Goal: Information Seeking & Learning: Compare options

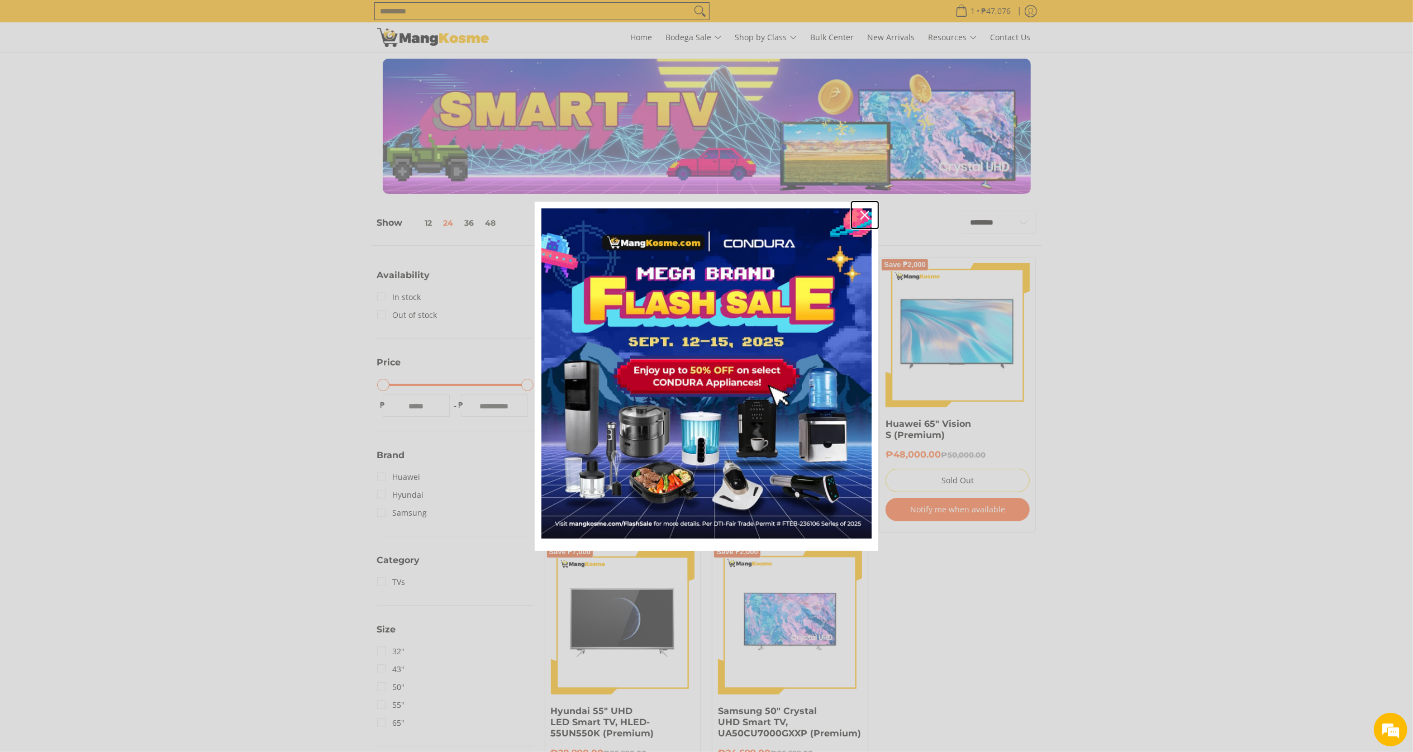
click at [861, 213] on icon "close icon" at bounding box center [864, 215] width 9 height 9
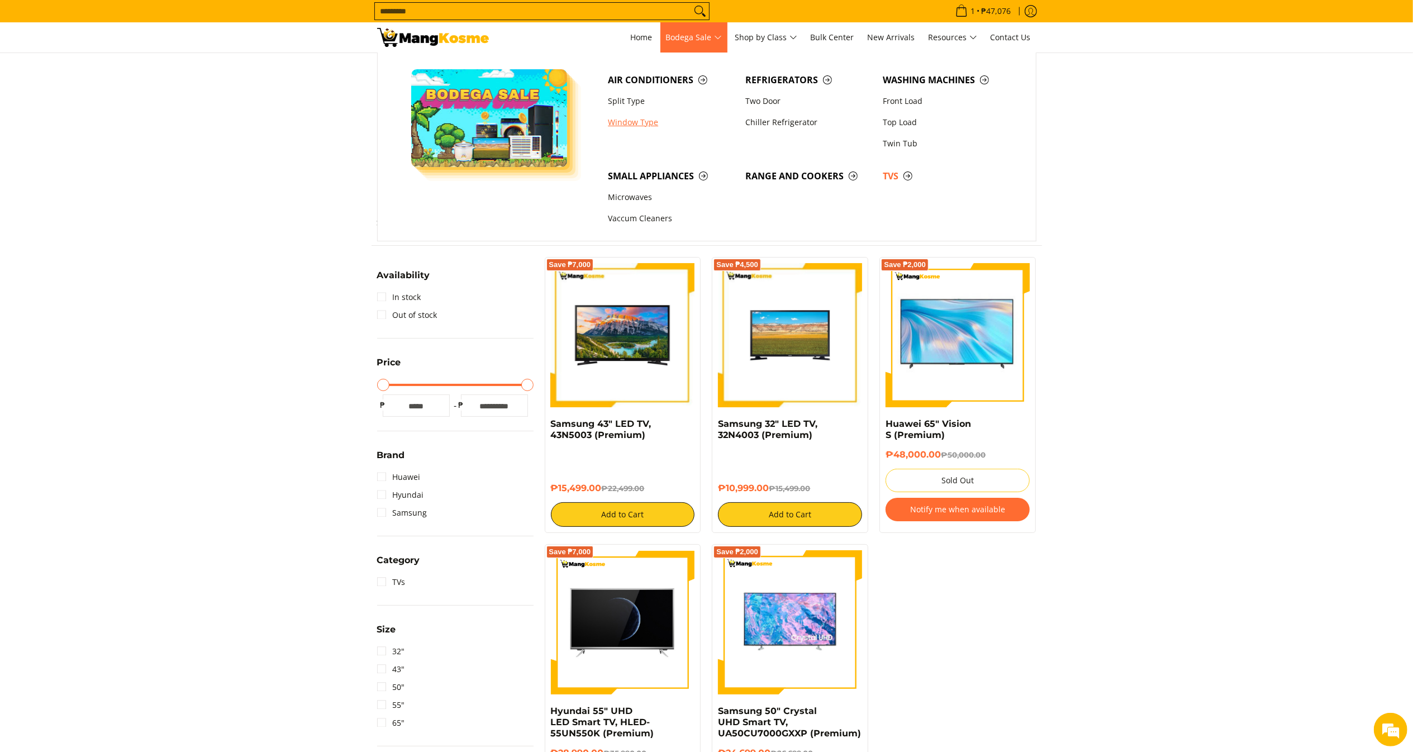
click at [631, 125] on link "Window Type" at bounding box center [670, 122] width 137 height 21
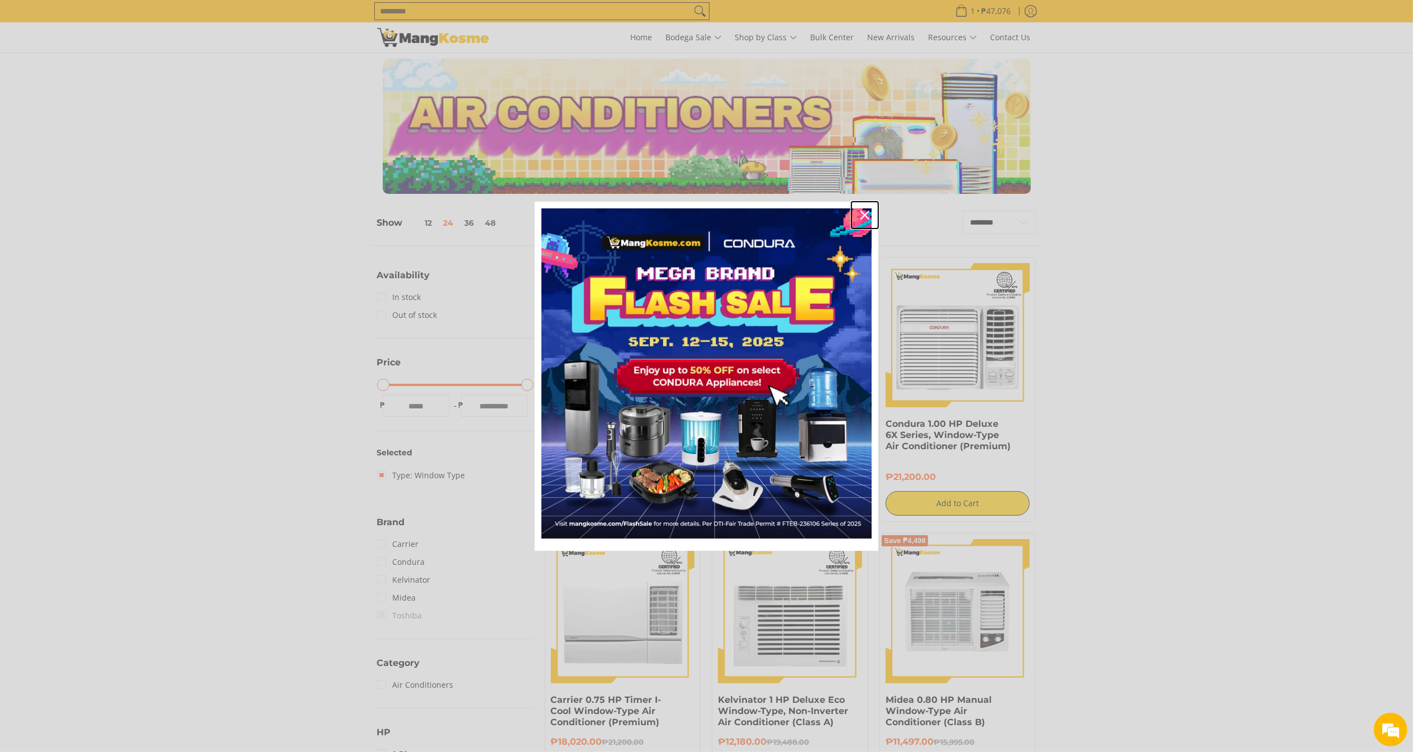
click at [870, 211] on div "Close" at bounding box center [865, 215] width 18 height 18
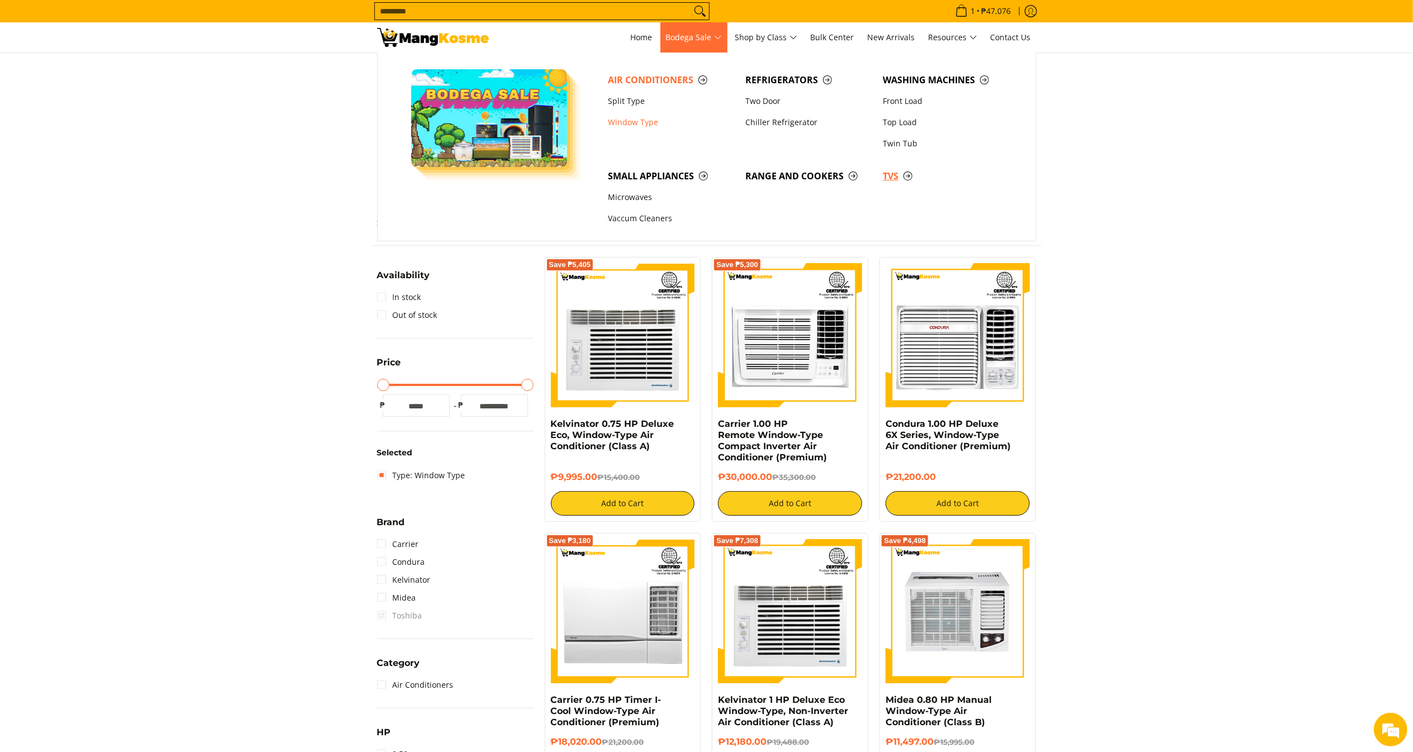
click at [897, 178] on span "TVs" at bounding box center [946, 176] width 126 height 14
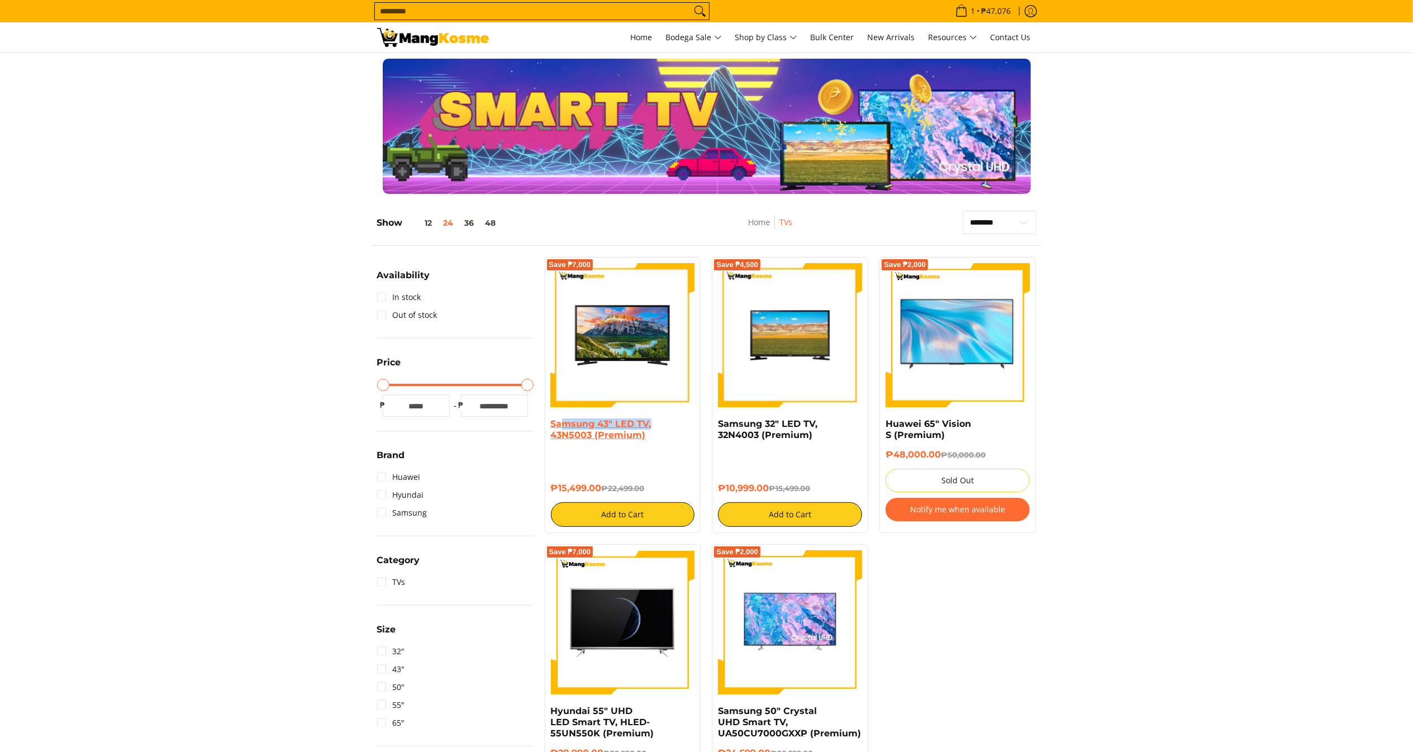
click at [583, 432] on h4 "Samsung 43" LED TV, 43N5003 (Premium)" at bounding box center [623, 429] width 144 height 22
copy link "Samsung 43" LED TV, 43N5003 (Premium)"
drag, startPoint x: 647, startPoint y: 438, endPoint x: 541, endPoint y: 428, distance: 106.6
click at [541, 428] on div "Save ₱7,000 Samsung 43" LED TV, 43N5003 (Premium) ₱15,499.00 ₱22,499.00 Add to …" at bounding box center [623, 395] width 168 height 276
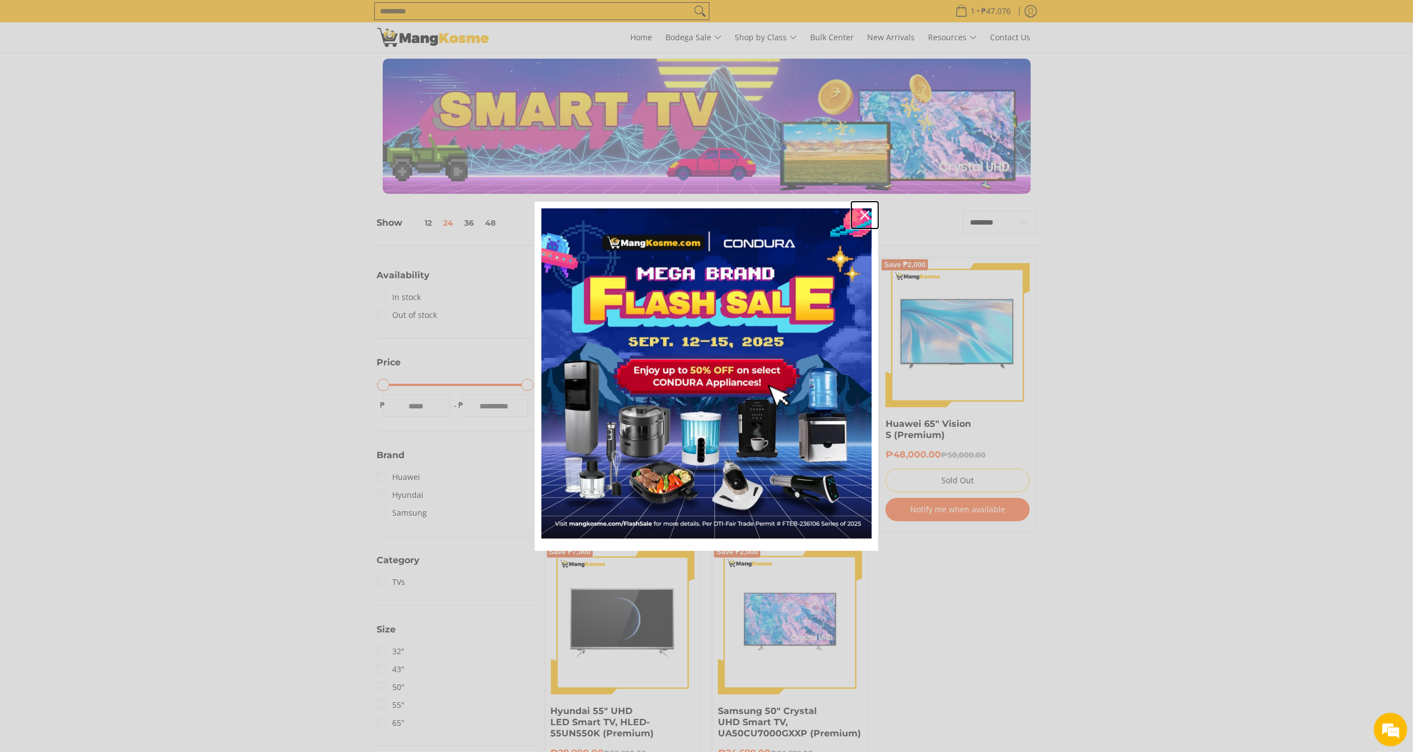
click at [867, 214] on icon "close icon" at bounding box center [864, 215] width 9 height 9
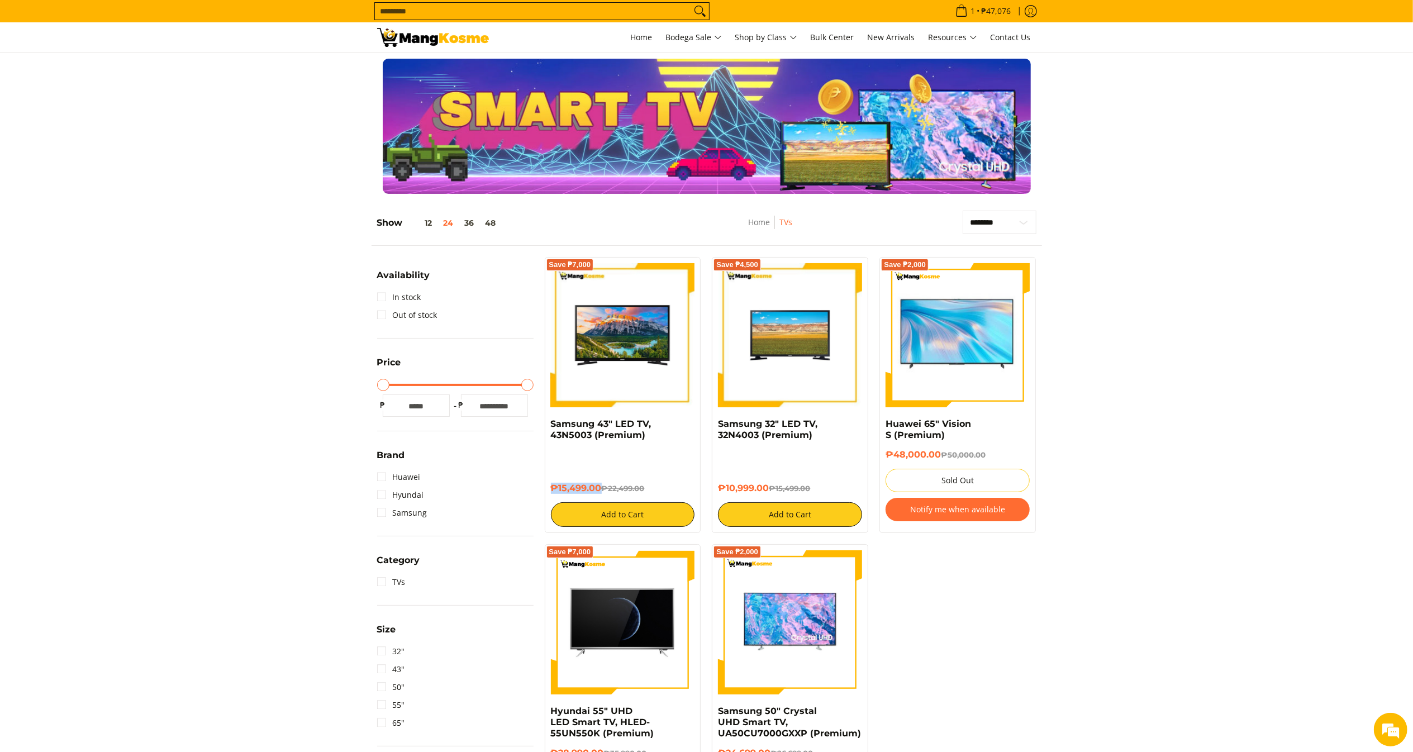
copy h6 "₱15,499.00"
drag, startPoint x: 599, startPoint y: 486, endPoint x: 552, endPoint y: 485, distance: 47.5
click at [552, 485] on h6 "₱15,499.00 ₱22,499.00" at bounding box center [623, 488] width 144 height 11
drag, startPoint x: 797, startPoint y: 435, endPoint x: 713, endPoint y: 424, distance: 84.5
click at [713, 424] on div "Save ₱4,500 Samsung 32" LED TV, 32N4003 (Premium) ₱10,999.00 ₱15,499.00 Add to …" at bounding box center [790, 395] width 156 height 276
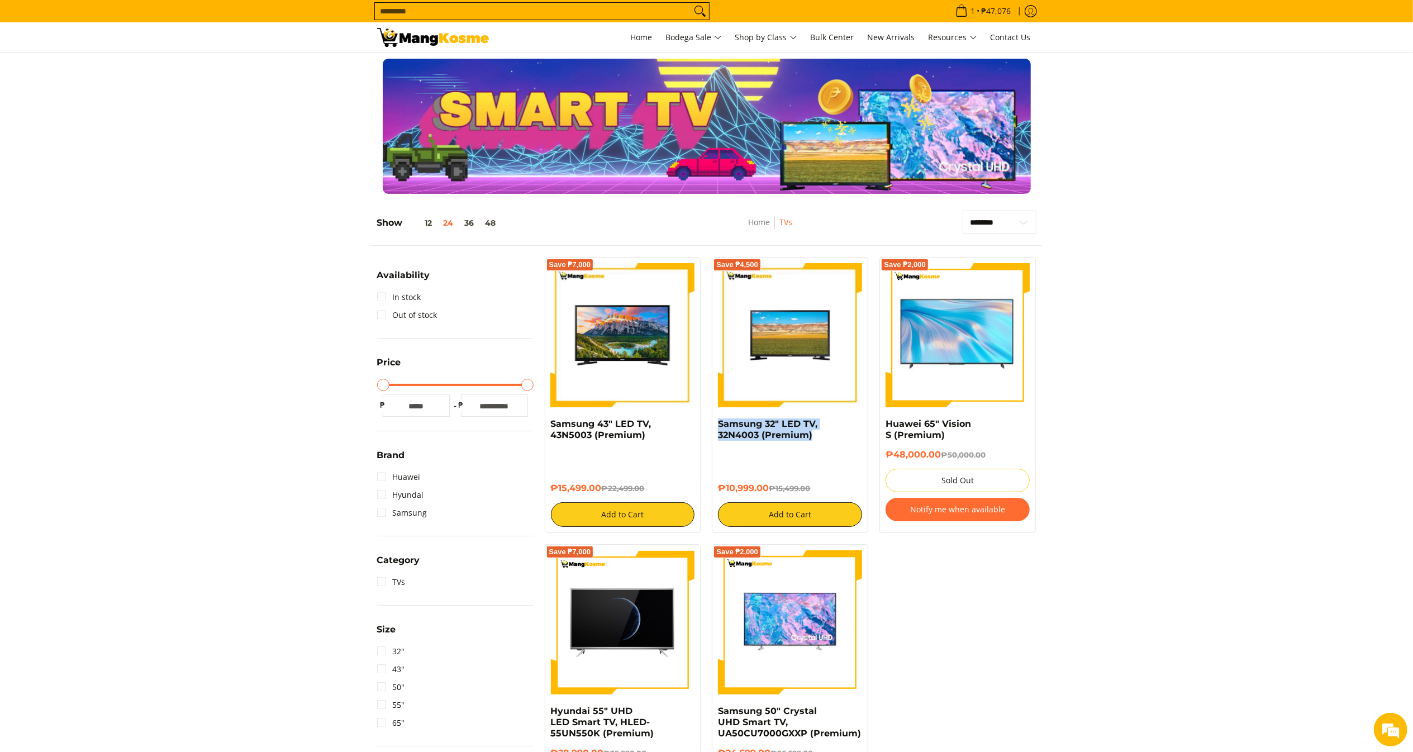
copy link "Samsung 32" LED TV, 32N4003 (Premium)"
copy h6 "₱10,999.00"
drag, startPoint x: 772, startPoint y: 484, endPoint x: 709, endPoint y: 478, distance: 62.9
click at [709, 478] on div "Save ₱4,500 Samsung 32" LED TV, 32N4003 (Premium) ₱10,999.00 ₱15,499.00 Add to …" at bounding box center [790, 395] width 168 height 276
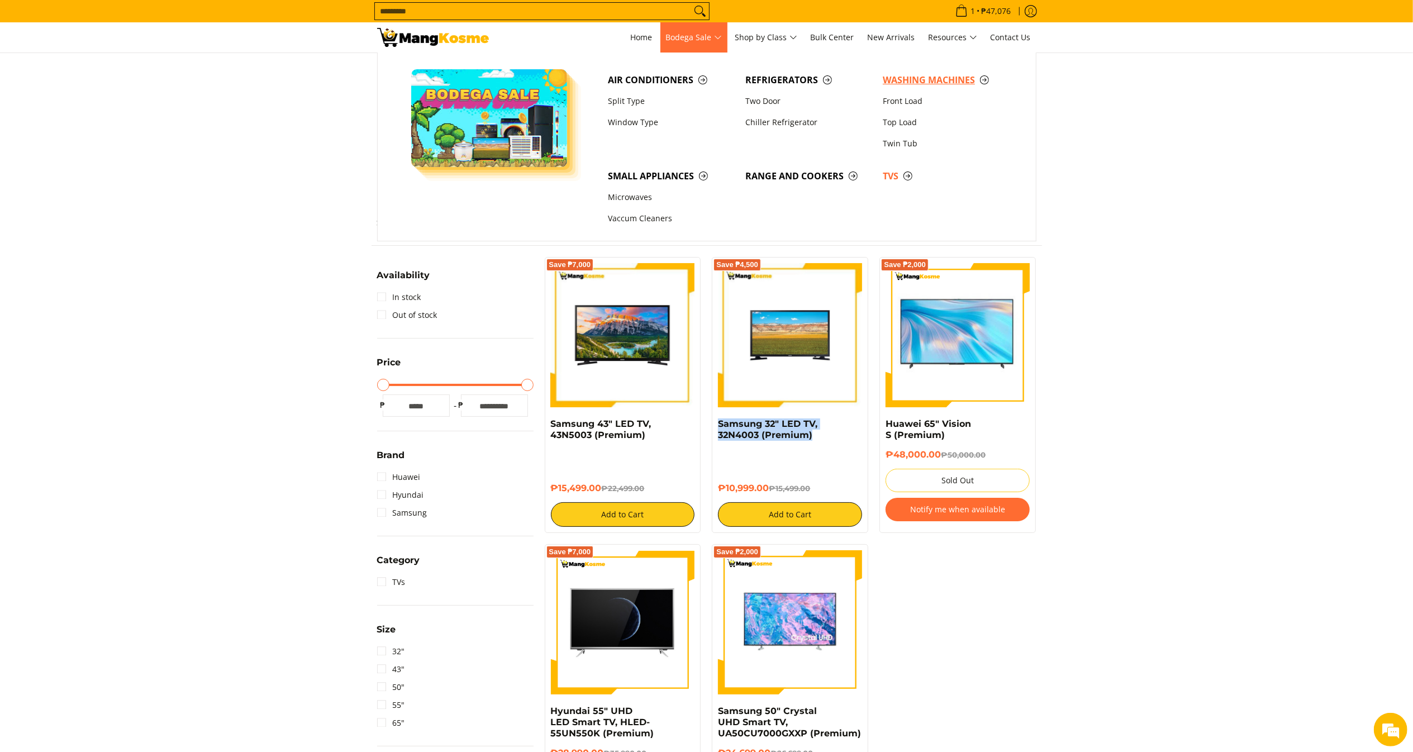
click at [910, 76] on span "Washing Machines" at bounding box center [946, 80] width 126 height 14
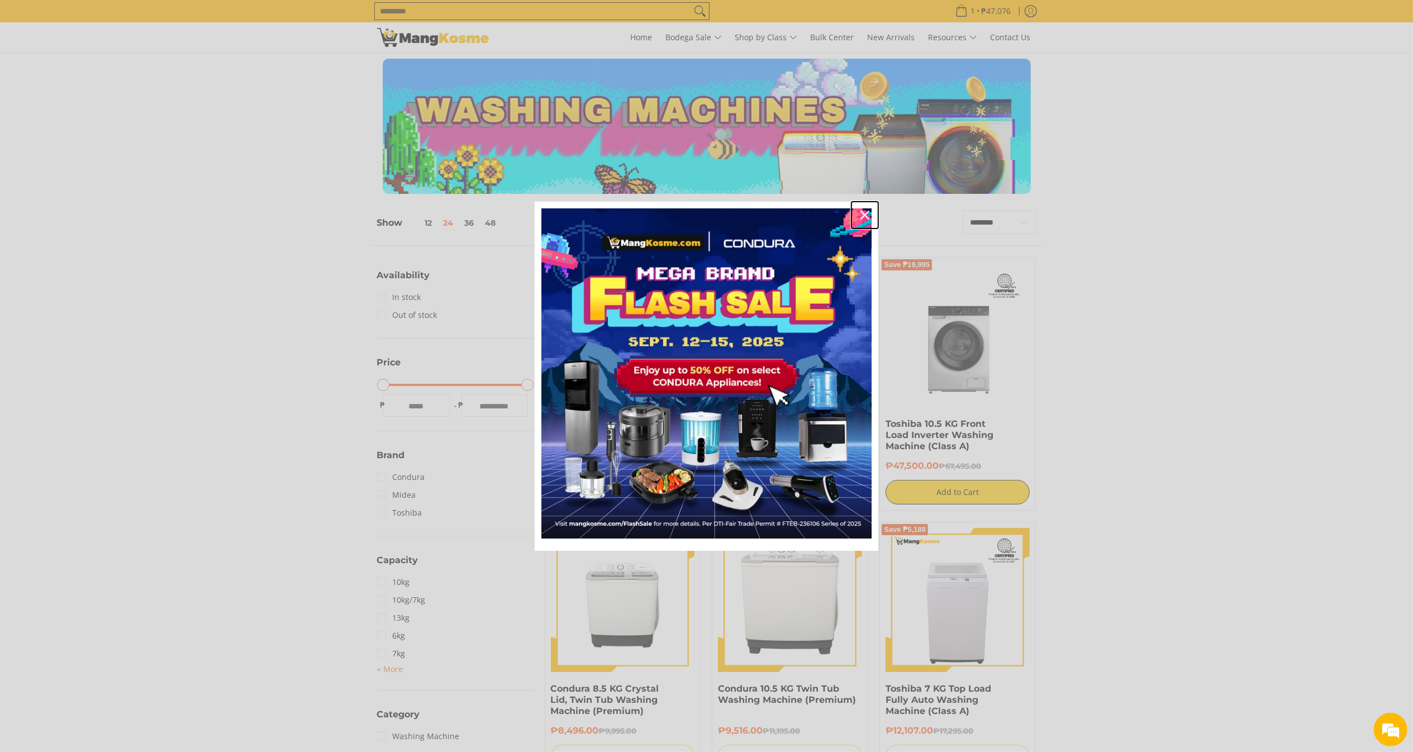
click at [863, 208] on div "Close" at bounding box center [865, 215] width 18 height 18
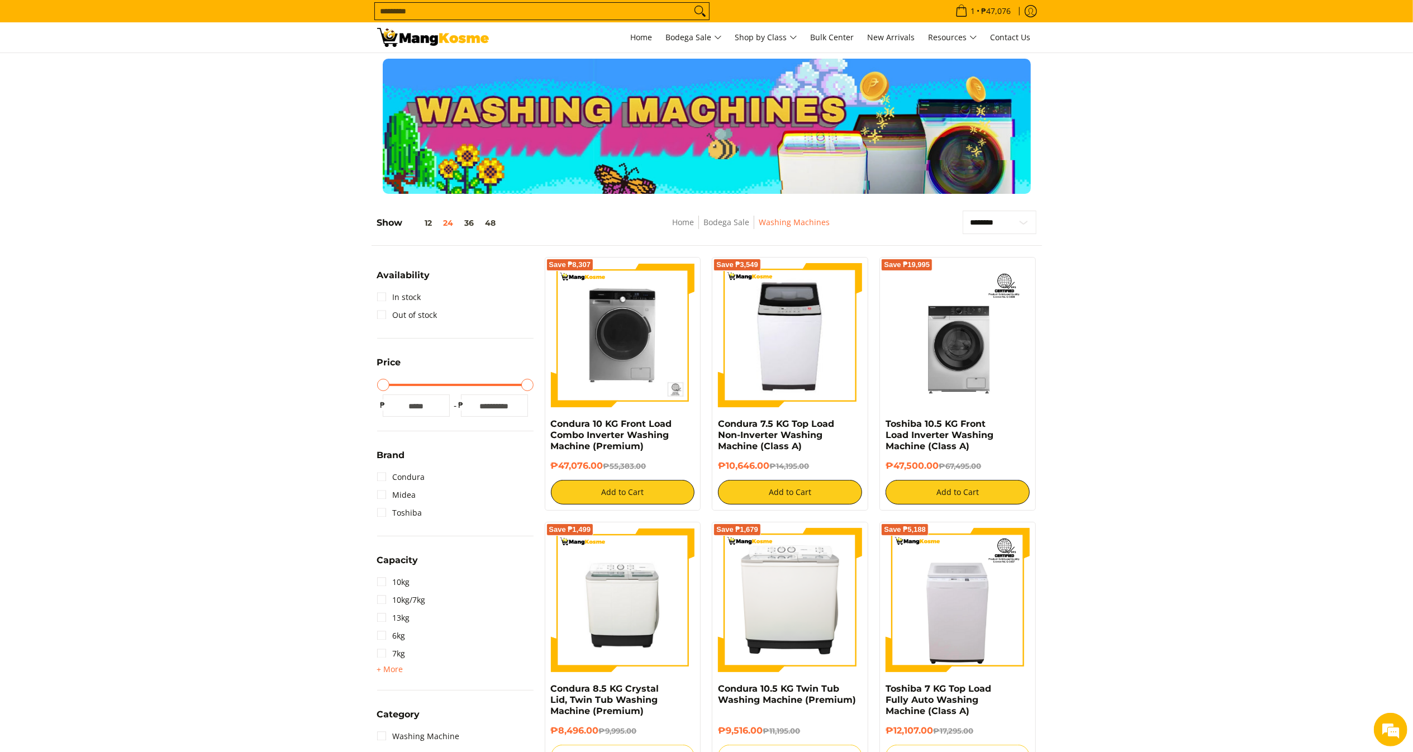
click at [575, 9] on input "Search..." at bounding box center [533, 11] width 316 height 17
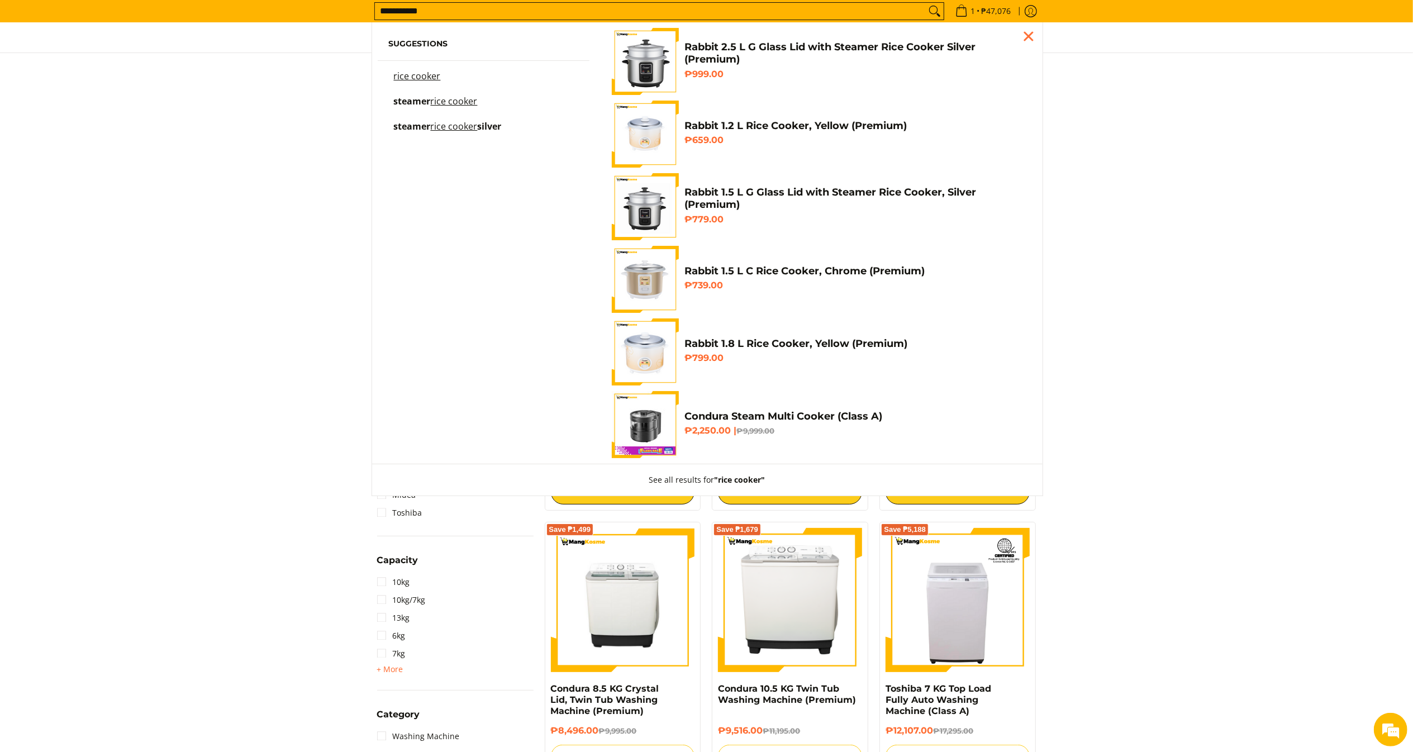
type input "**********"
click at [429, 75] on mark "rice cooker" at bounding box center [417, 76] width 47 height 12
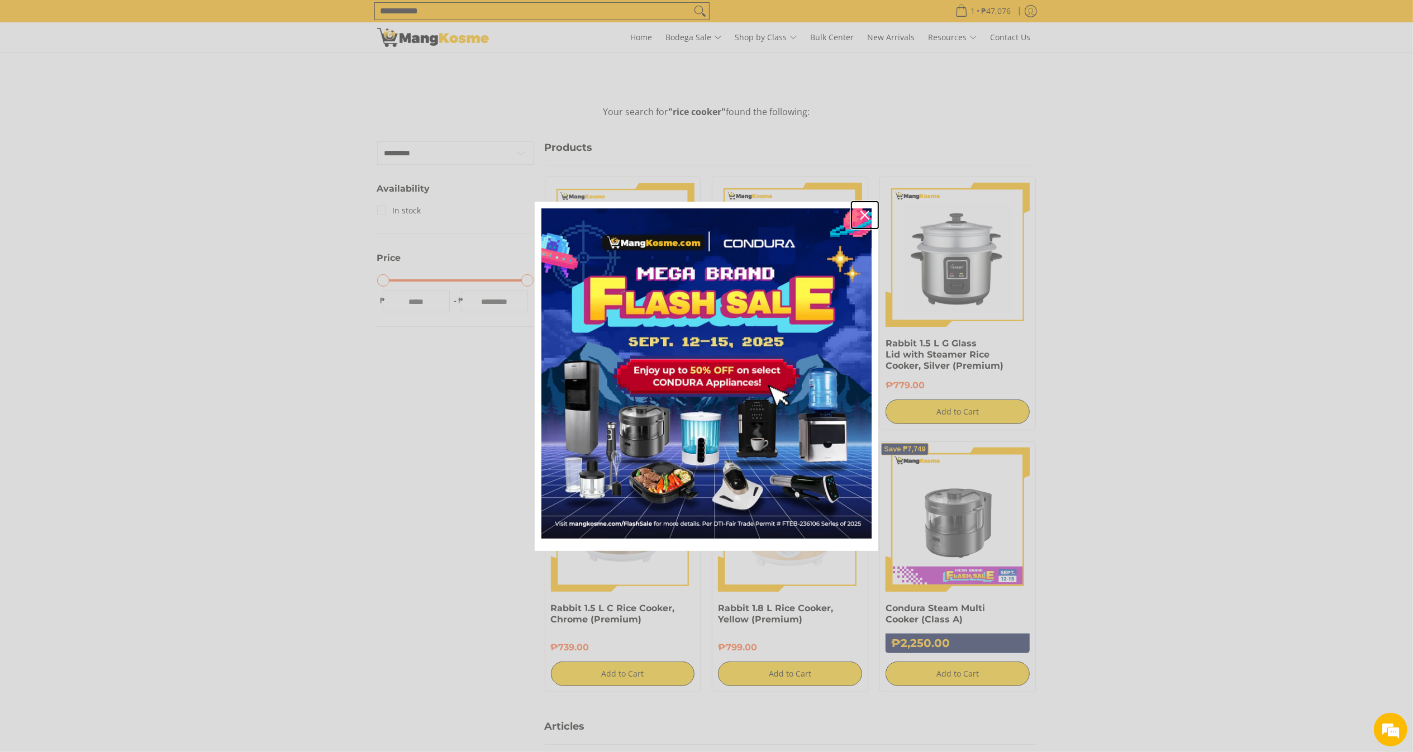
click at [866, 214] on icon "close icon" at bounding box center [864, 215] width 9 height 9
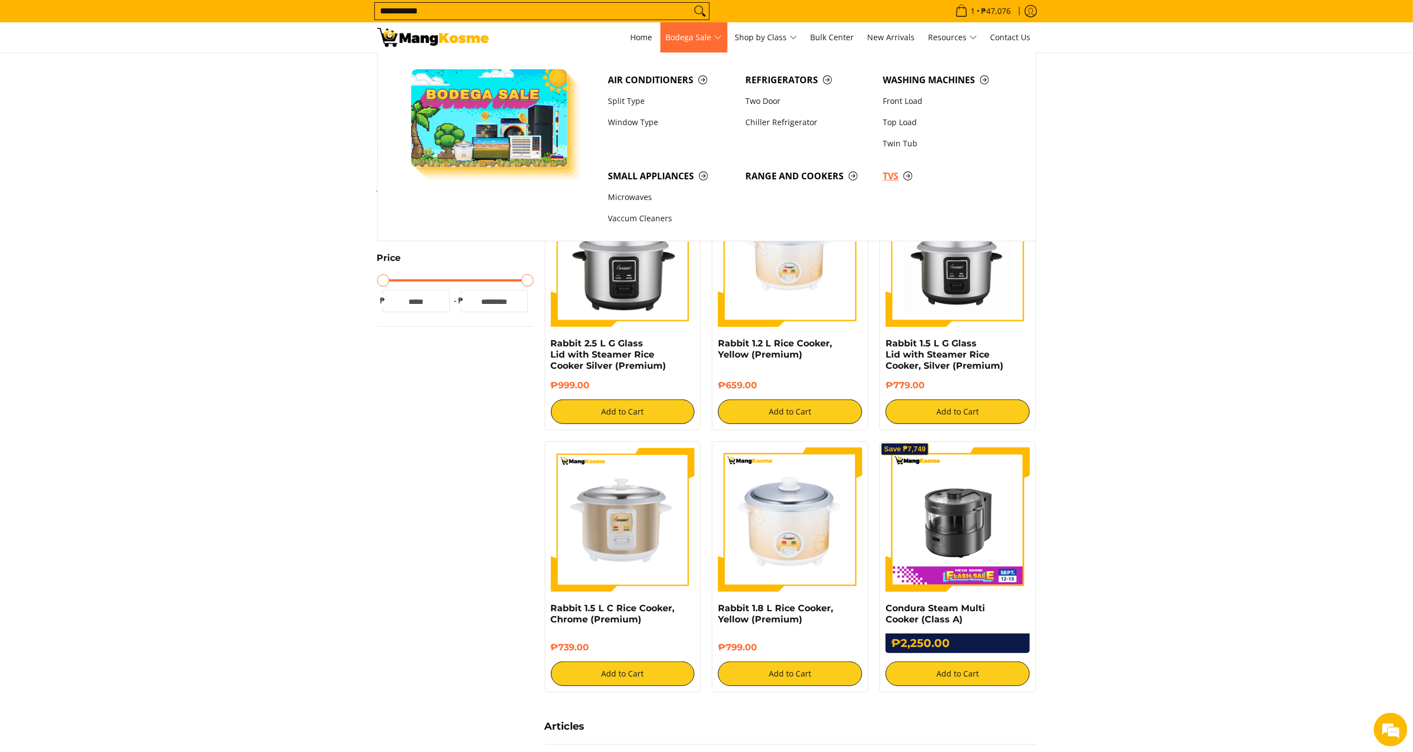
click at [888, 178] on span "TVs" at bounding box center [946, 176] width 126 height 14
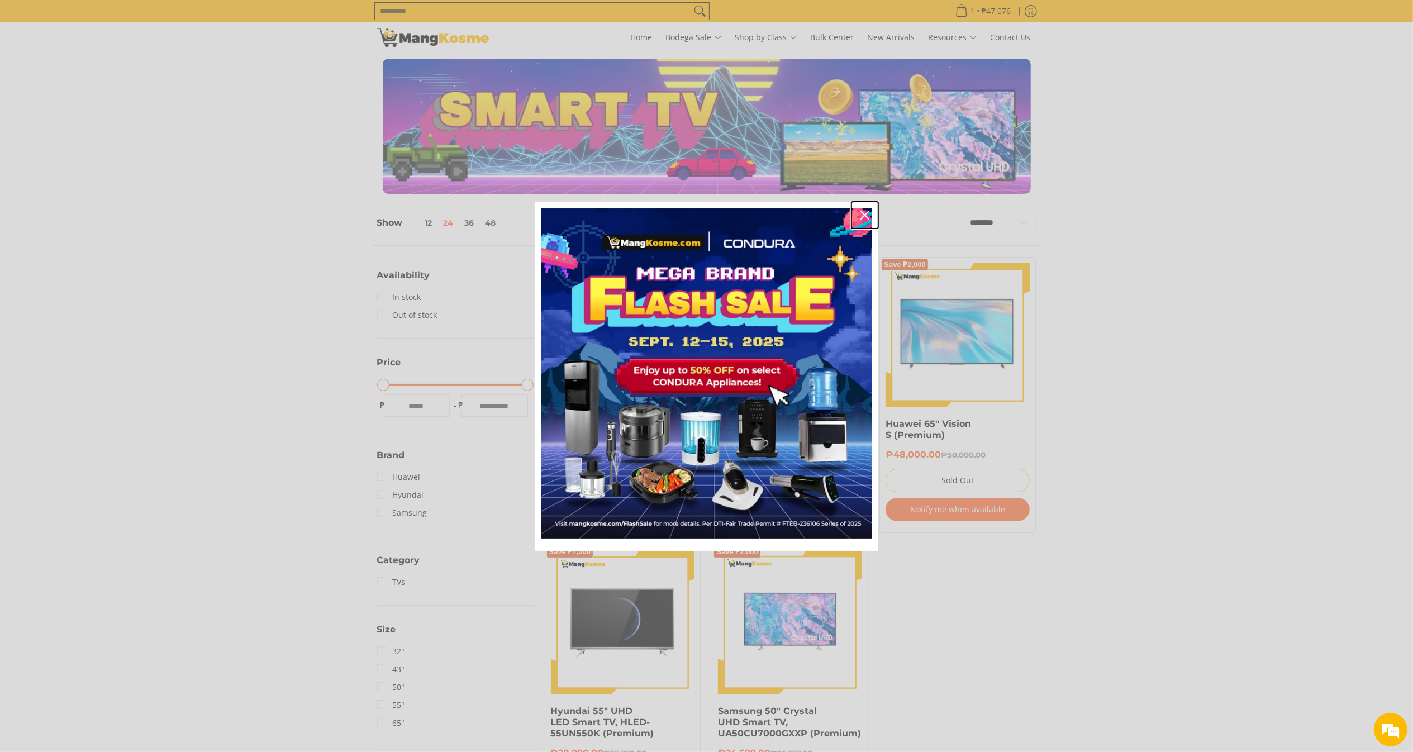
click at [863, 215] on icon "close icon" at bounding box center [864, 215] width 9 height 9
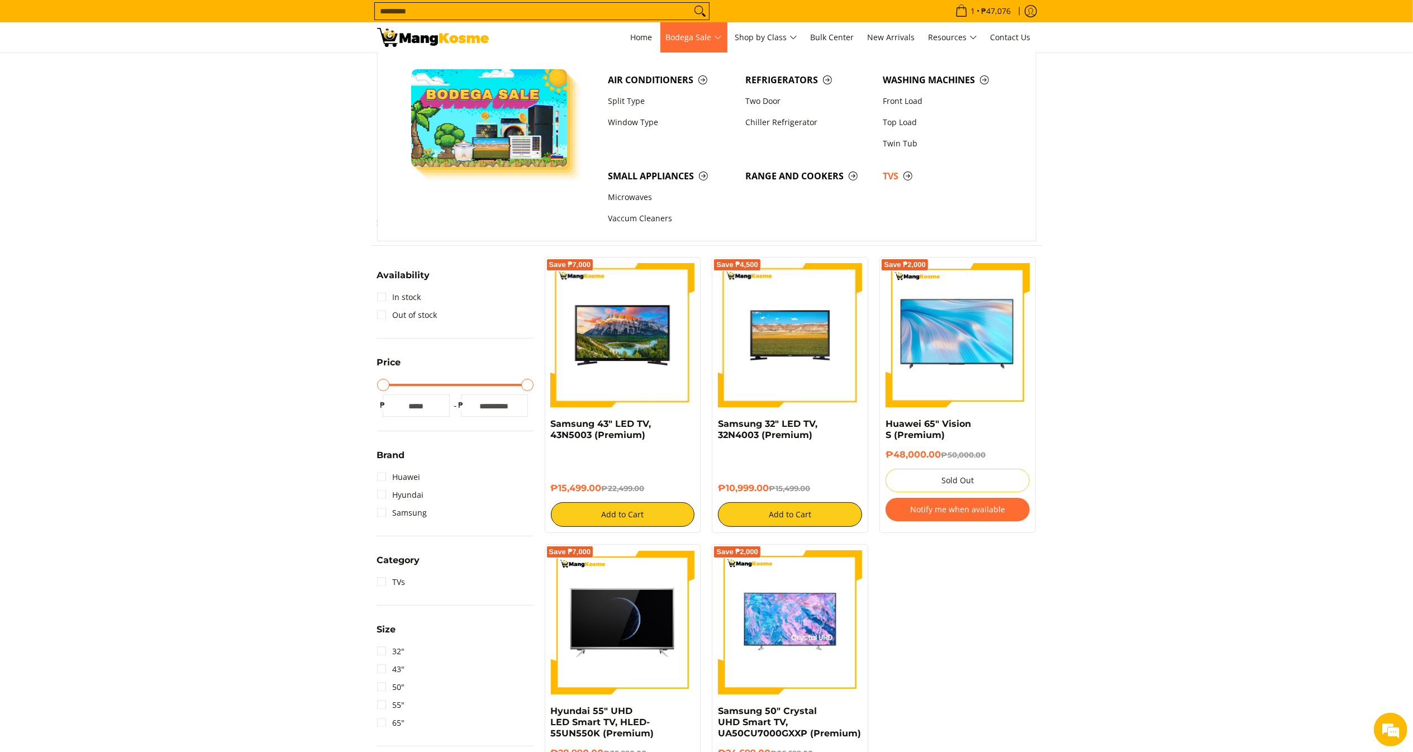
click at [716, 42] on span "Bodega Sale" at bounding box center [694, 38] width 56 height 14
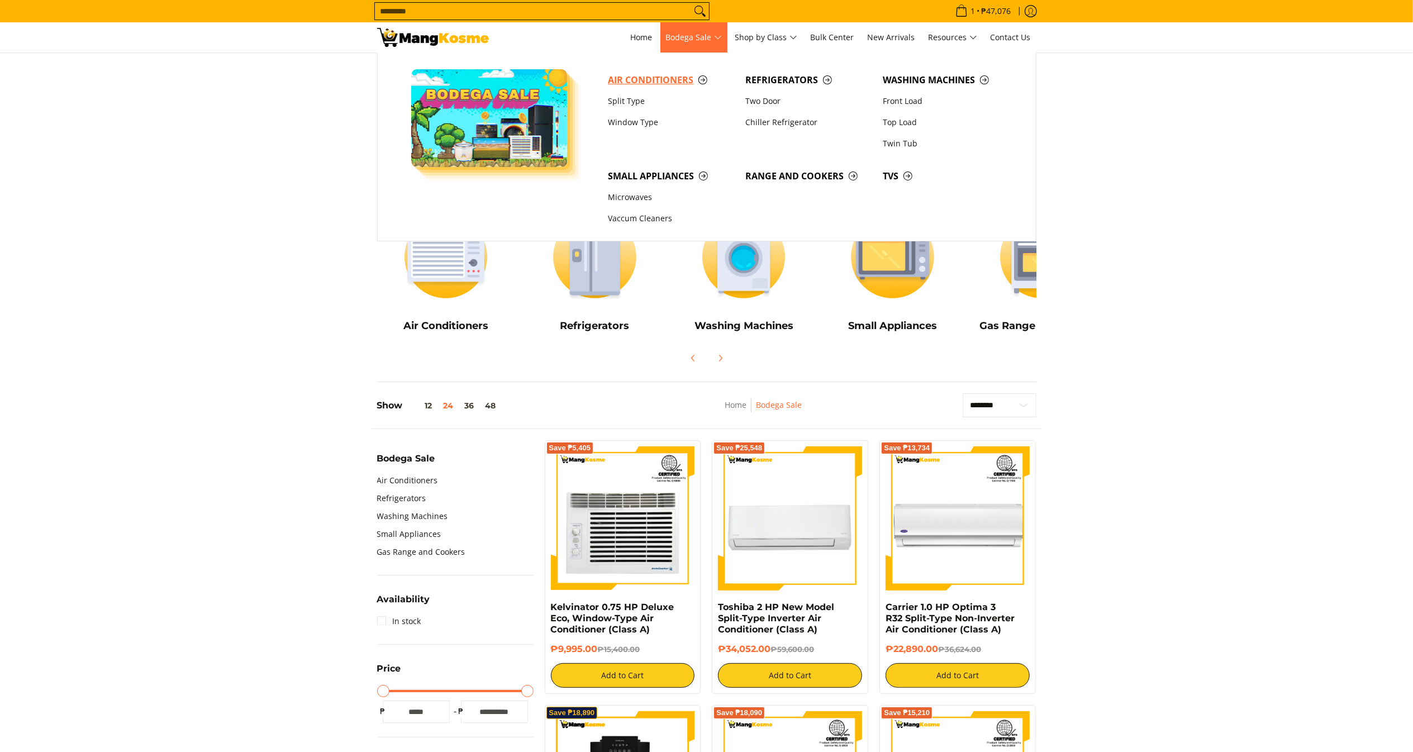
click at [651, 79] on span "Air Conditioners" at bounding box center [671, 80] width 126 height 14
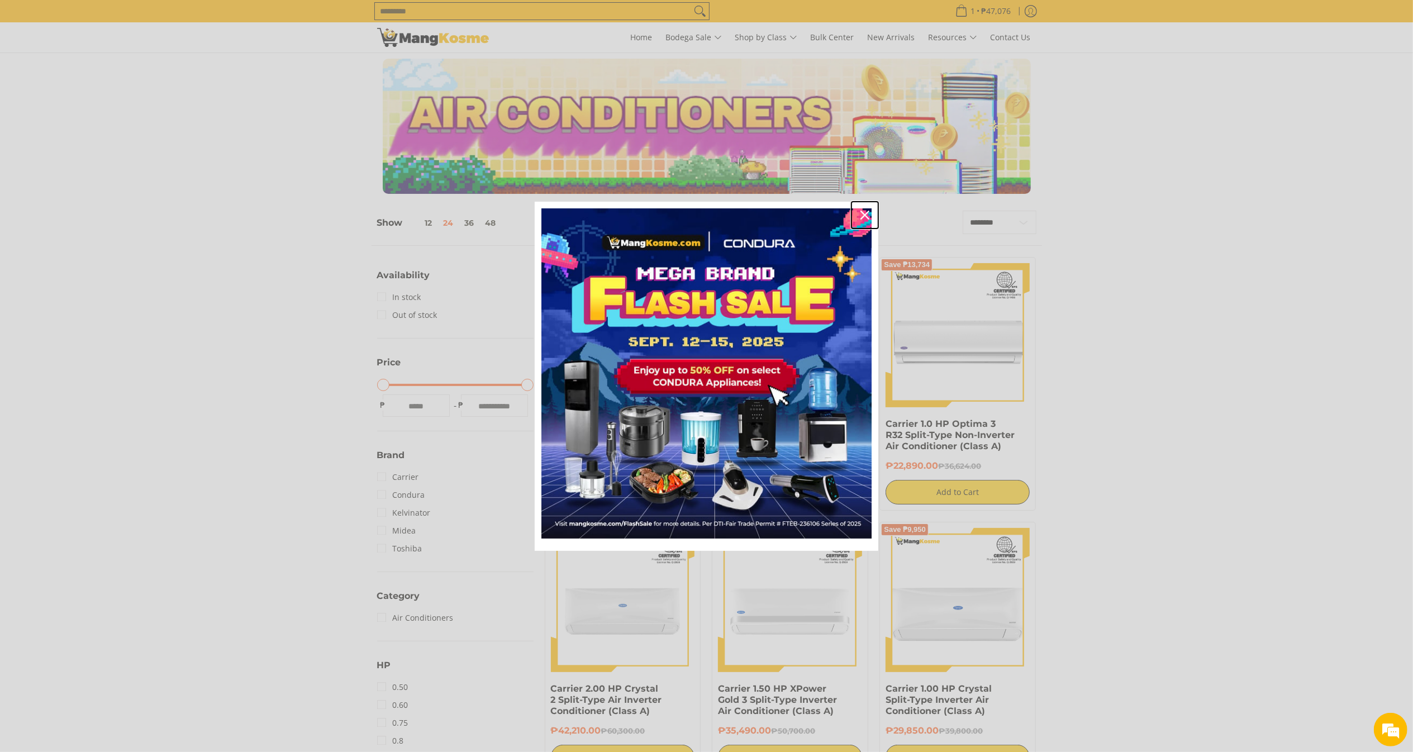
click at [861, 216] on icon "close icon" at bounding box center [864, 215] width 9 height 9
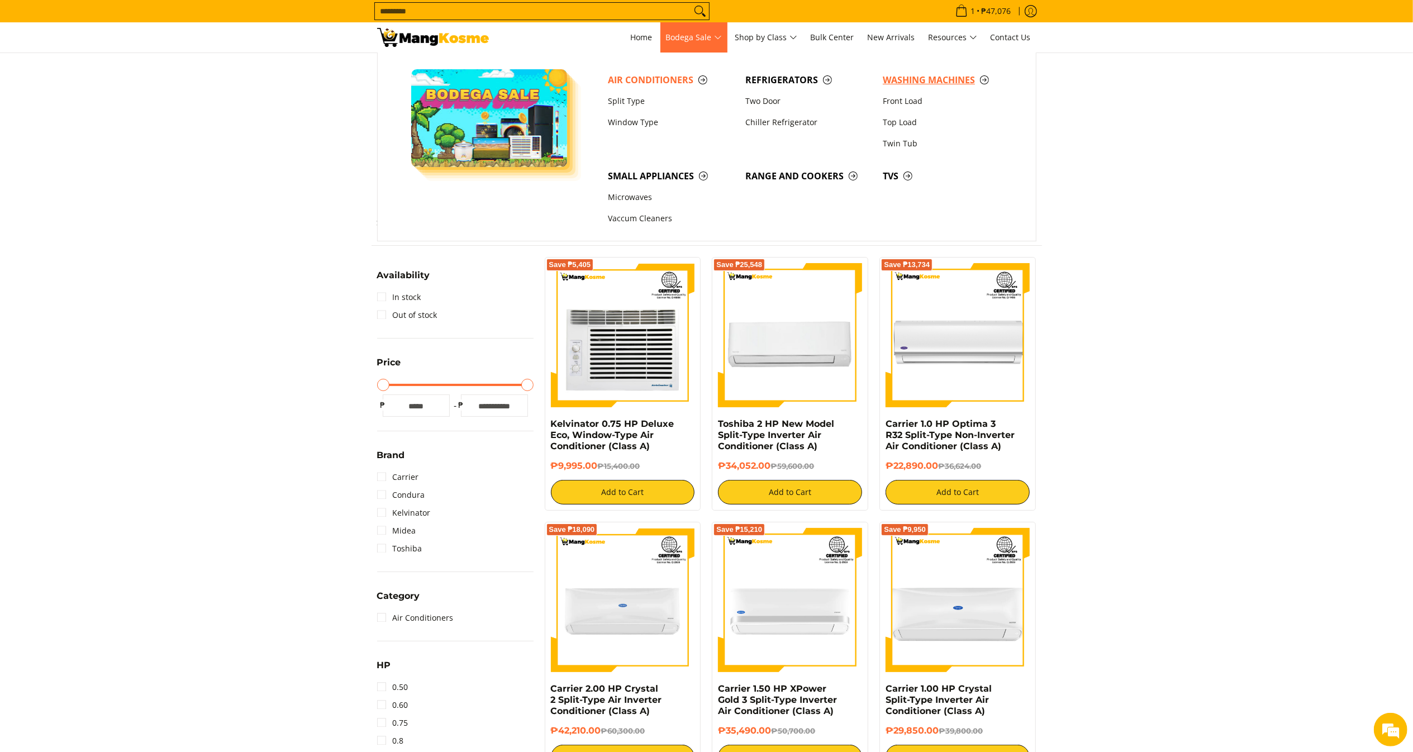
click at [944, 78] on span "Washing Machines" at bounding box center [946, 80] width 126 height 14
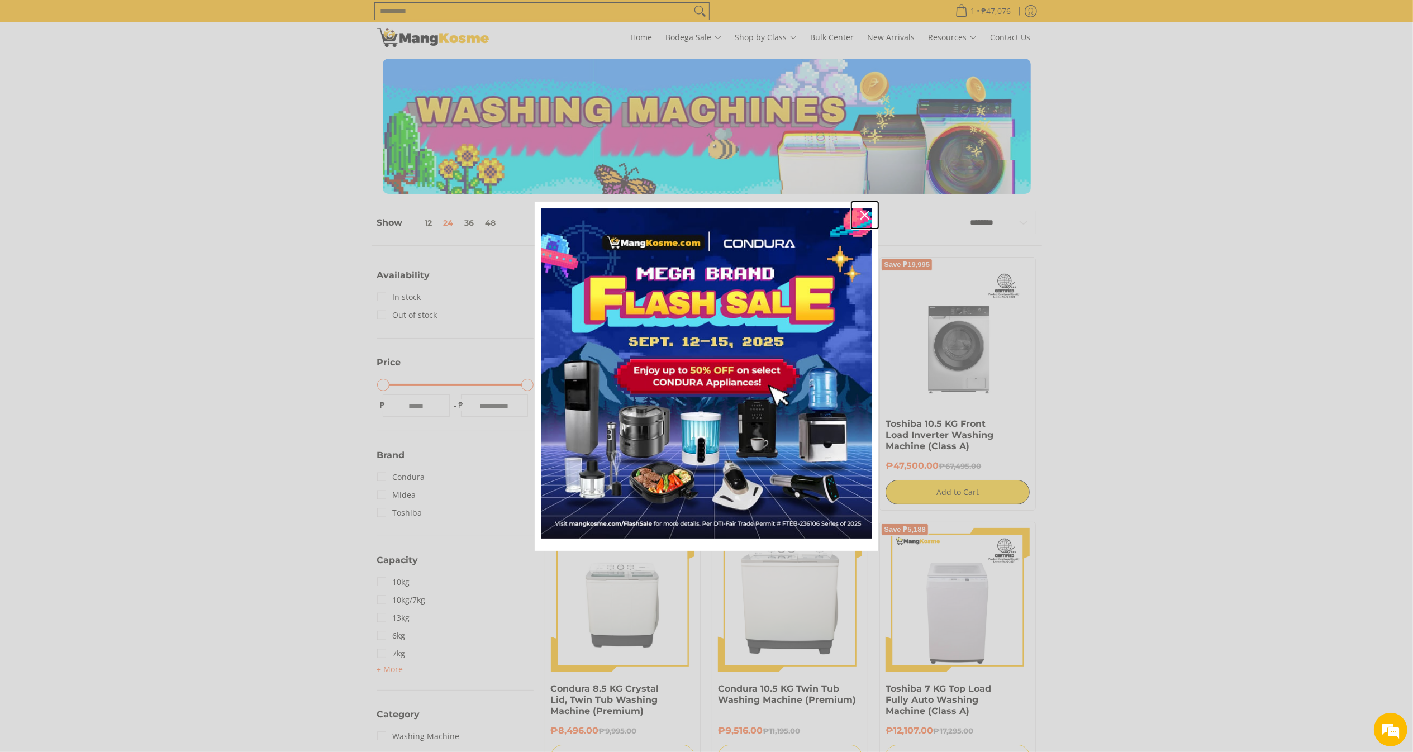
click at [864, 214] on icon "close icon" at bounding box center [864, 215] width 9 height 9
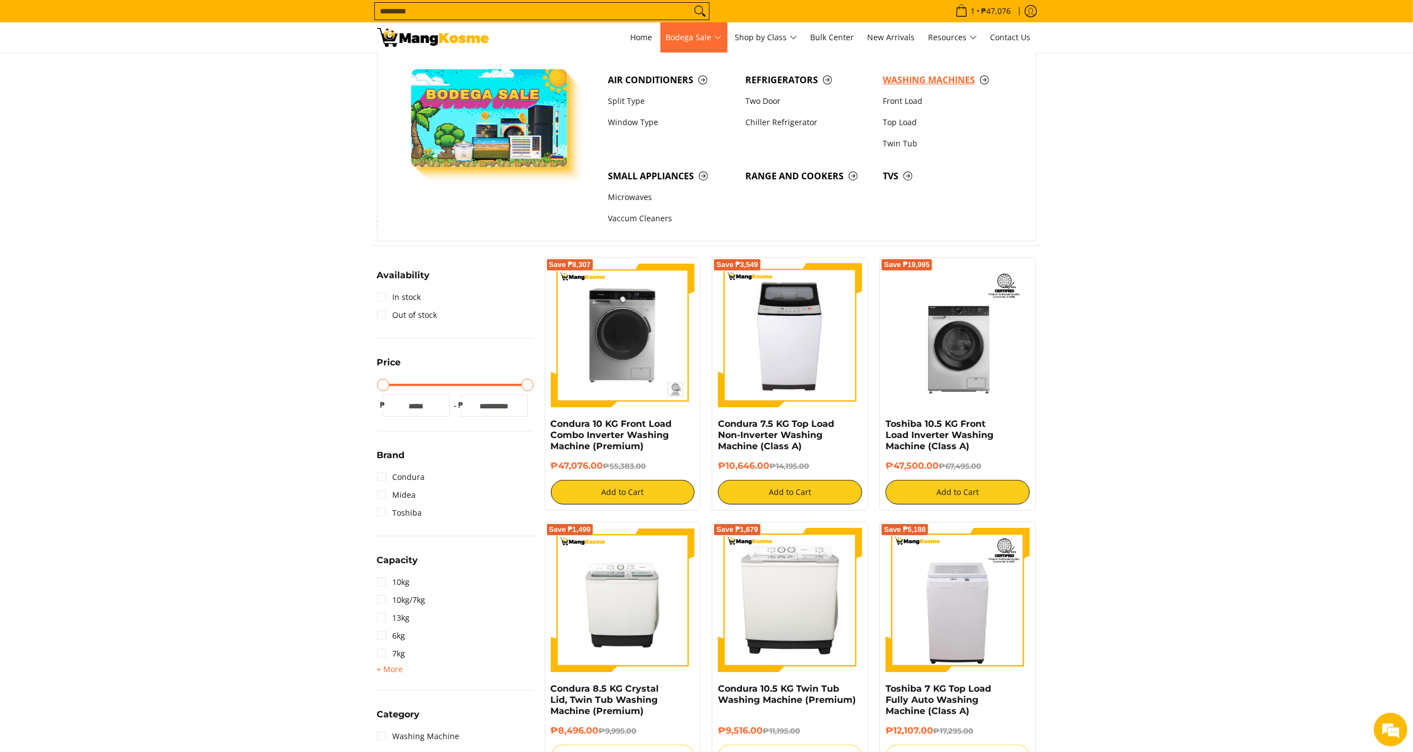
click at [906, 82] on span "Washing Machines" at bounding box center [946, 80] width 126 height 14
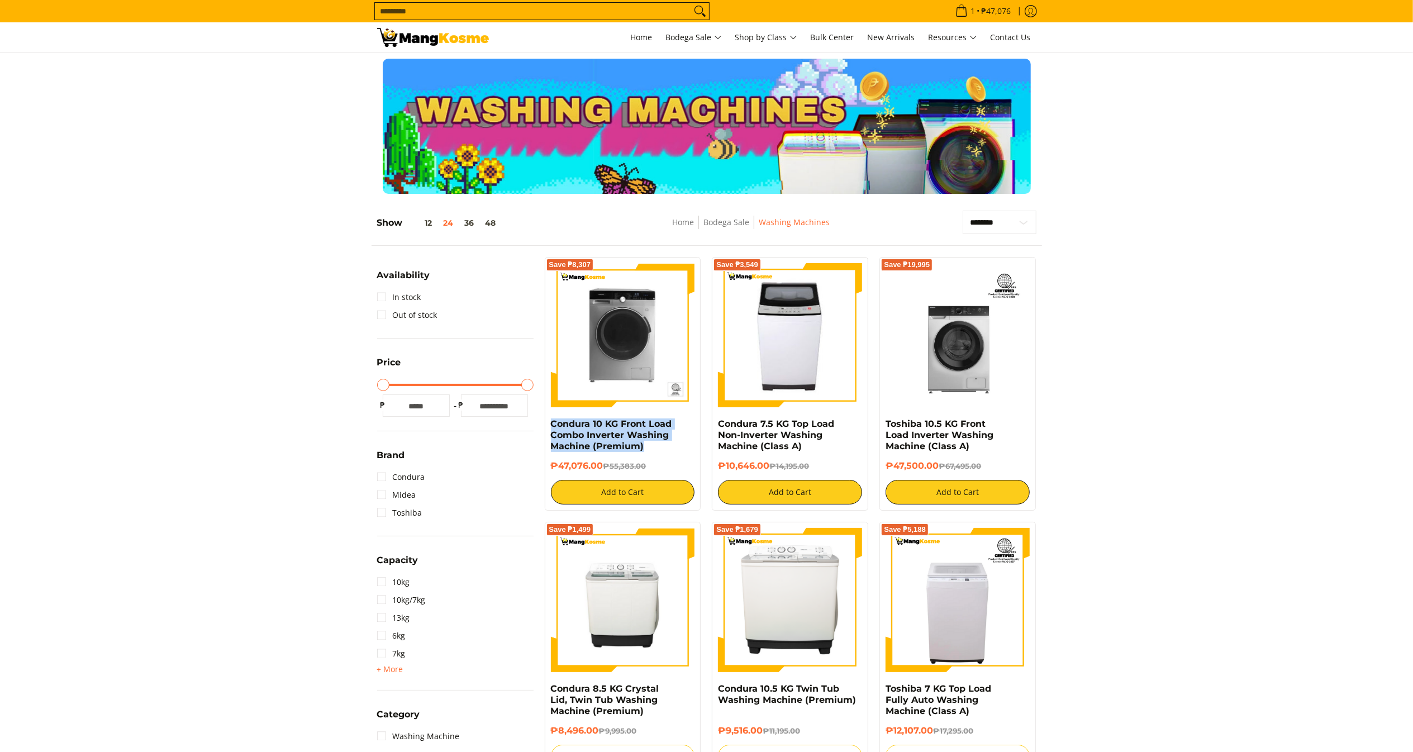
click at [547, 422] on div "Save ₱8,307 Condura 10 KG Front Load Combo Inverter Washing Machine (Premium) ₱…" at bounding box center [623, 384] width 156 height 254
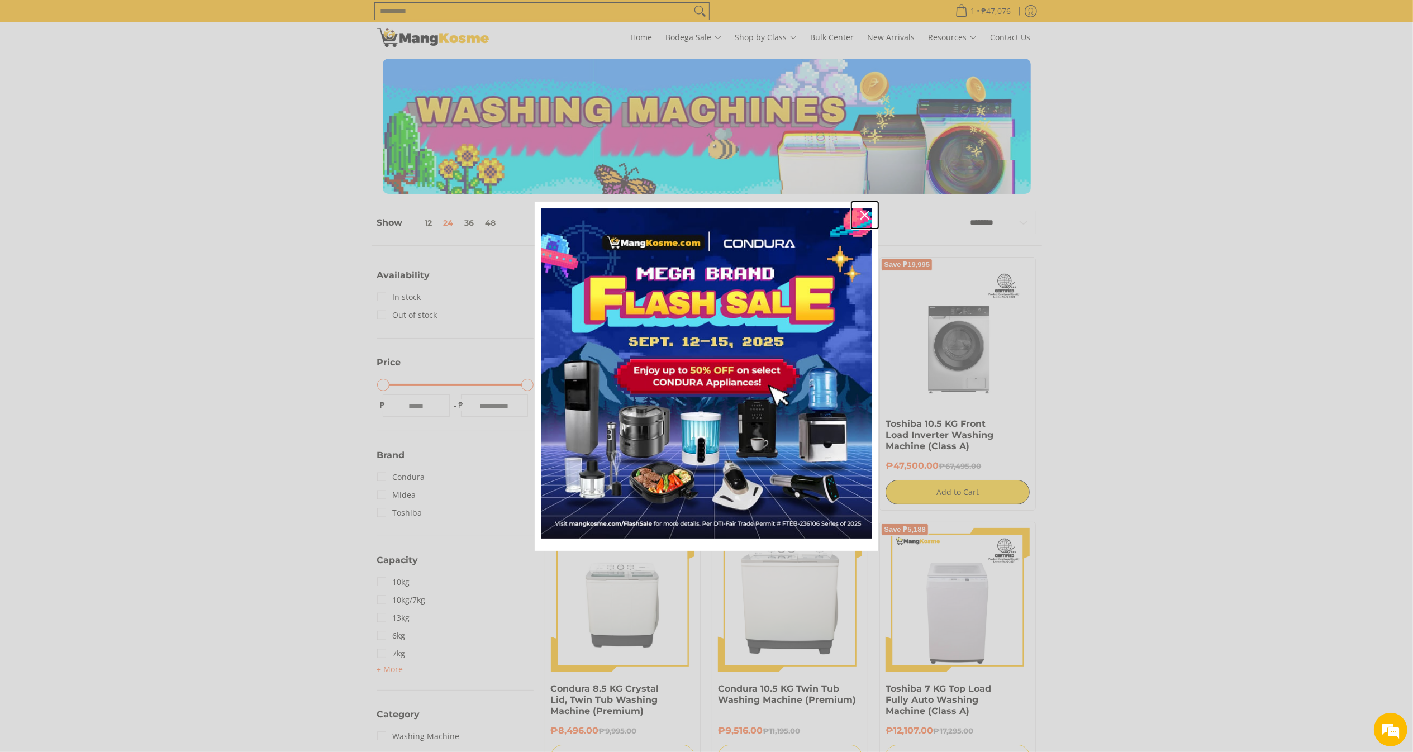
click at [867, 220] on div "Close" at bounding box center [865, 215] width 18 height 18
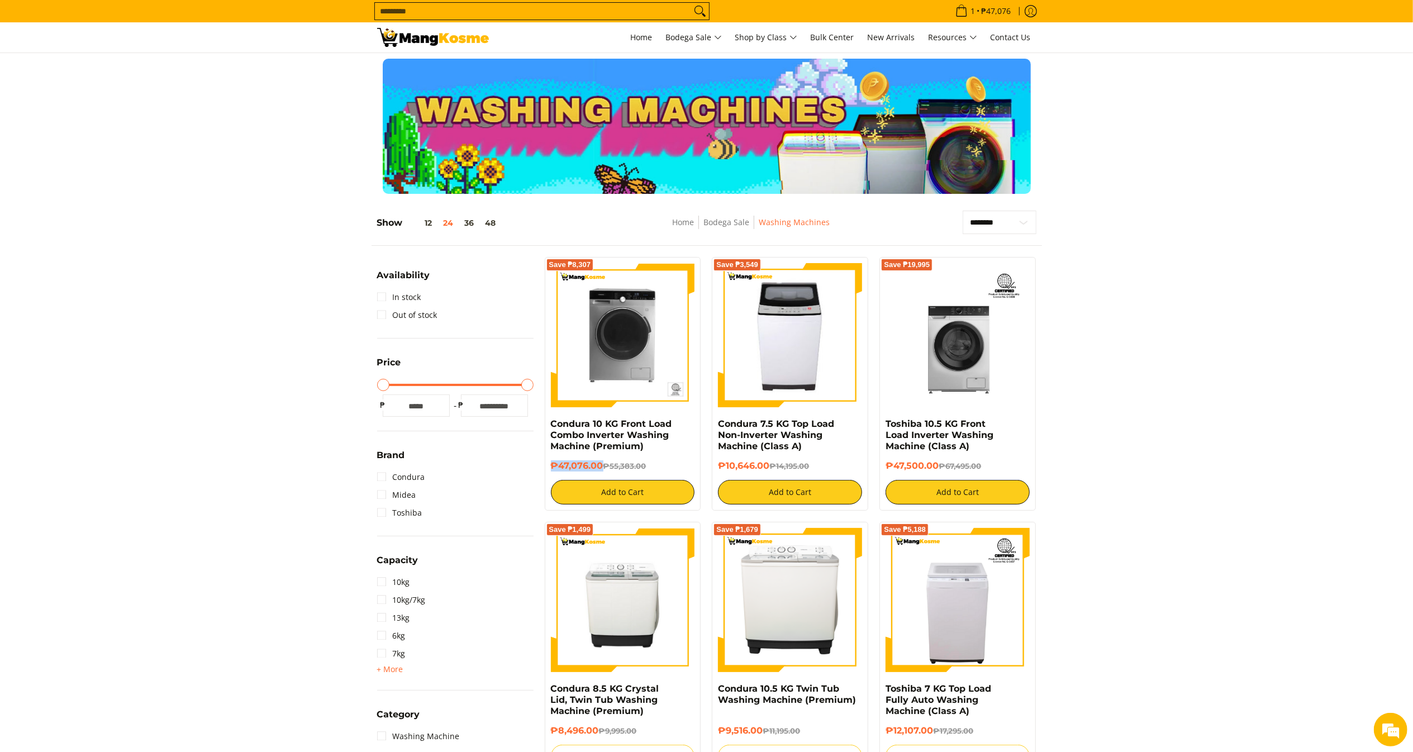
copy h6 "₱47,076.00"
drag, startPoint x: 604, startPoint y: 466, endPoint x: 546, endPoint y: 474, distance: 58.1
click at [546, 474] on div "Save ₱8,307 Condura 10 KG Front Load Combo Inverter Washing Machine (Premium) ₱…" at bounding box center [623, 384] width 156 height 254
drag, startPoint x: 780, startPoint y: 446, endPoint x: 708, endPoint y: 424, distance: 74.9
click at [708, 424] on div "Save ₱3,549 Condura 7.5 KG Top Load Non-Inverter Washing Machine (Class A) ₱10,…" at bounding box center [790, 384] width 168 height 254
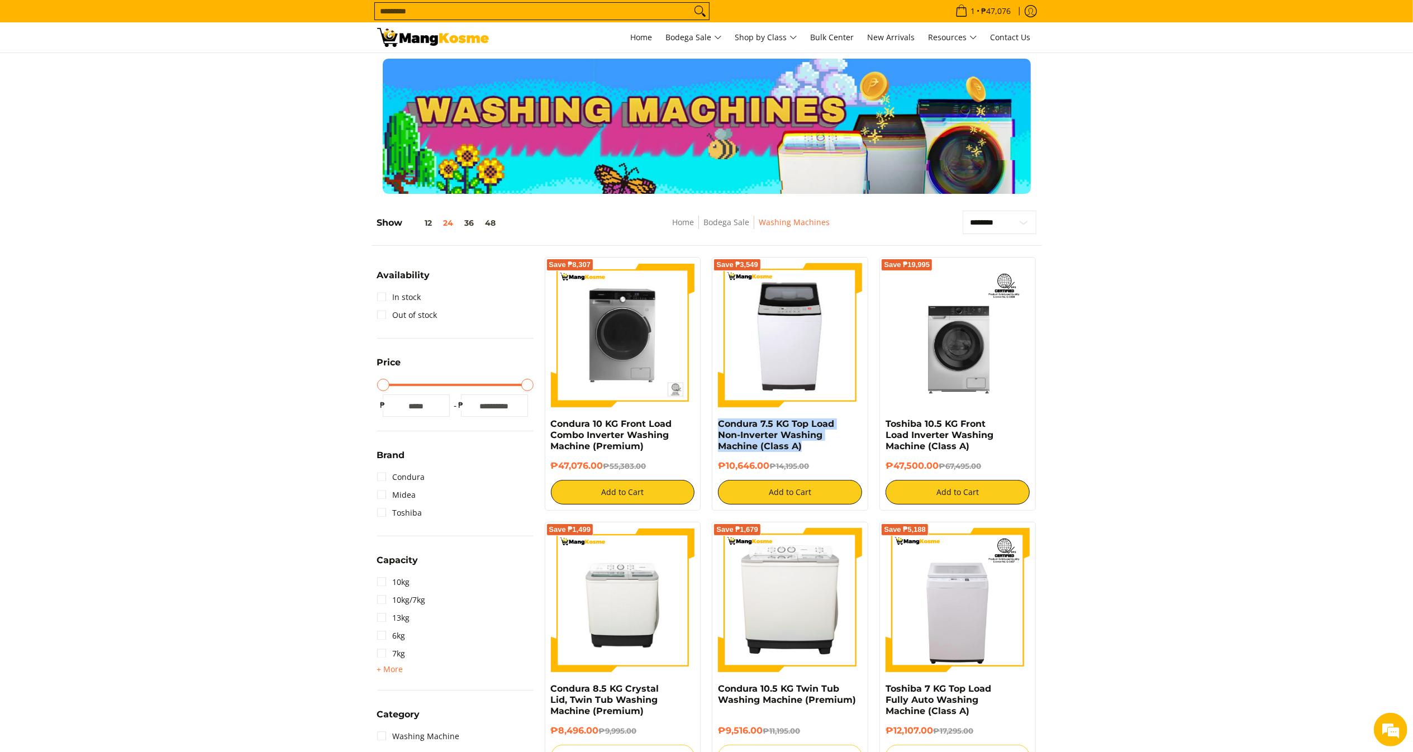
copy link "Condura 7.5 KG Top Load Non-Inverter Washing Machine (Class A)"
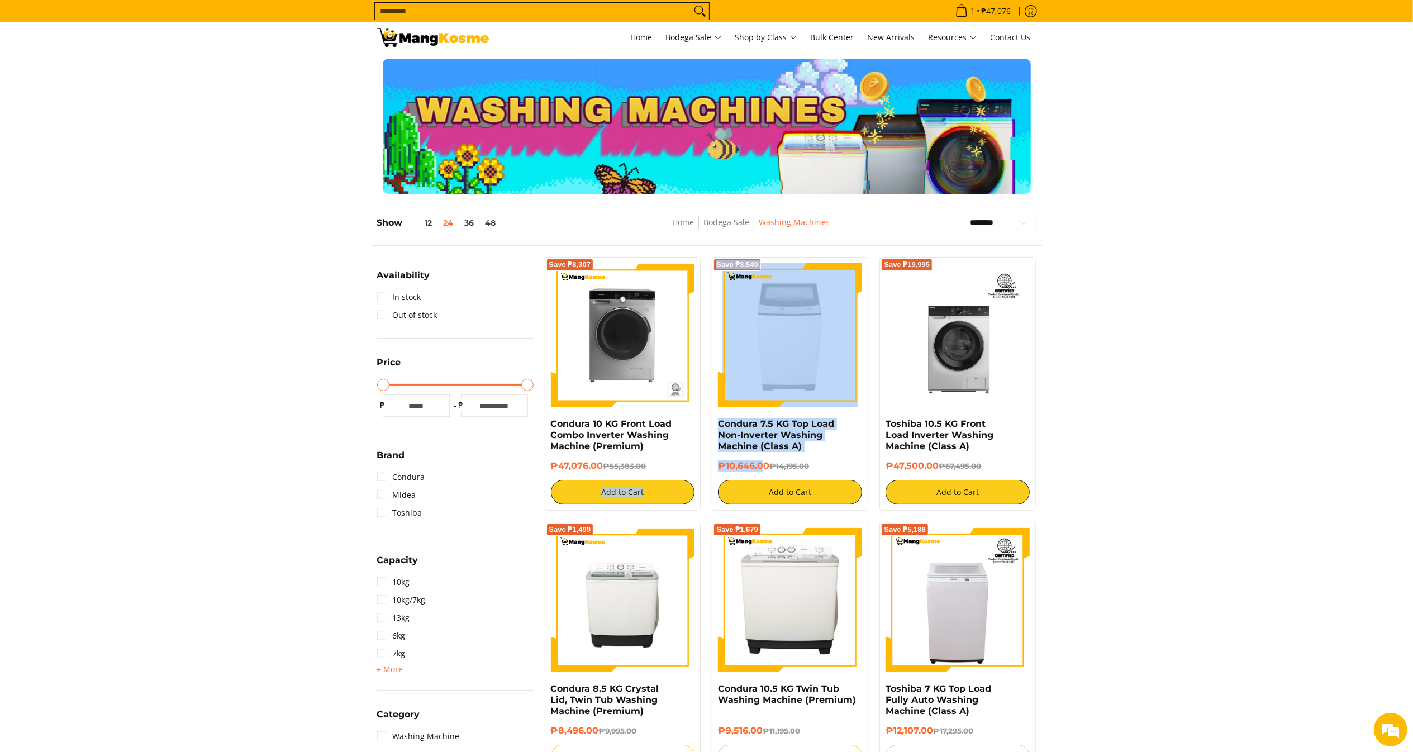
drag, startPoint x: 766, startPoint y: 465, endPoint x: 740, endPoint y: 461, distance: 26.5
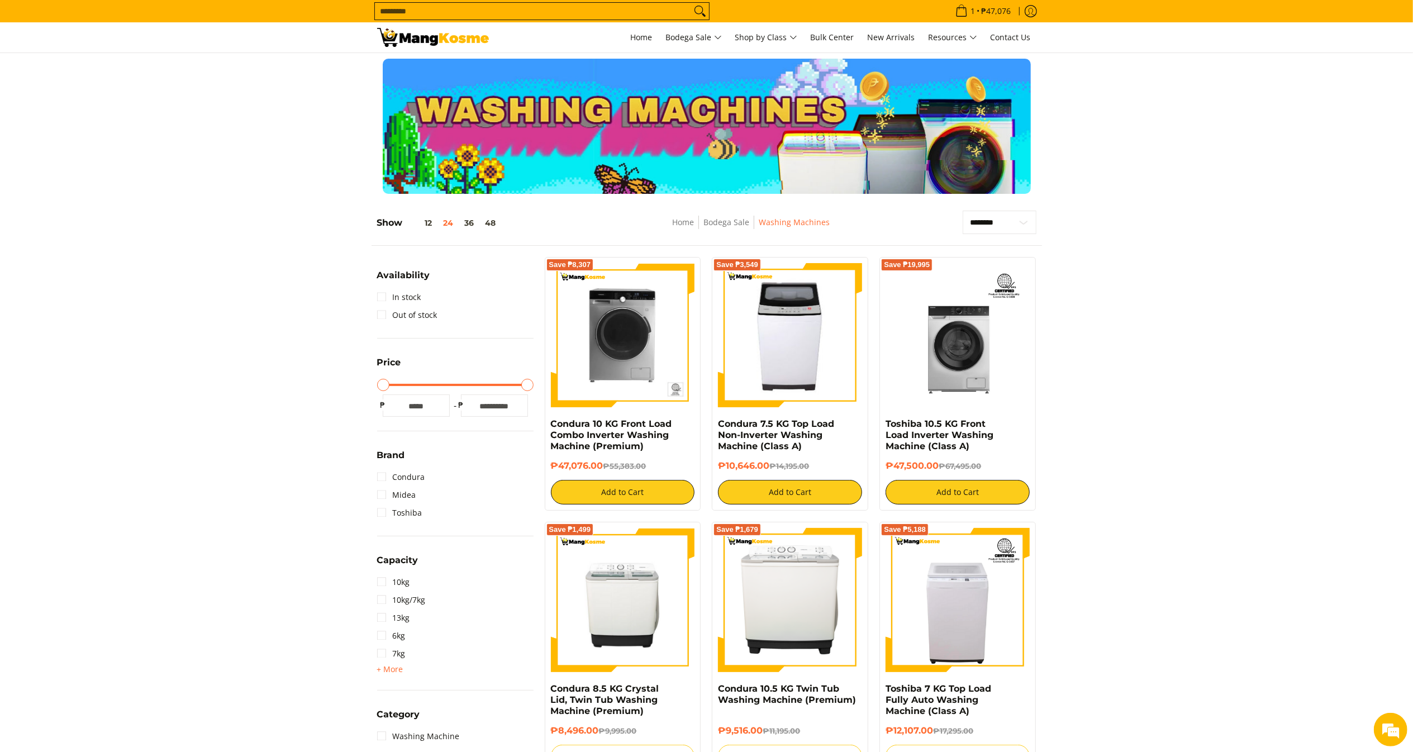
click at [772, 465] on h6 "₱10,646.00 ₱14,195.00" at bounding box center [790, 465] width 144 height 11
drag, startPoint x: 772, startPoint y: 465, endPoint x: 709, endPoint y: 466, distance: 62.0
click at [709, 466] on div "Save ₱3,549 Condura 7.5 KG Top Load Non-Inverter Washing Machine (Class A) ₱10,…" at bounding box center [790, 384] width 168 height 254
copy h6 "₱10,646.00 ₱"
copy link "Toshiba 10.5 KG Front Load Inverter Washing Machine (Class A)"
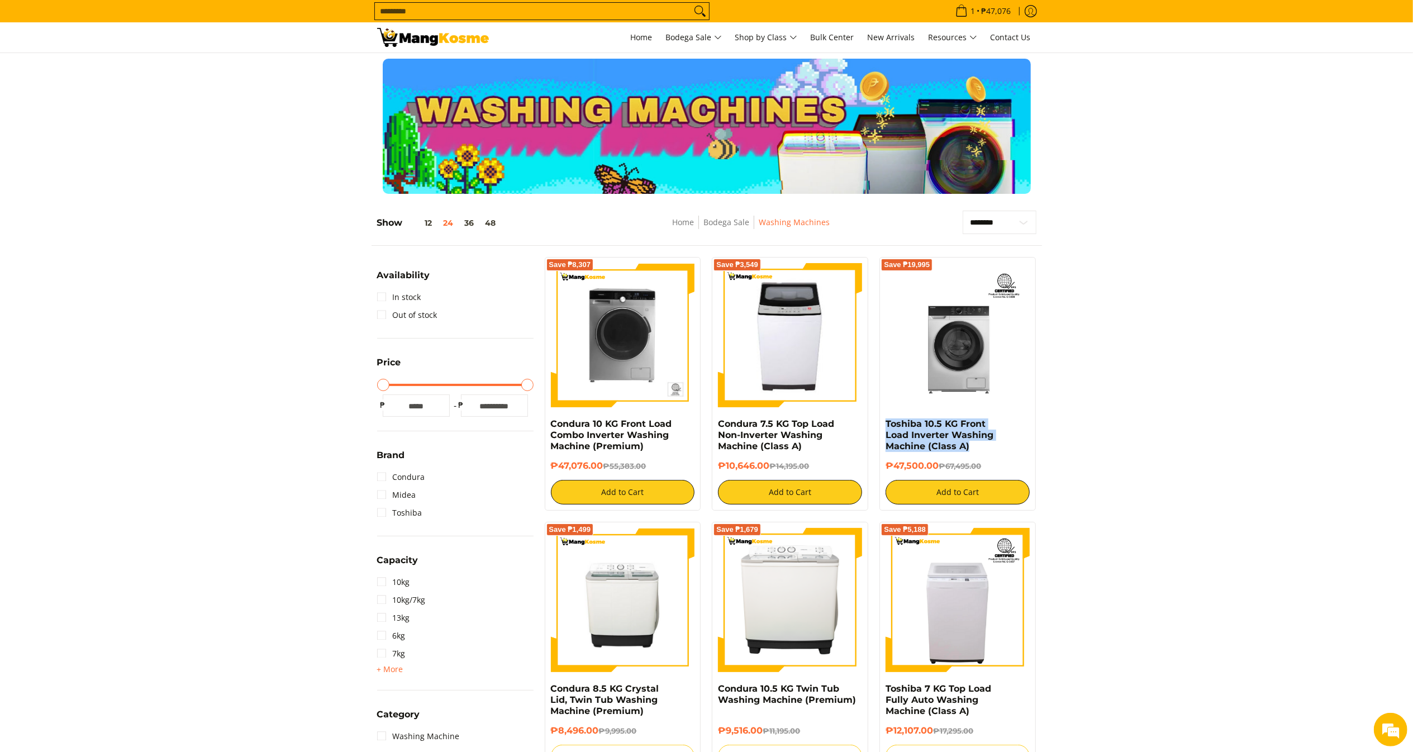
drag, startPoint x: 995, startPoint y: 446, endPoint x: 879, endPoint y: 425, distance: 117.6
click at [879, 425] on div "Save ₱19,995 Toshiba 10.5 KG Front Load Inverter Washing Machine (Class A) ₱47,…" at bounding box center [957, 384] width 156 height 254
copy h6 "₱47,500.00"
drag, startPoint x: 939, startPoint y: 469, endPoint x: 885, endPoint y: 468, distance: 54.2
click at [888, 472] on h6 "₱47,500.00 ₱67,495.00" at bounding box center [957, 465] width 144 height 11
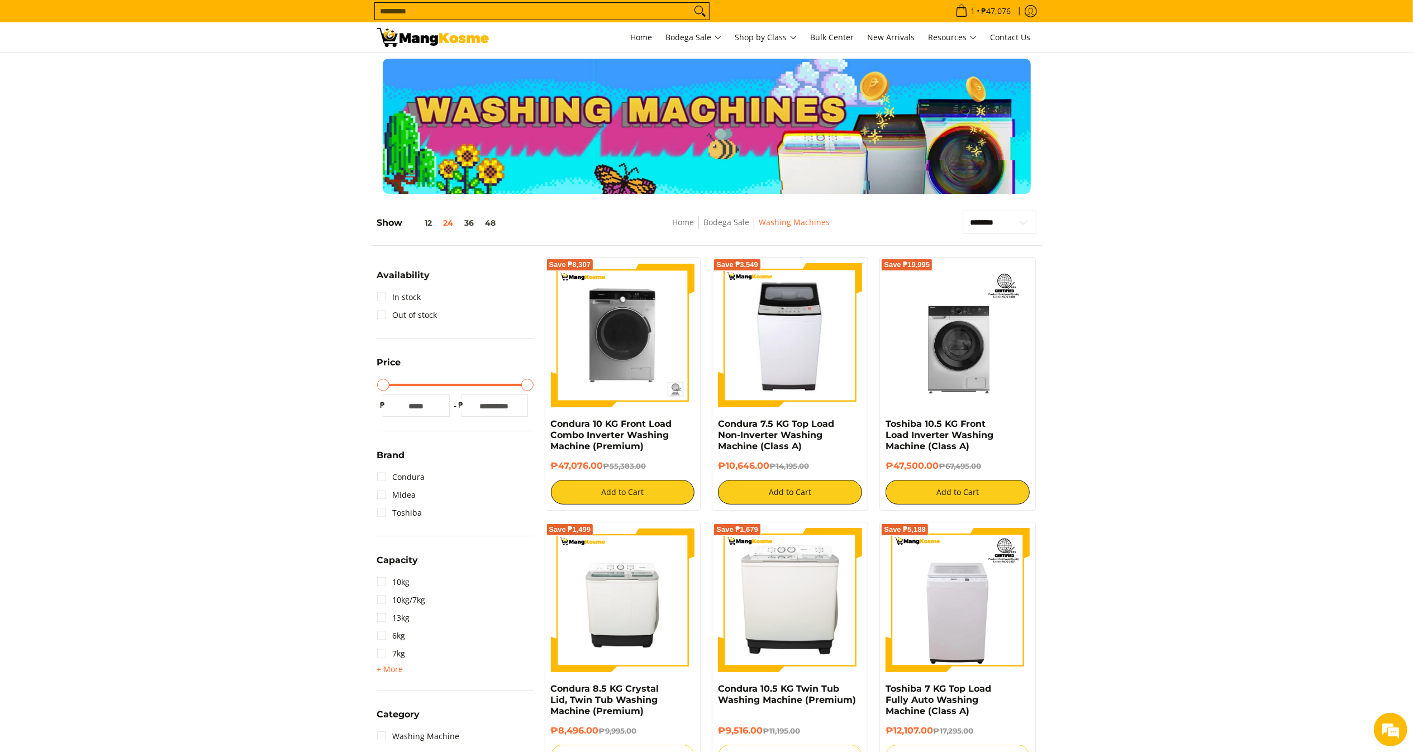
click at [517, 8] on input "Search..." at bounding box center [533, 11] width 316 height 17
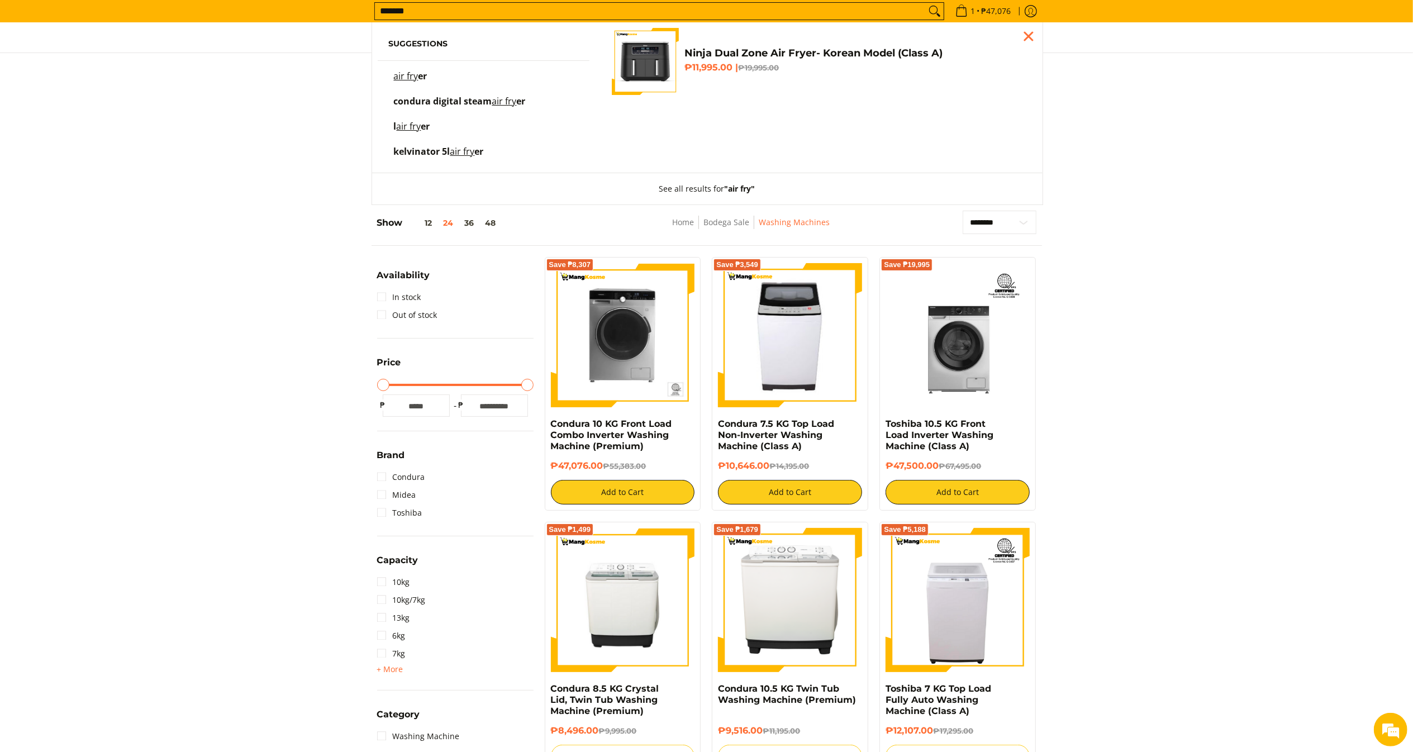
type input "*******"
click at [722, 49] on h4 "Ninja Dual Zone Air Fryer- Korean Model (Class A)" at bounding box center [854, 53] width 341 height 13
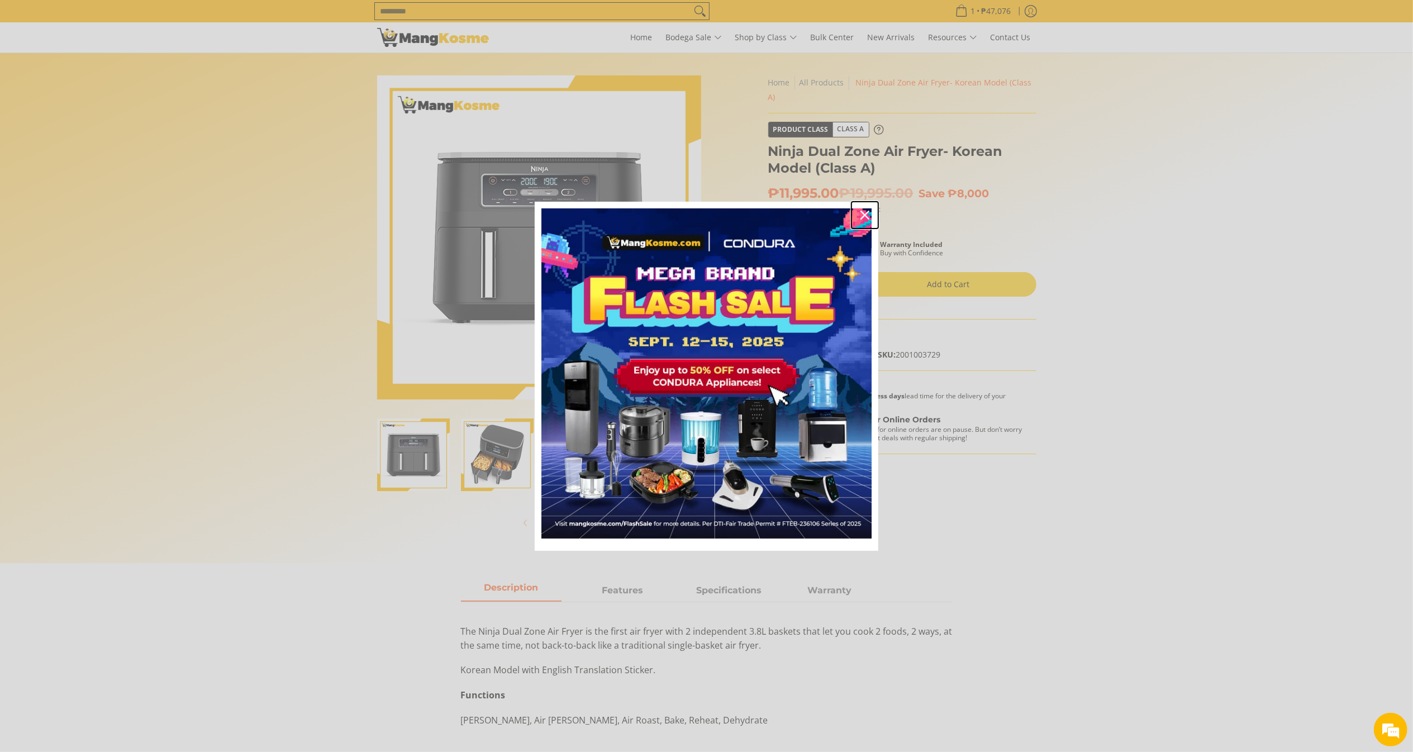
click at [863, 211] on icon "close icon" at bounding box center [864, 215] width 9 height 9
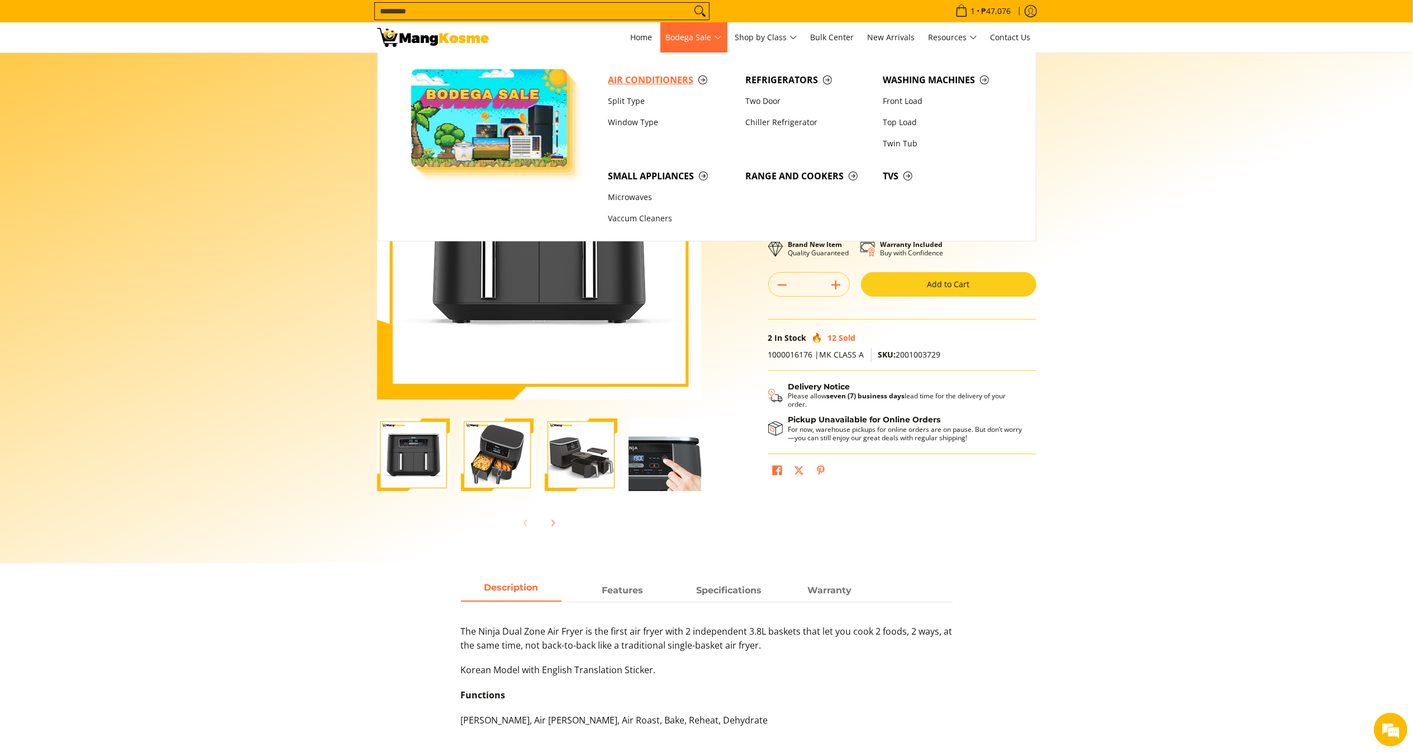
click at [648, 83] on span "Air Conditioners" at bounding box center [671, 80] width 126 height 14
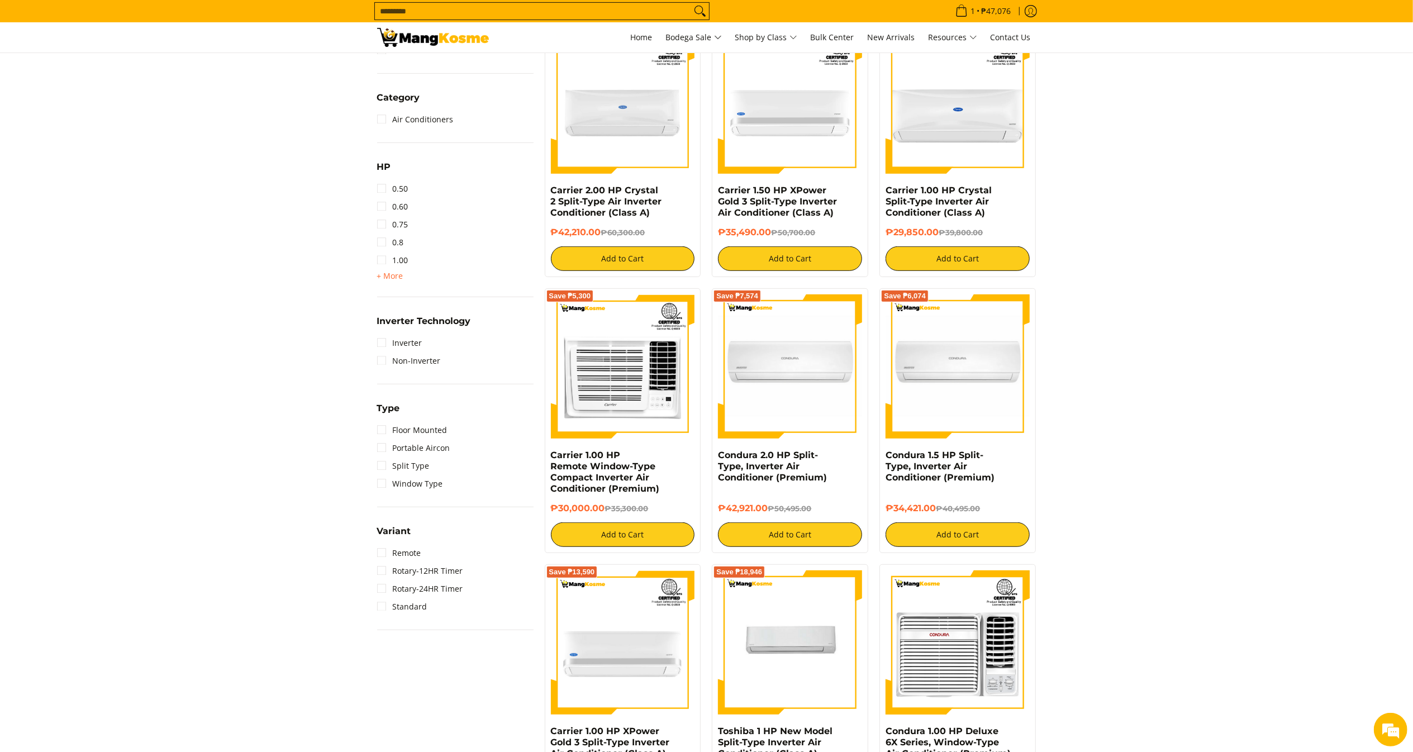
scroll to position [504, 0]
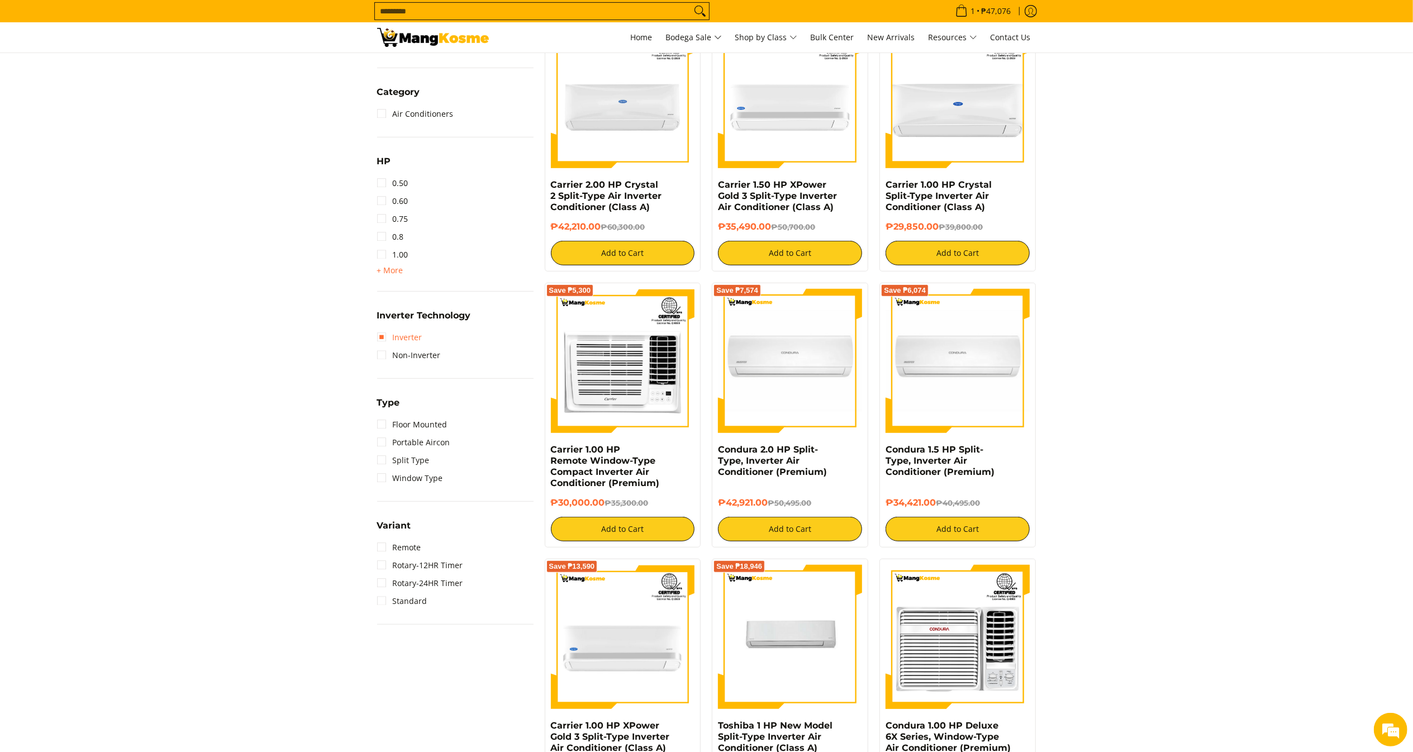
click at [405, 333] on link "Inverter" at bounding box center [399, 337] width 45 height 18
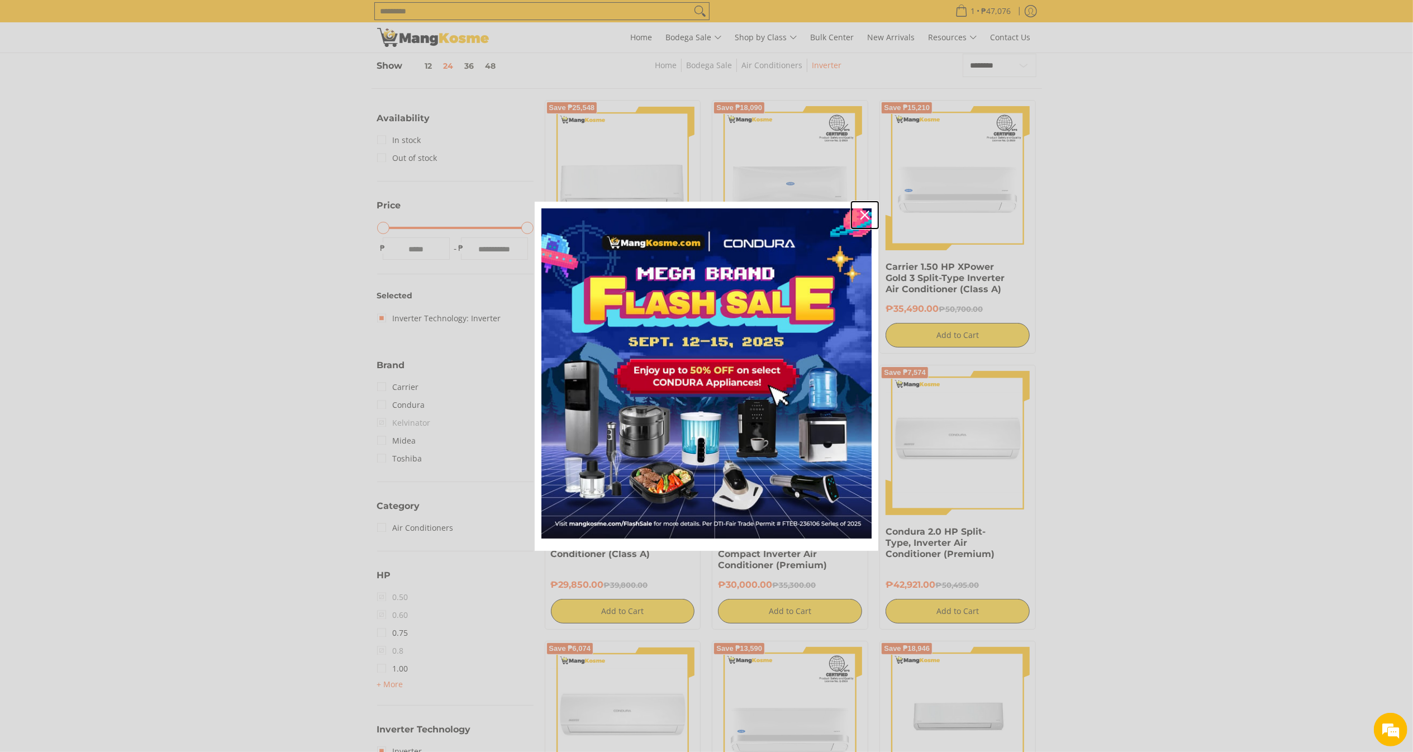
click at [860, 206] on button "Close" at bounding box center [864, 215] width 27 height 27
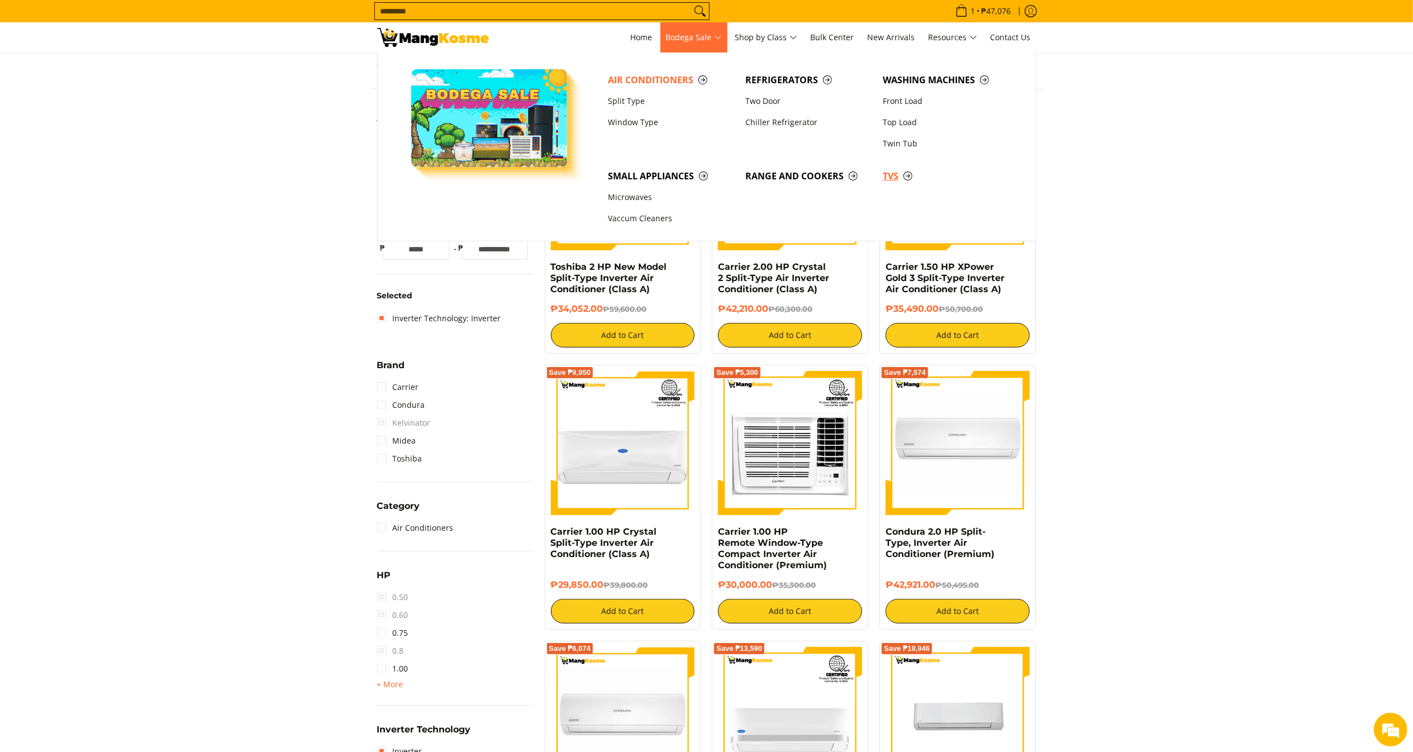
click at [885, 175] on span "TVs" at bounding box center [946, 176] width 126 height 14
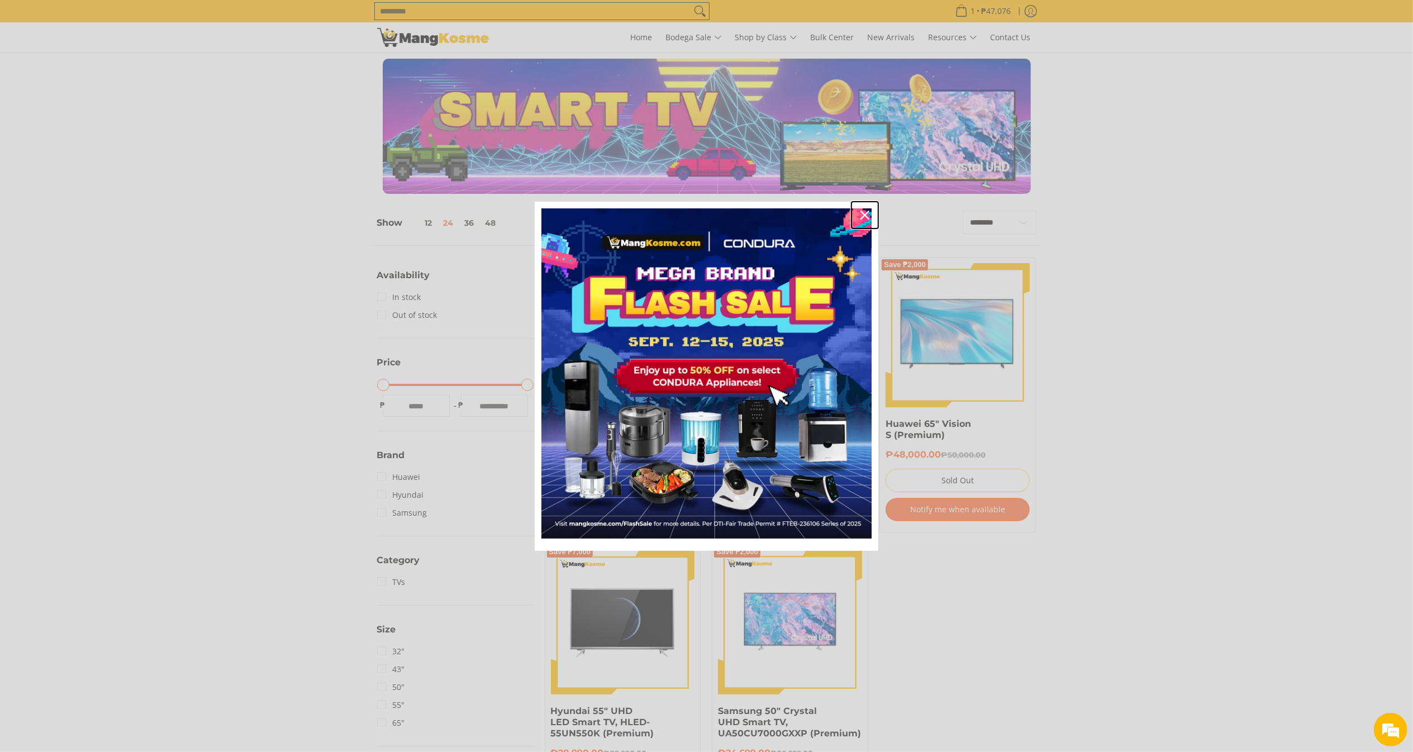
click at [857, 221] on div "Close" at bounding box center [865, 215] width 18 height 18
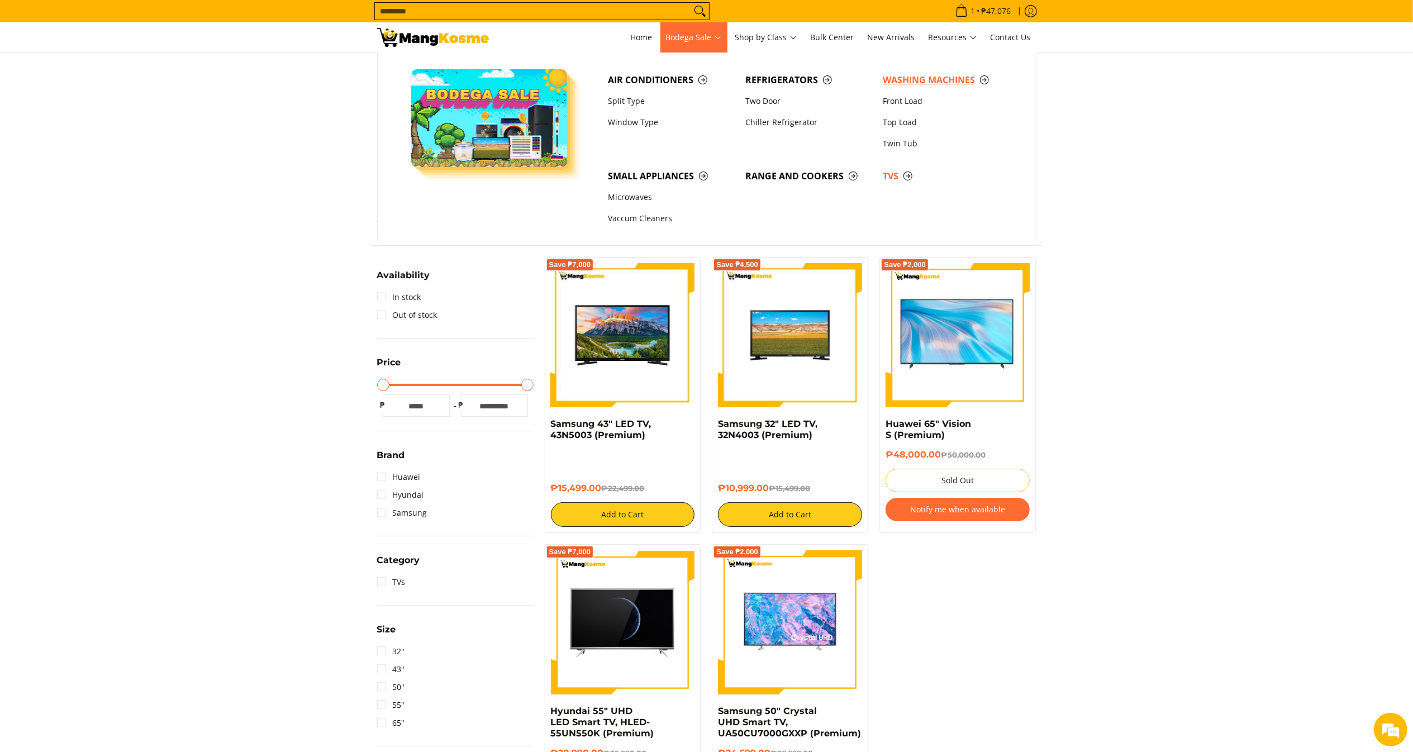
click at [922, 73] on span "Washing Machines" at bounding box center [946, 80] width 126 height 14
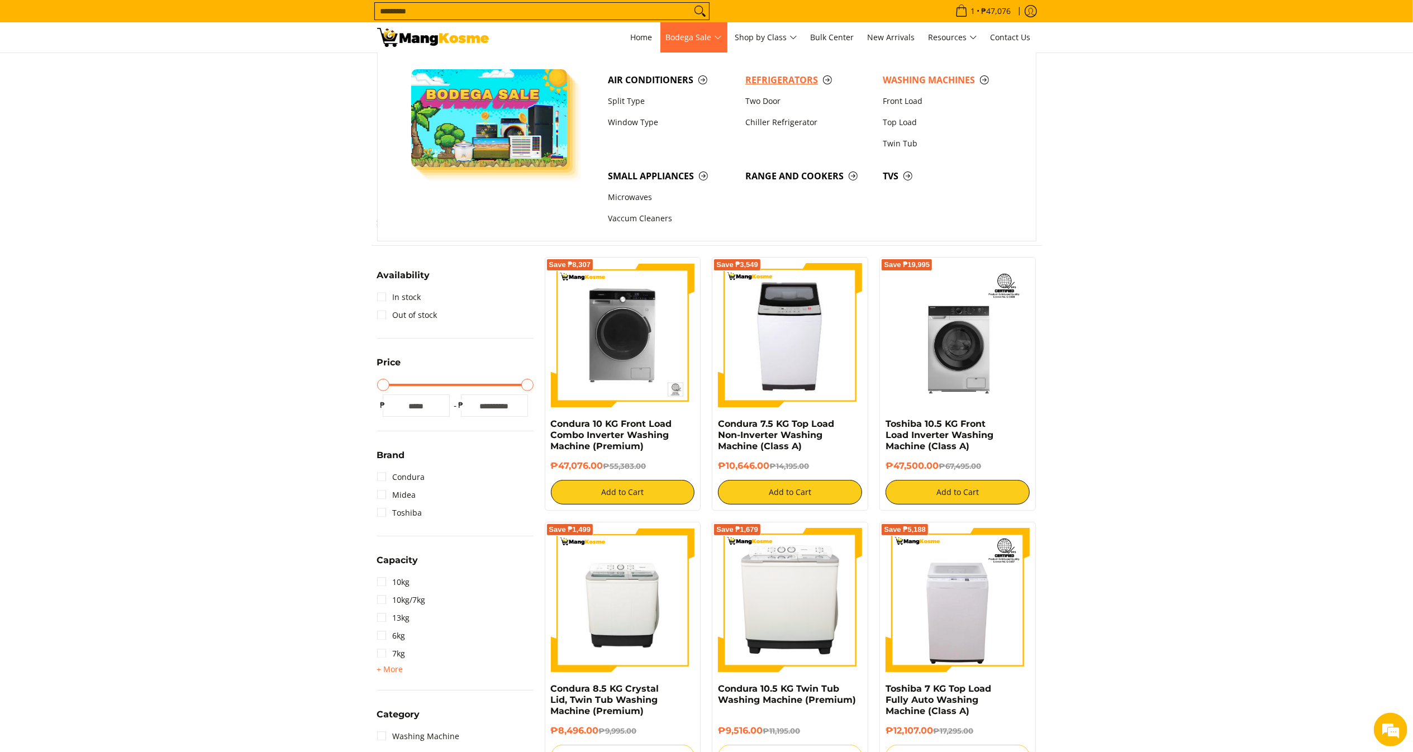
click at [801, 84] on span "Refrigerators" at bounding box center [808, 80] width 126 height 14
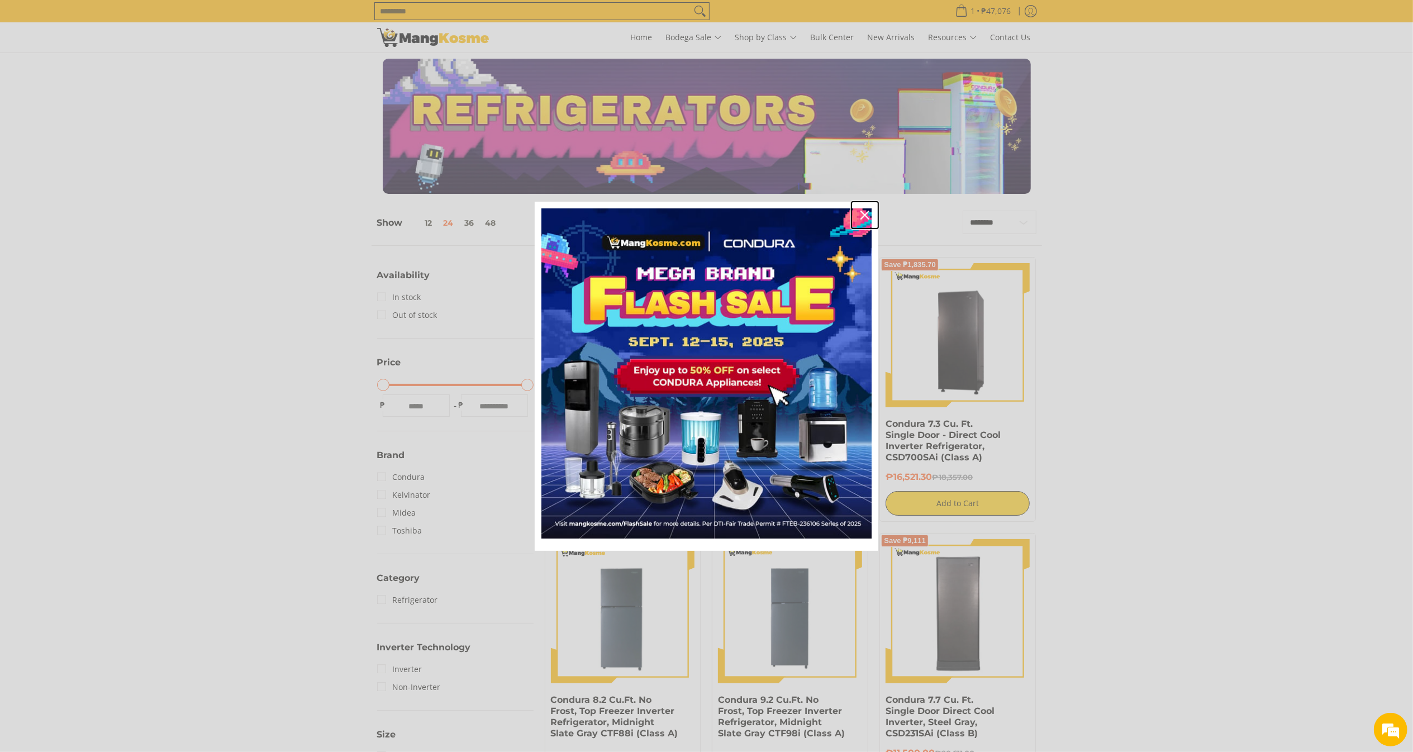
click at [865, 216] on icon "close icon" at bounding box center [864, 215] width 9 height 9
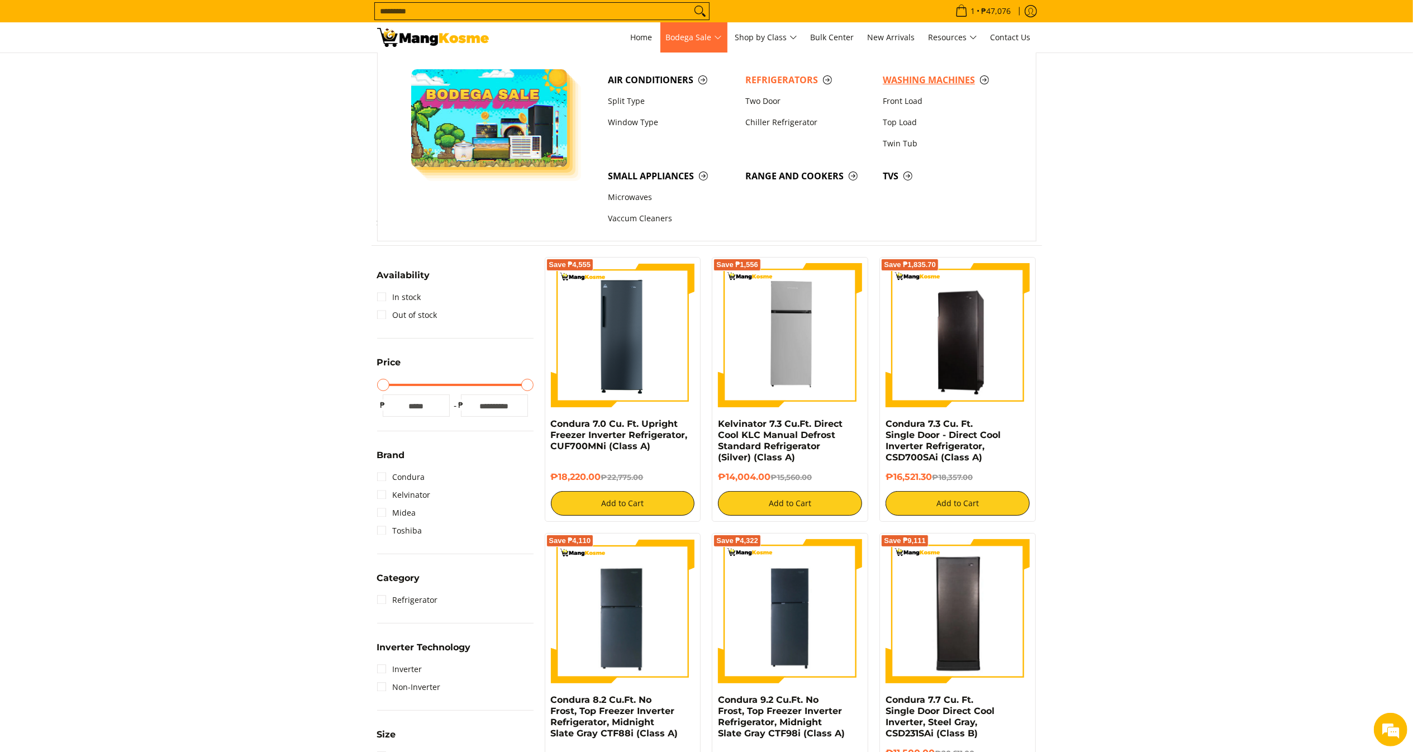
click at [915, 78] on span "Washing Machines" at bounding box center [946, 80] width 126 height 14
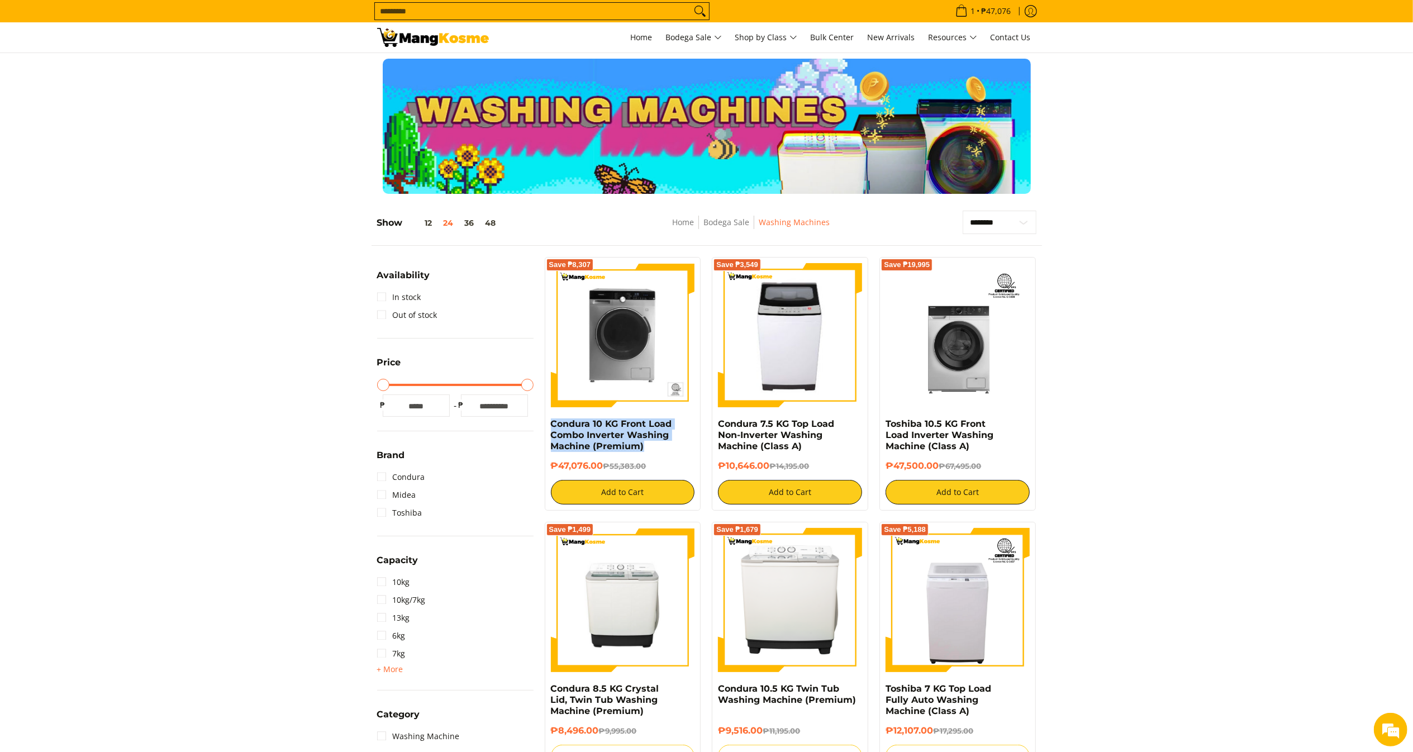
drag, startPoint x: 575, startPoint y: 435, endPoint x: 549, endPoint y: 427, distance: 27.4
click at [549, 427] on div "Save ₱8,307 Condura 10 KG Front Load Combo Inverter Washing Machine (Premium) ₱…" at bounding box center [623, 384] width 156 height 254
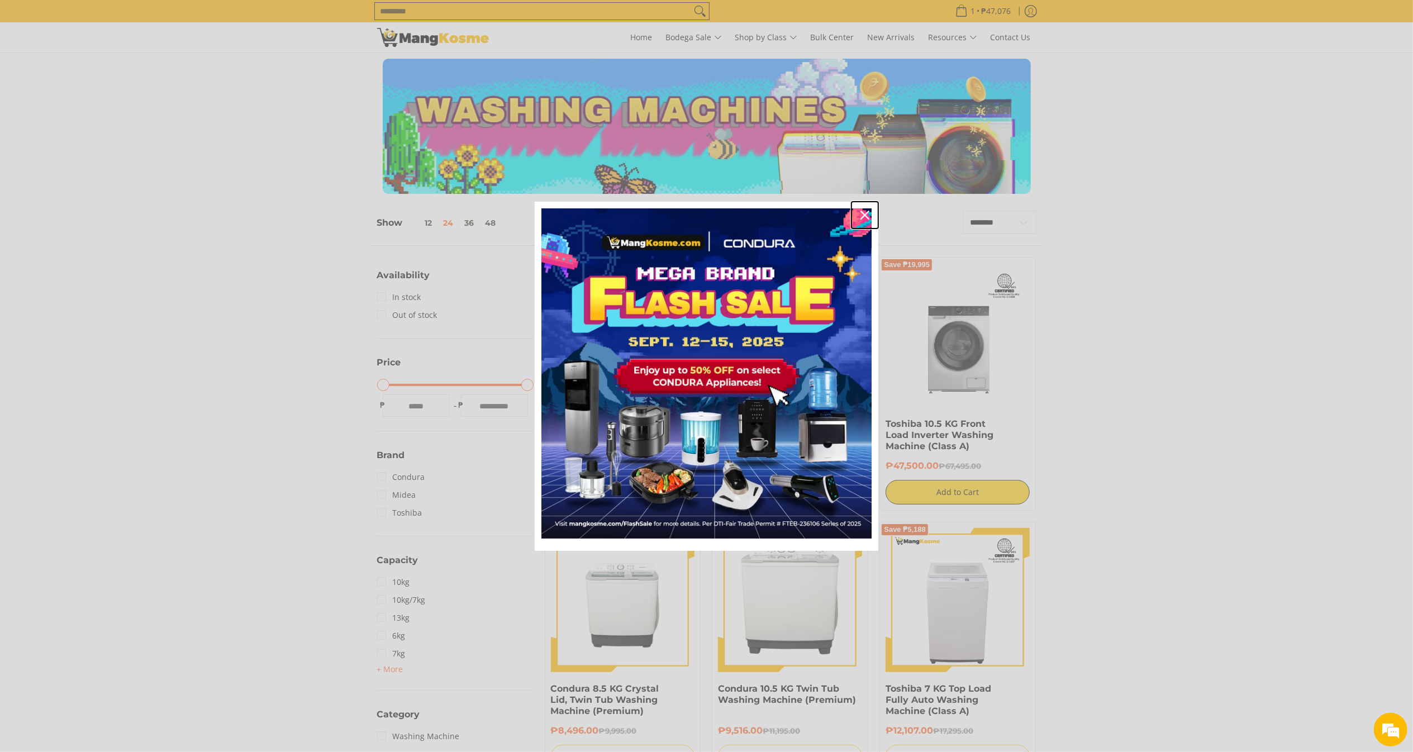
click at [867, 215] on icon "close icon" at bounding box center [864, 215] width 9 height 9
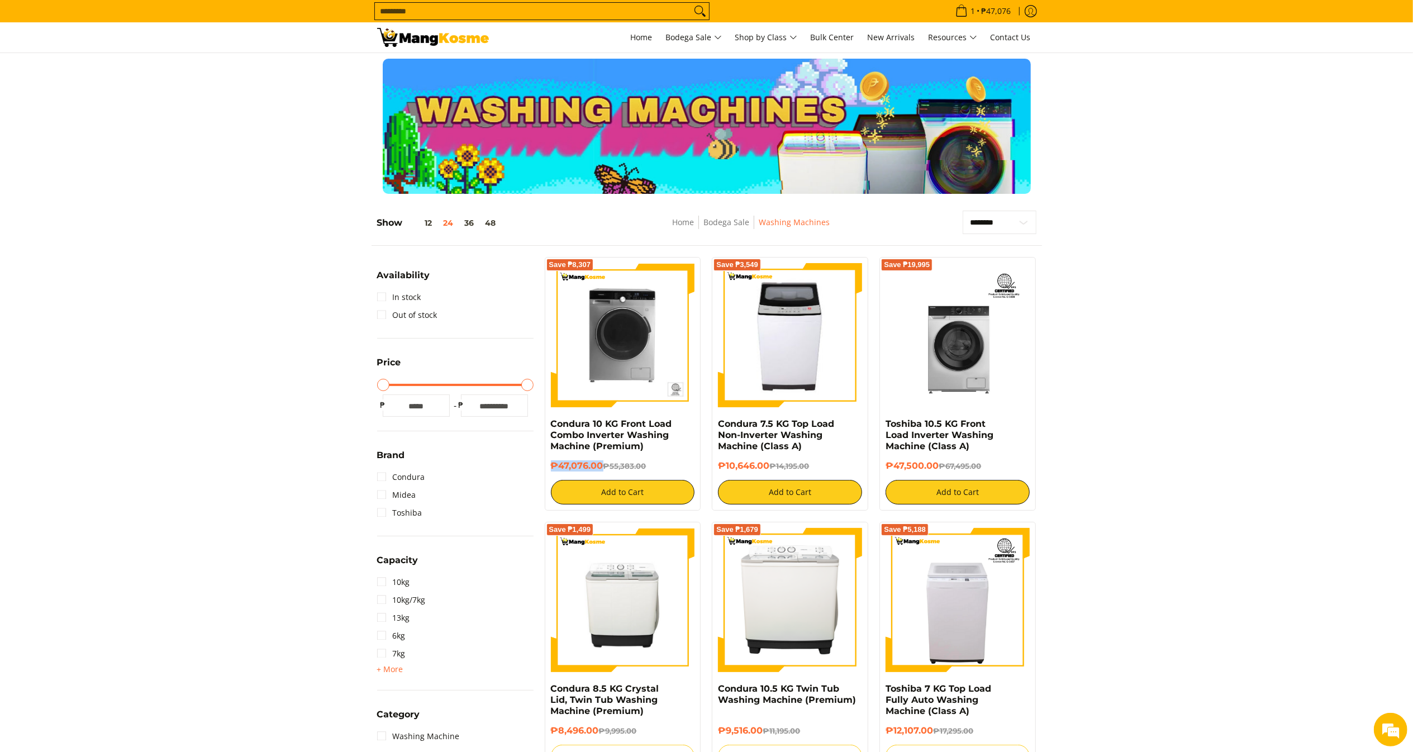
copy h6 "₱47,076.00"
drag, startPoint x: 603, startPoint y: 467, endPoint x: 550, endPoint y: 469, distance: 53.1
click at [551, 469] on h6 "₱47,076.00 ₱55,383.00" at bounding box center [623, 465] width 144 height 11
copy link "Condura 7.5 KG Top Load Non-Inverter Washing Machine (Class A)"
drag, startPoint x: 816, startPoint y: 444, endPoint x: 709, endPoint y: 426, distance: 108.1
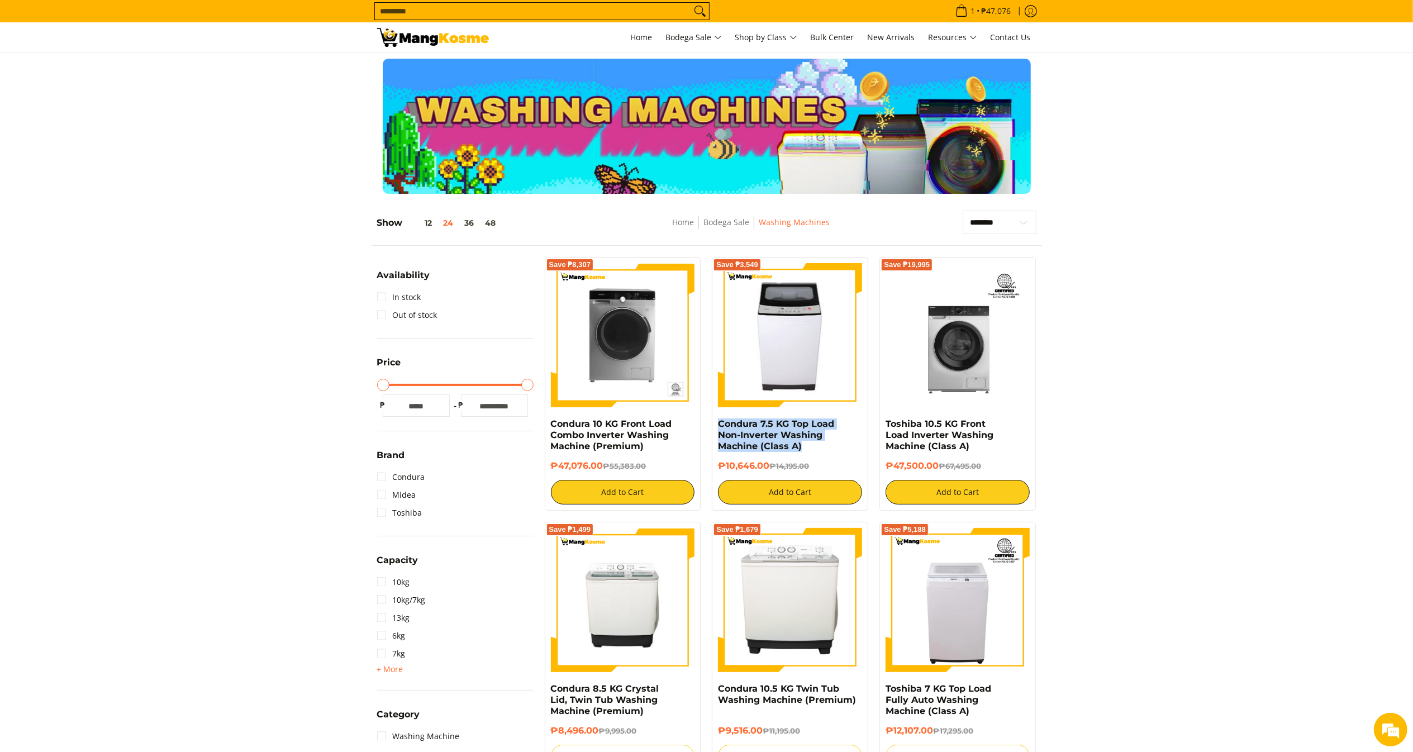
click at [708, 428] on div "Save ₱3,549 Condura 7.5 KG Top Load Non-Inverter Washing Machine (Class A) ₱10,…" at bounding box center [790, 384] width 168 height 254
copy h6 "₱10,646.00"
drag, startPoint x: 768, startPoint y: 467, endPoint x: 716, endPoint y: 469, distance: 51.4
click at [716, 469] on div "Save ₱3,549 Condura 7.5 KG Top Load Non-Inverter Washing Machine (Class A) ₱10,…" at bounding box center [790, 384] width 156 height 254
copy link "Toshiba 10.5 KG Front Load Inverter Washing Machine (Class A)"
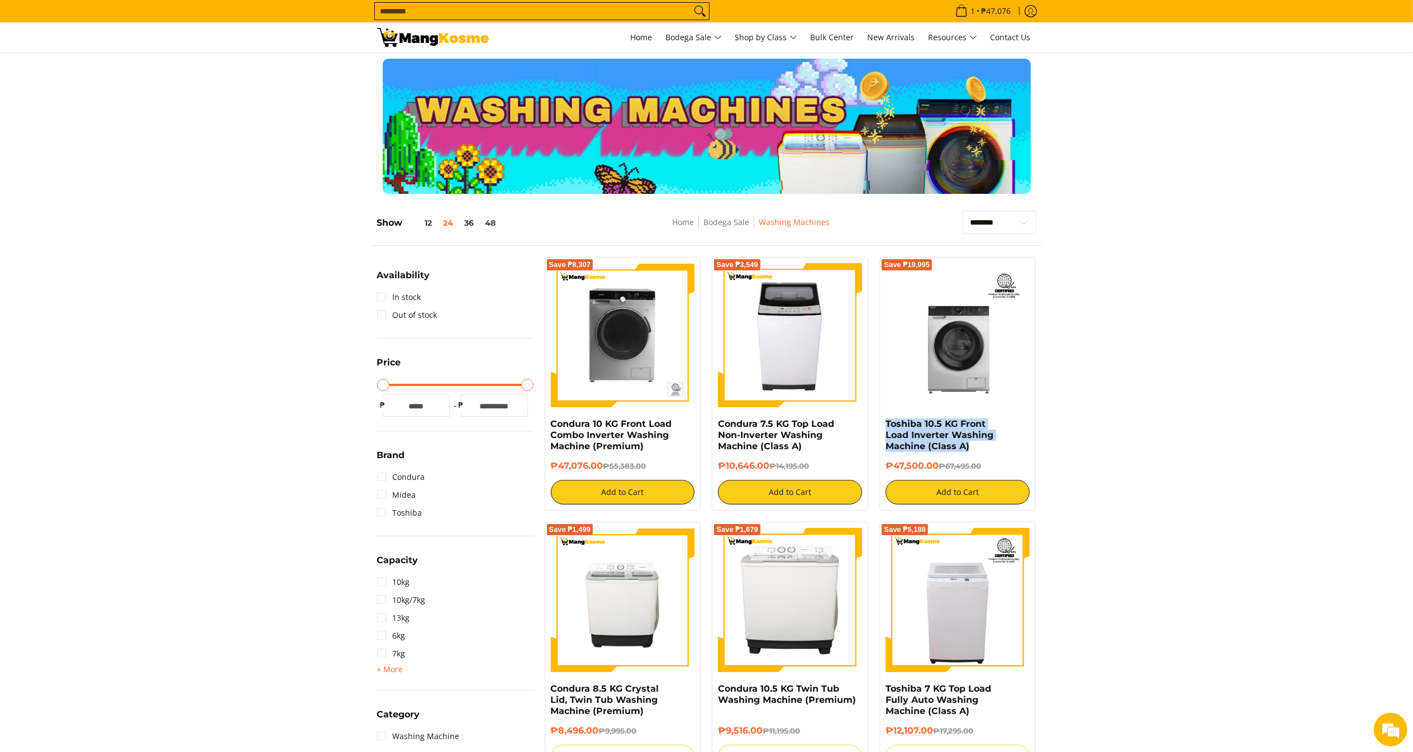
drag, startPoint x: 992, startPoint y: 449, endPoint x: 881, endPoint y: 428, distance: 113.1
click at [881, 428] on div "Save ₱19,995 Toshiba 10.5 KG Front Load Inverter Washing Machine (Class A) ₱47,…" at bounding box center [957, 384] width 156 height 254
drag, startPoint x: 940, startPoint y: 466, endPoint x: 883, endPoint y: 471, distance: 56.6
click at [883, 471] on div "Save ₱19,995 Toshiba 10.5 KG Front Load Inverter Washing Machine (Class A) ₱47,…" at bounding box center [957, 384] width 156 height 254
copy h6 "₱47,500.00"
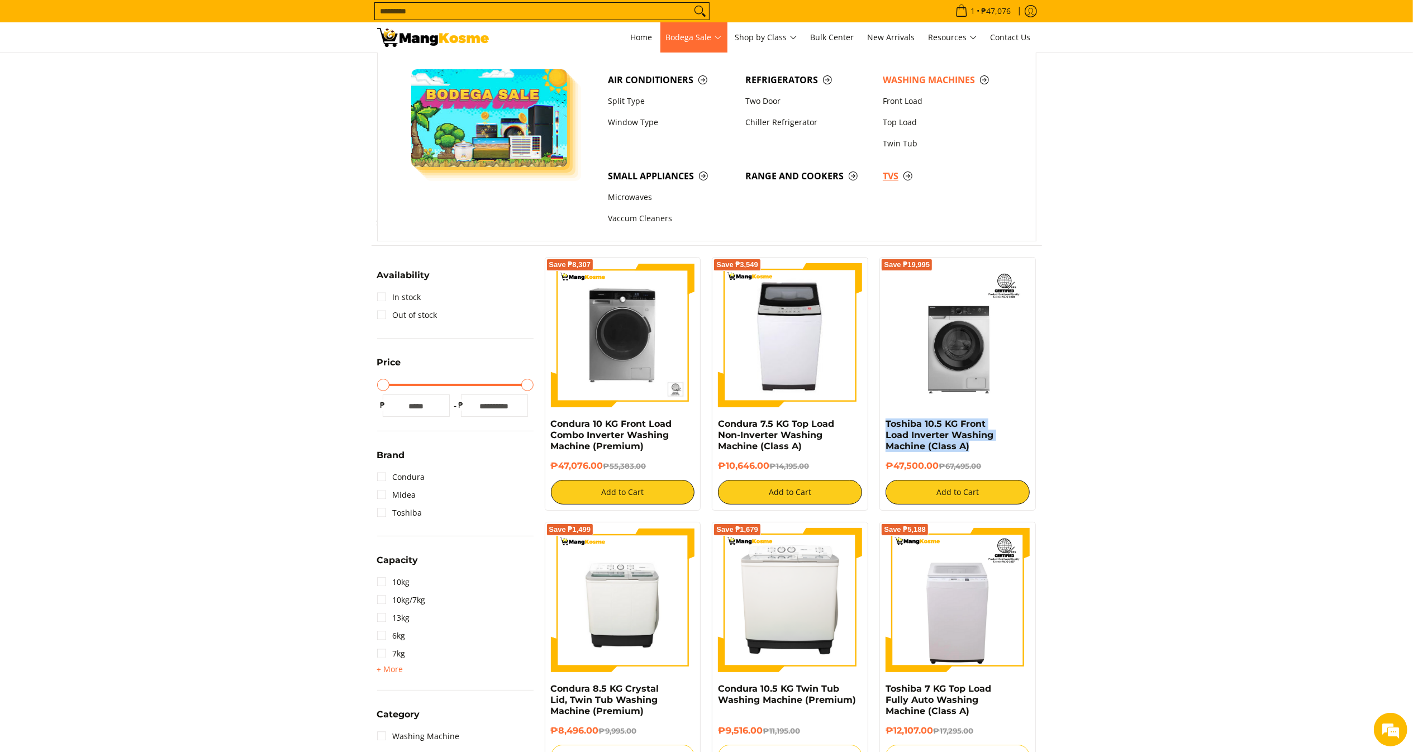
click at [892, 174] on span "TVs" at bounding box center [946, 176] width 126 height 14
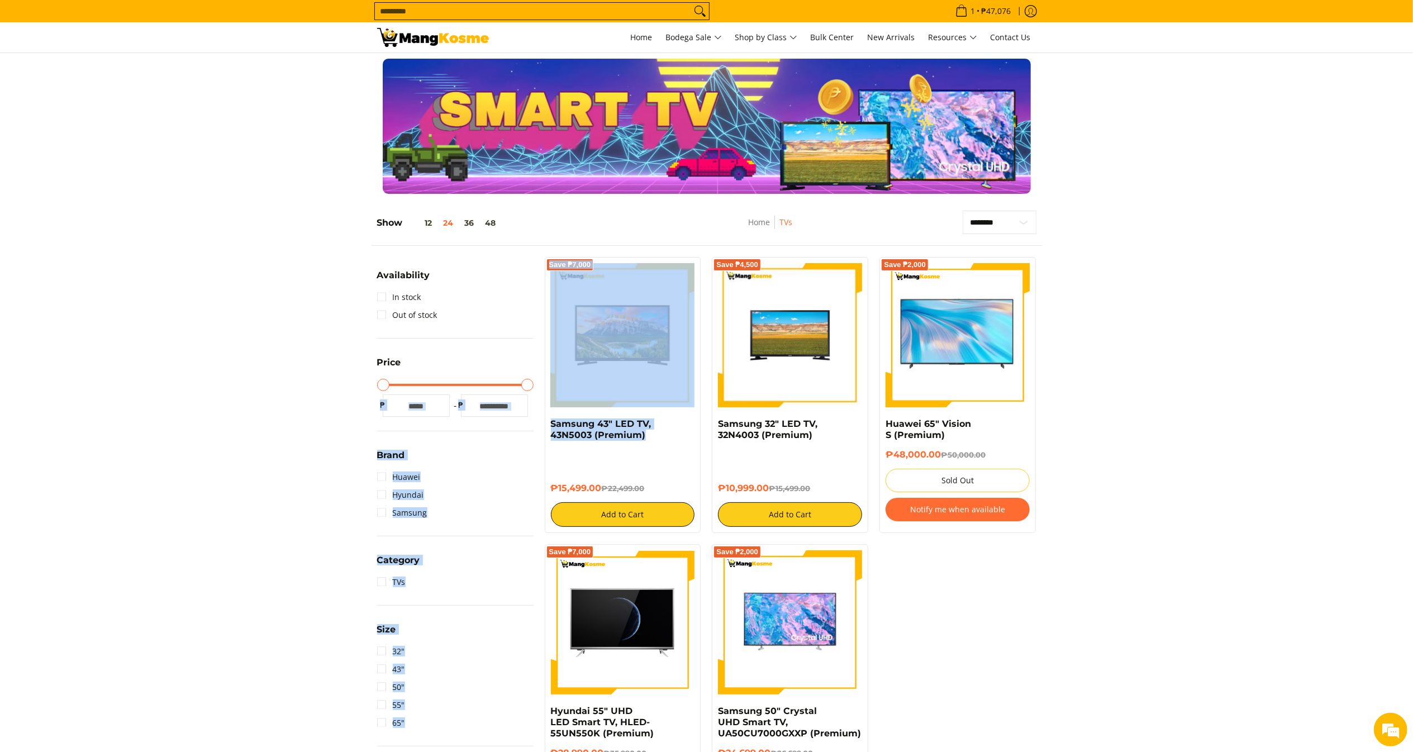
copy div "Minimum Price Maximum Price Minimum Price ₱ Maximum Price ₱ Brand Huawei Hyunda…"
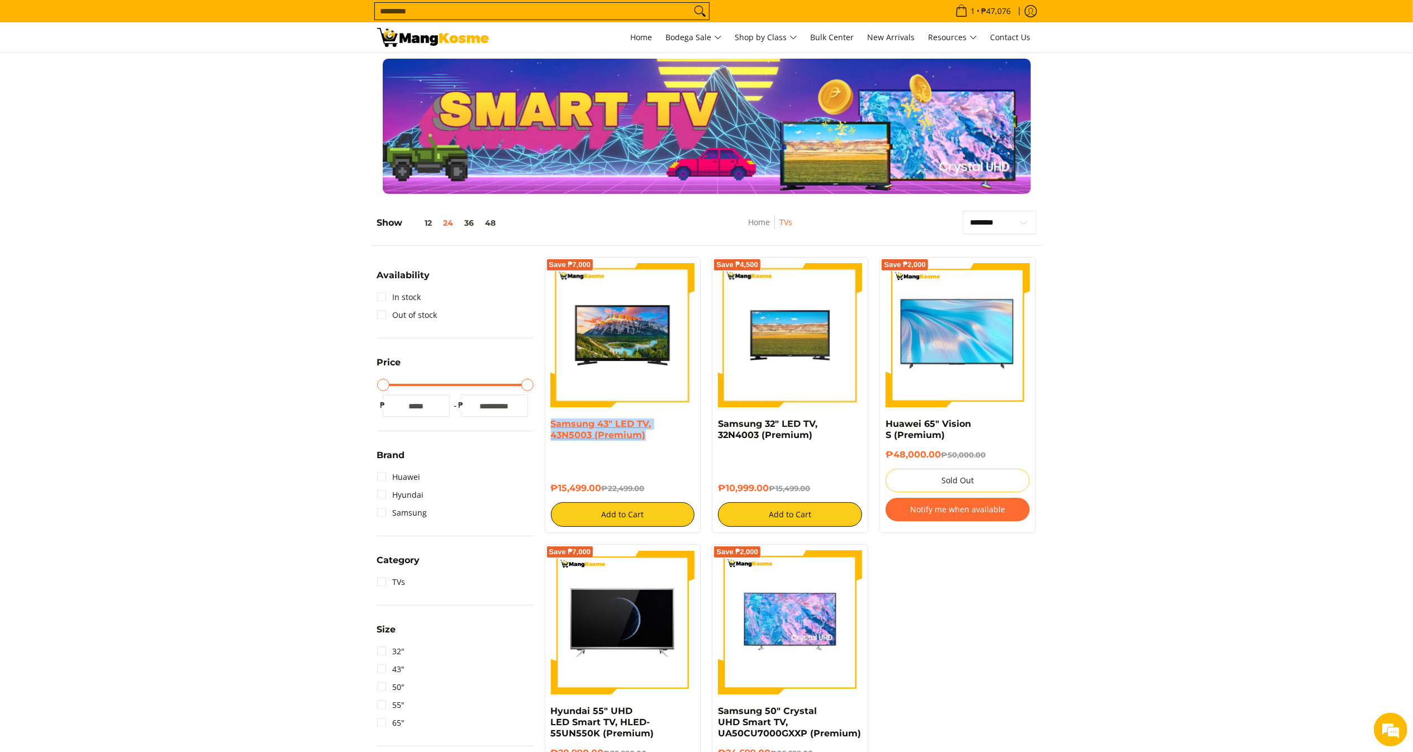
copy link "Samsung 43" LED TV, 43N5003 (Premium)"
drag, startPoint x: 644, startPoint y: 432, endPoint x: 550, endPoint y: 428, distance: 93.4
click at [551, 428] on h4 "Samsung 43" LED TV, 43N5003 (Premium)" at bounding box center [623, 429] width 144 height 22
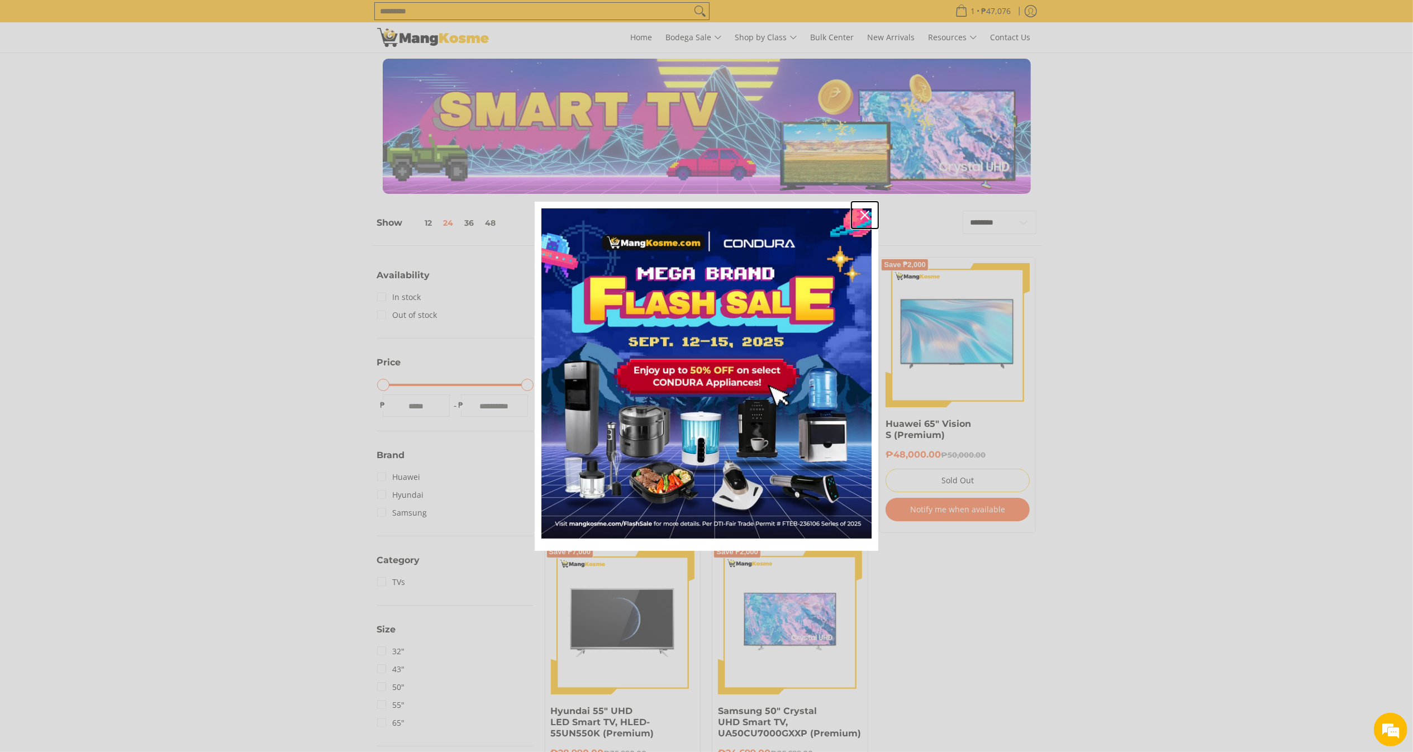
click at [867, 209] on div "Close" at bounding box center [865, 215] width 18 height 18
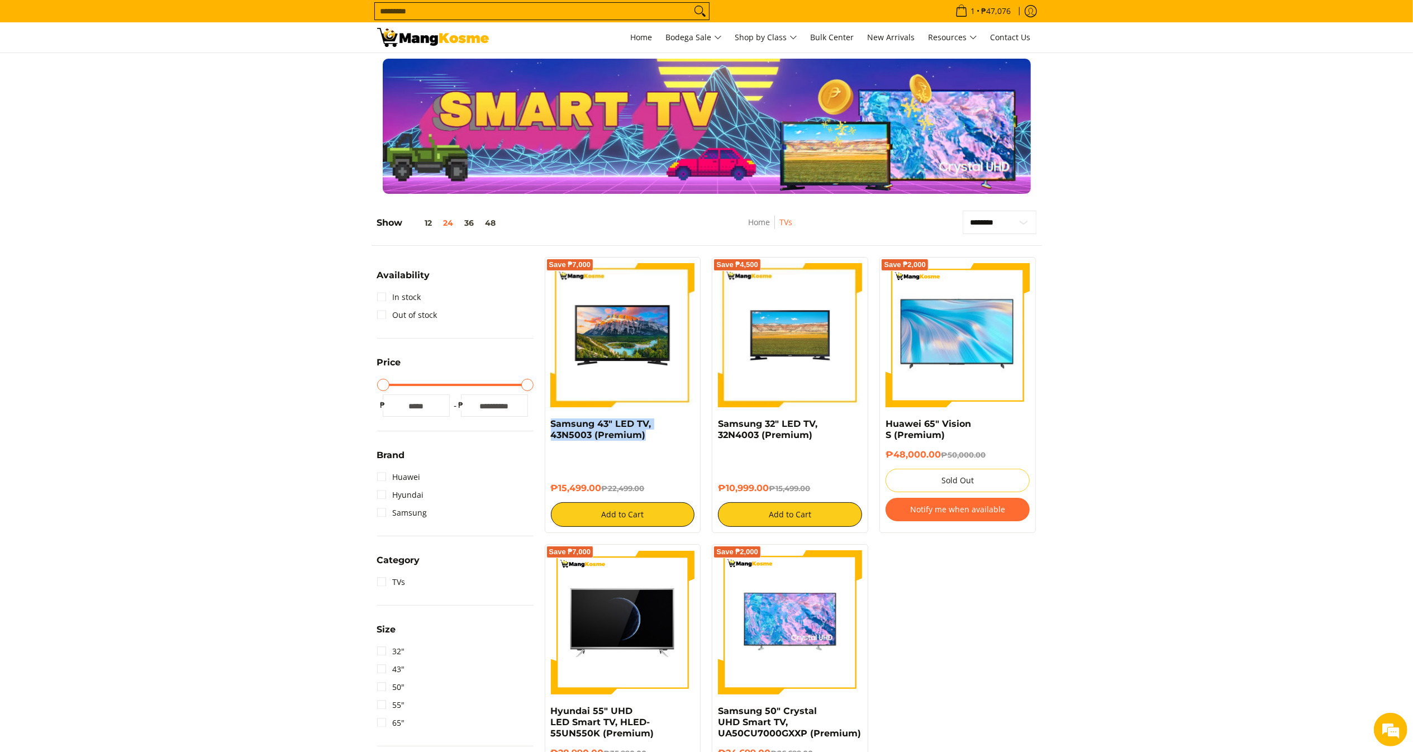
copy h6 "₱15,499.00"
drag, startPoint x: 604, startPoint y: 487, endPoint x: 548, endPoint y: 489, distance: 55.9
click at [548, 489] on div "Save ₱7,000 Samsung 43" LED TV, 43N5003 (Premium) ₱15,499.00 ₱22,499.00 Add to …" at bounding box center [623, 395] width 156 height 276
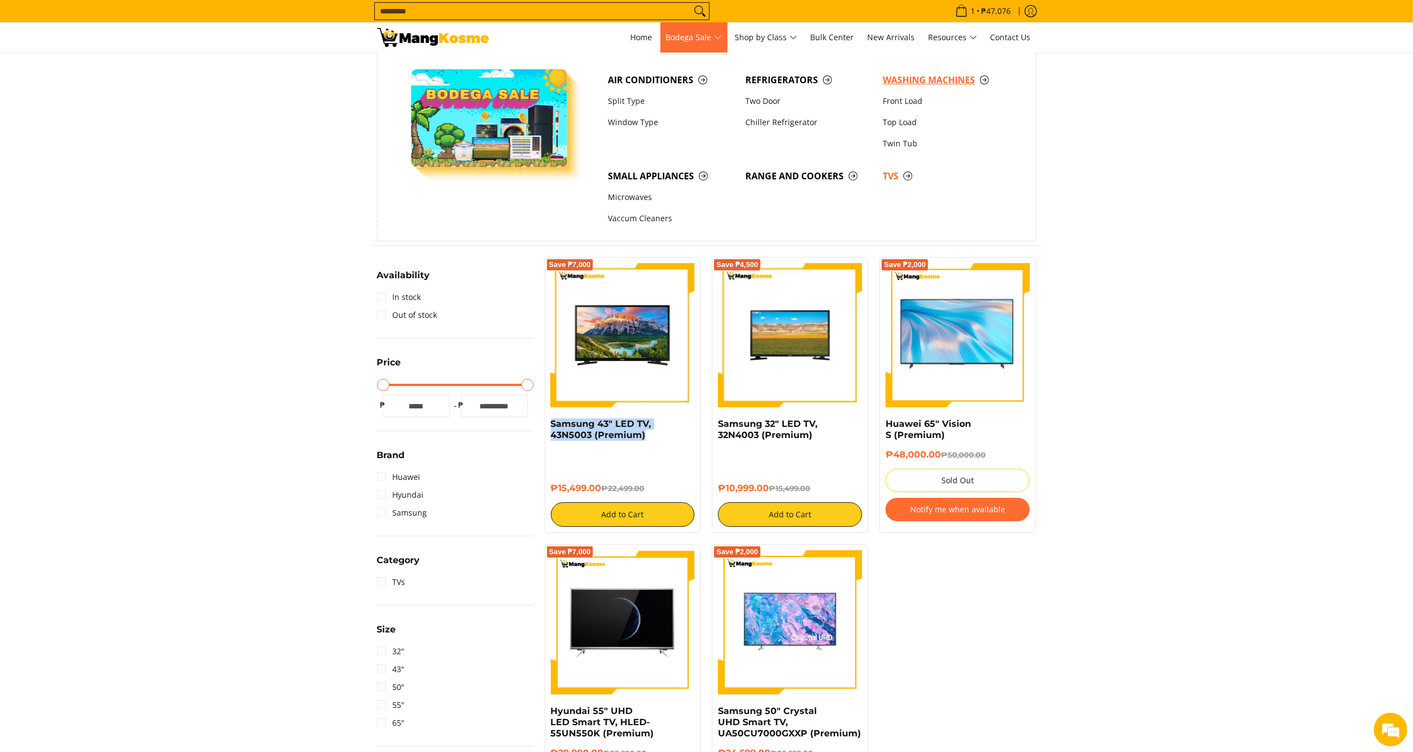
click at [984, 76] on span "Washing Machines" at bounding box center [946, 80] width 126 height 14
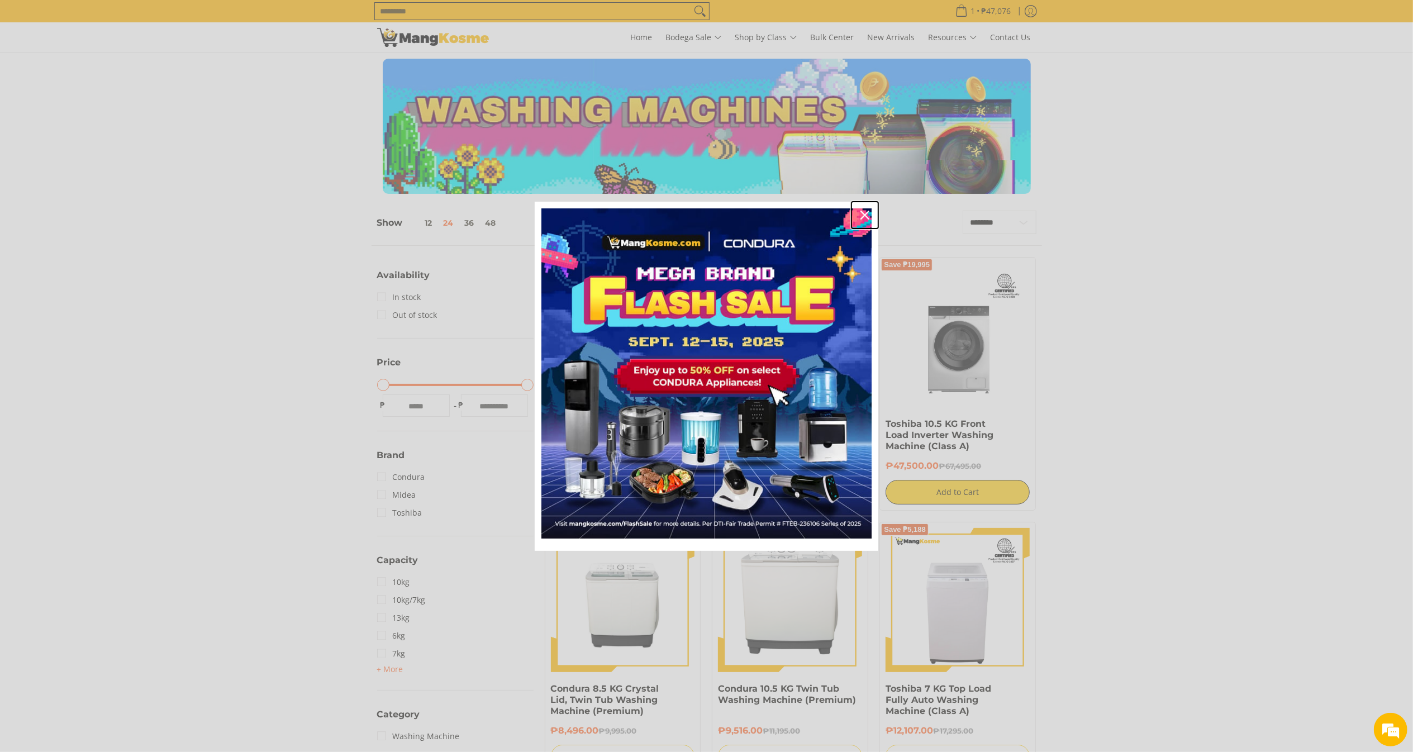
click at [867, 220] on div "Close" at bounding box center [865, 215] width 18 height 18
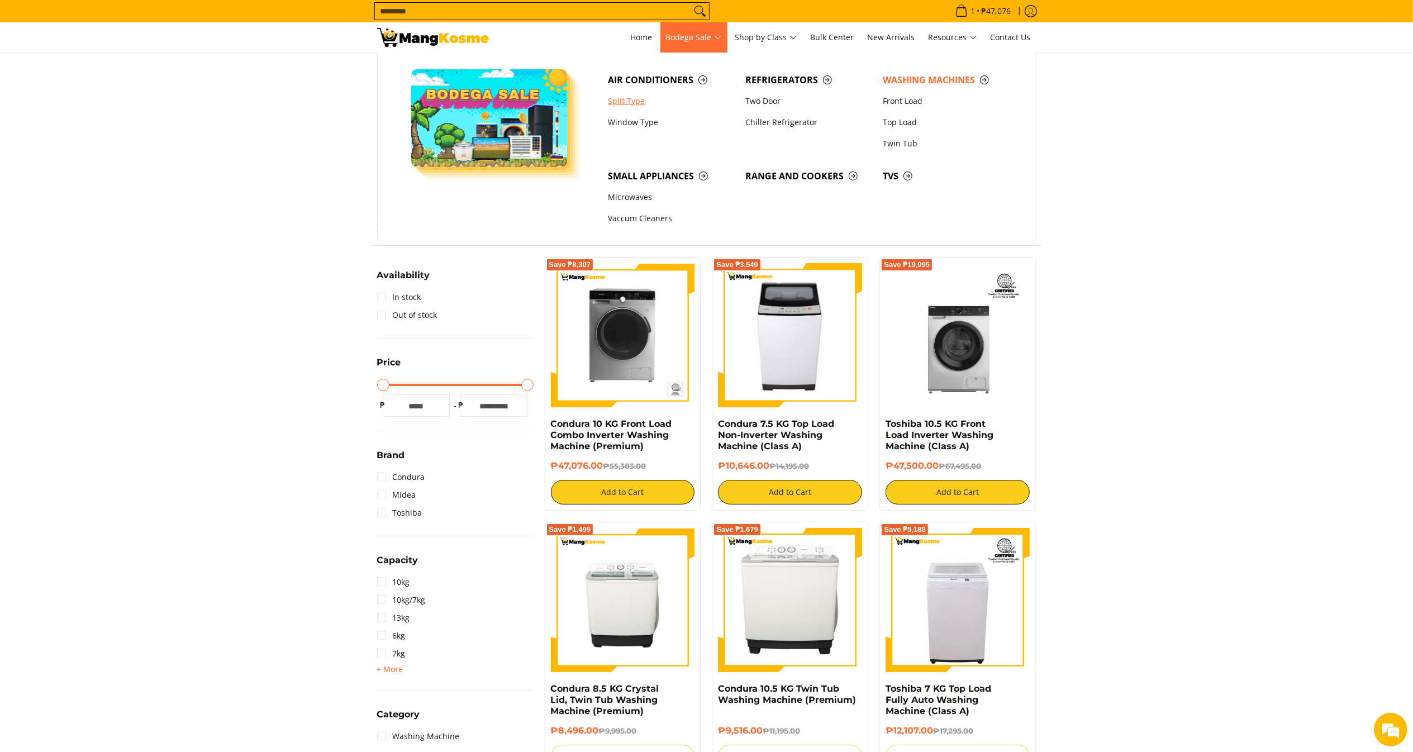
click at [654, 102] on link "Split Type" at bounding box center [670, 101] width 137 height 21
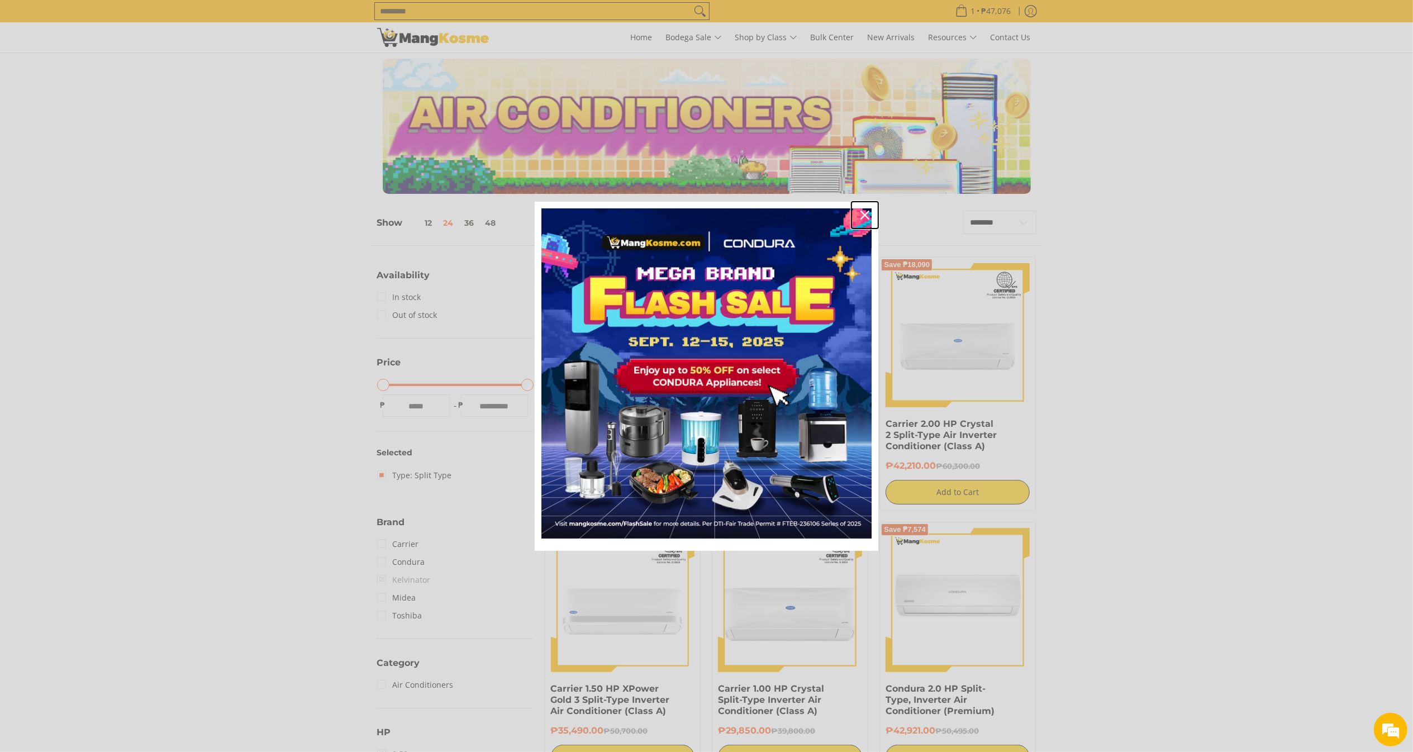
click at [860, 215] on icon "close icon" at bounding box center [864, 215] width 9 height 9
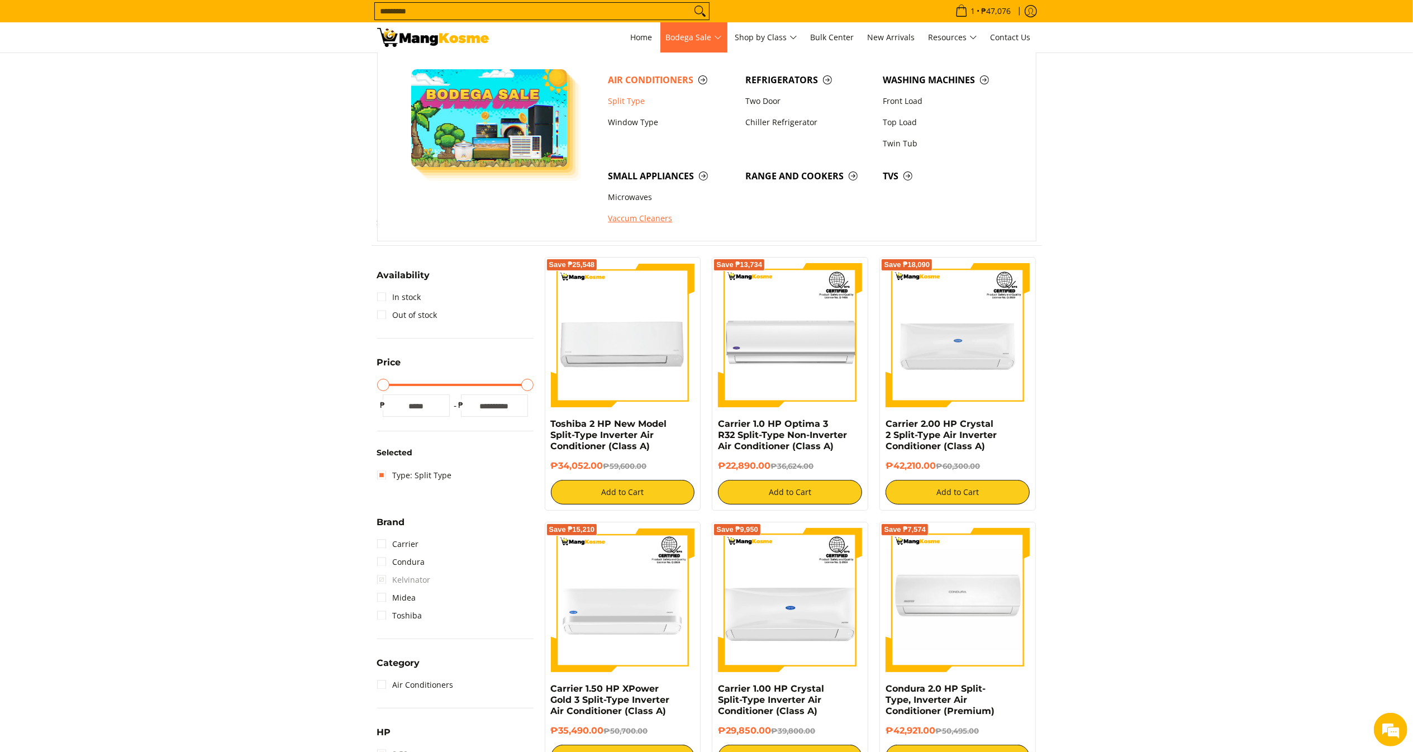
click at [648, 219] on link "Vaccum Cleaners" at bounding box center [670, 218] width 137 height 21
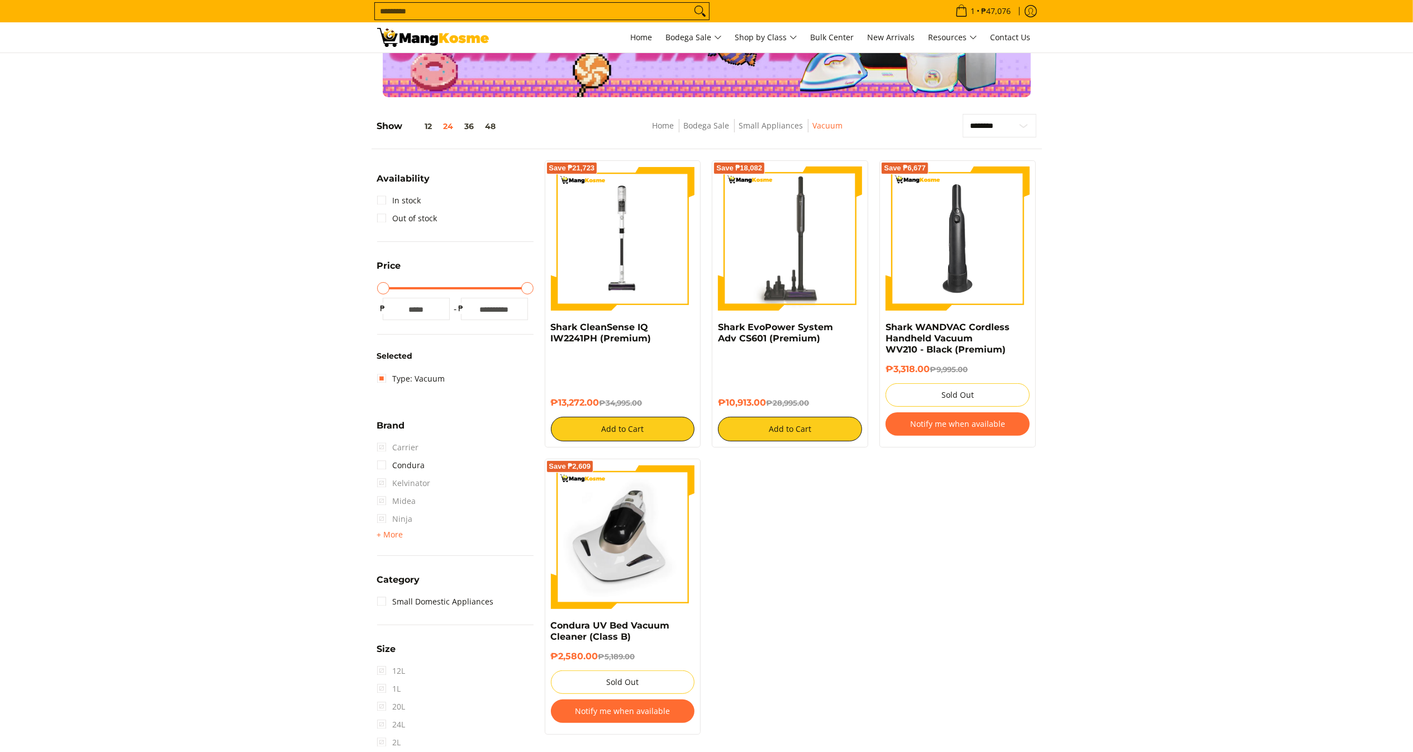
scroll to position [223, 0]
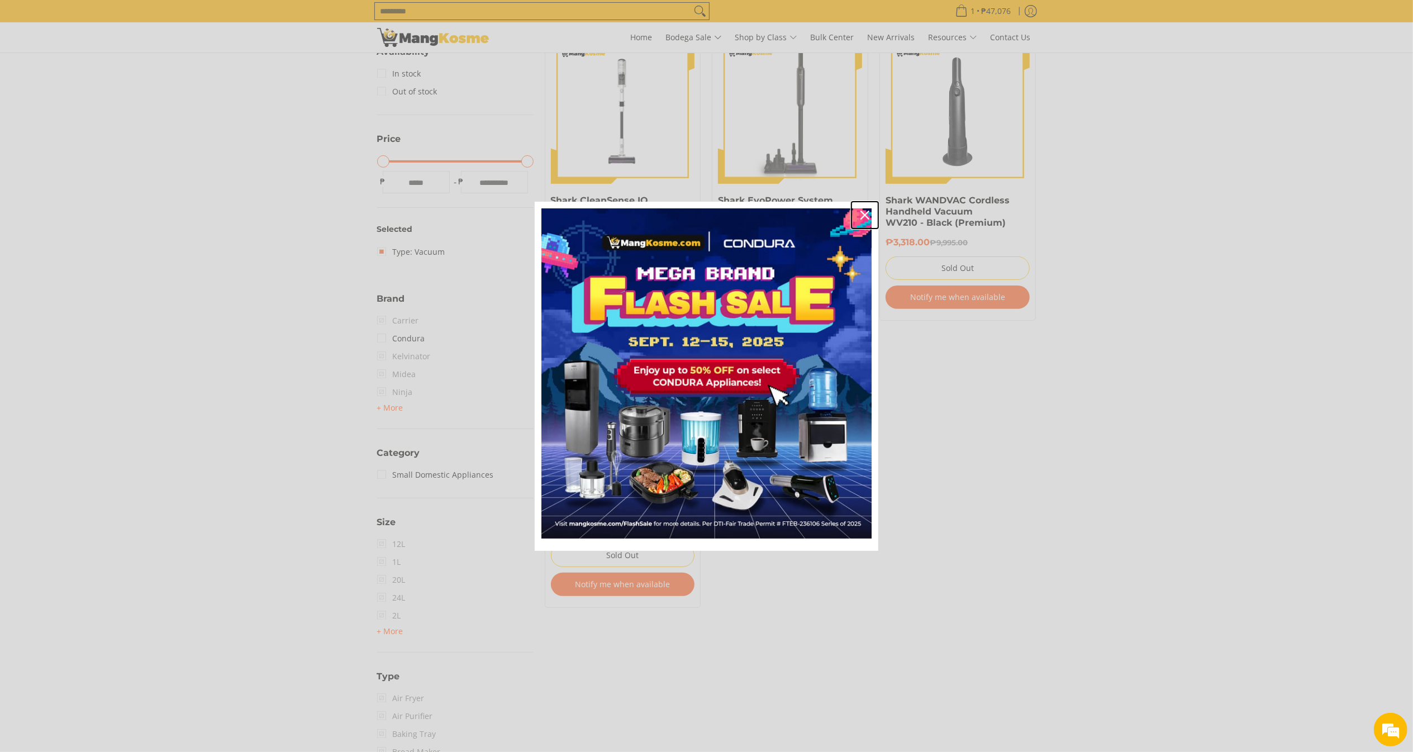
click at [866, 209] on div "Close" at bounding box center [865, 215] width 18 height 18
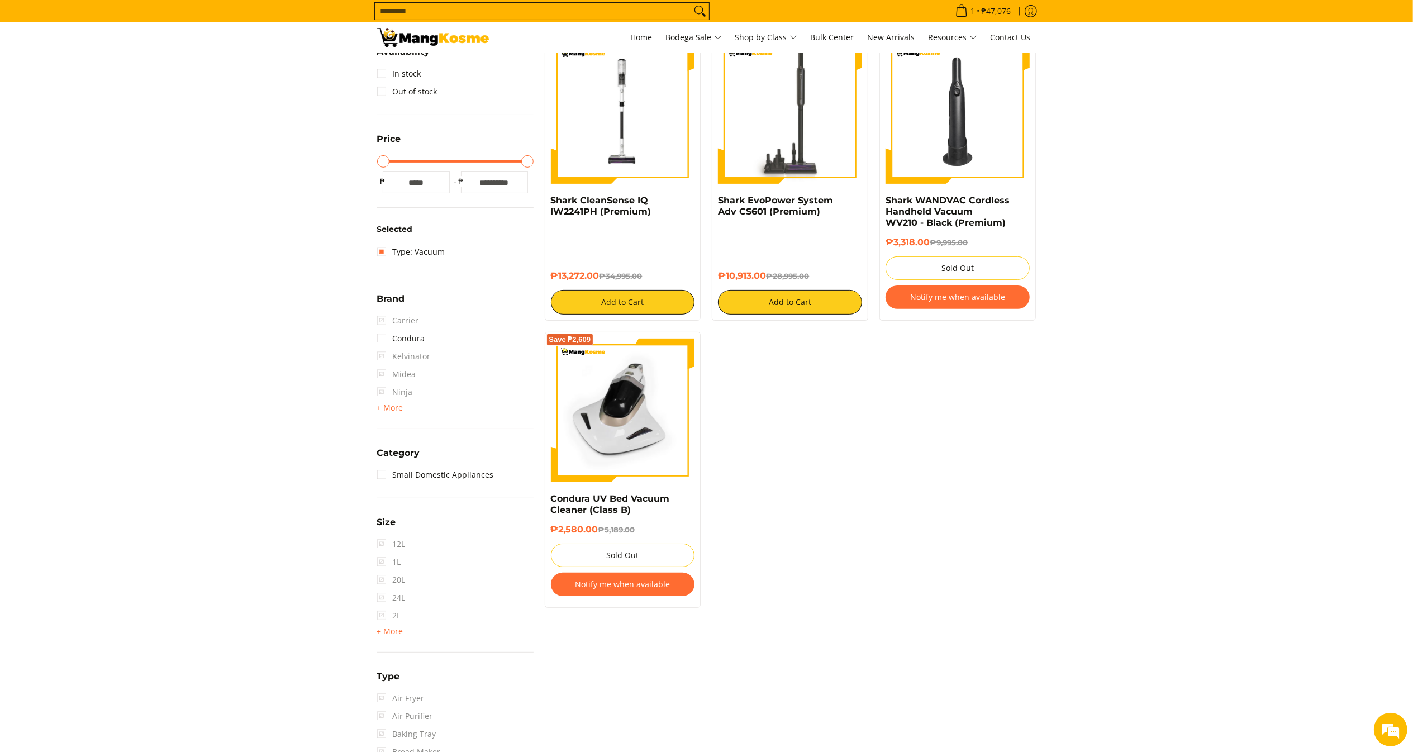
scroll to position [0, 0]
drag, startPoint x: 661, startPoint y: 217, endPoint x: 542, endPoint y: 201, distance: 120.6
click at [542, 201] on div "Save ₱21,723 Shark CleanSense IQ IW2241PH (Premium) ₱13,272.00 ₱34,995.00 Add t…" at bounding box center [623, 177] width 168 height 287
copy link "Shark CleanSense IQ IW2241PH (Premium)"
copy h6 "₱13,272.00"
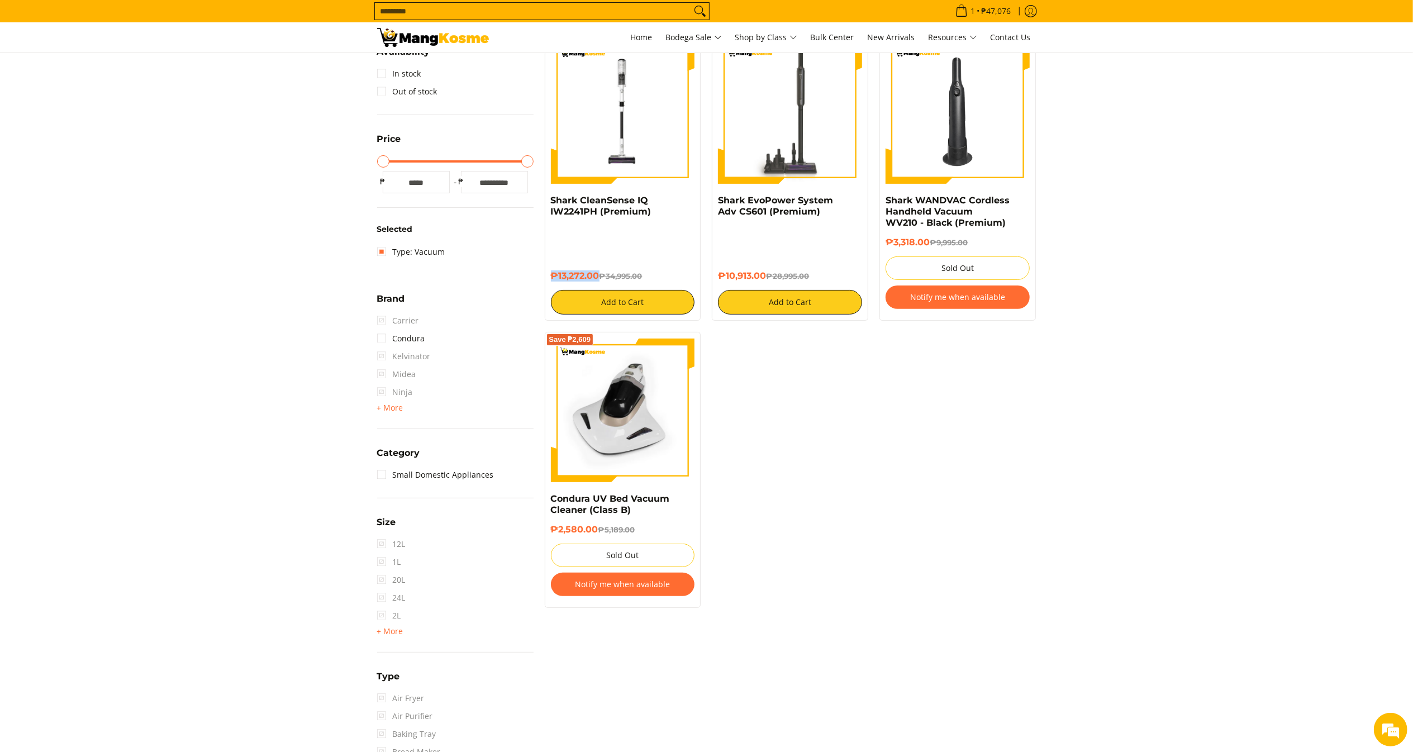
drag, startPoint x: 599, startPoint y: 279, endPoint x: 544, endPoint y: 284, distance: 55.5
click at [544, 284] on div "Save ₱21,723 Shark CleanSense IQ IW2241PH (Premium) ₱13,272.00 ₱34,995.00 Add t…" at bounding box center [623, 177] width 168 height 287
copy link "Adv CS601 (Premium)"
copy link "Shark EvoPower System Adv CS601 (Premium)"
drag, startPoint x: 811, startPoint y: 216, endPoint x: 707, endPoint y: 203, distance: 104.6
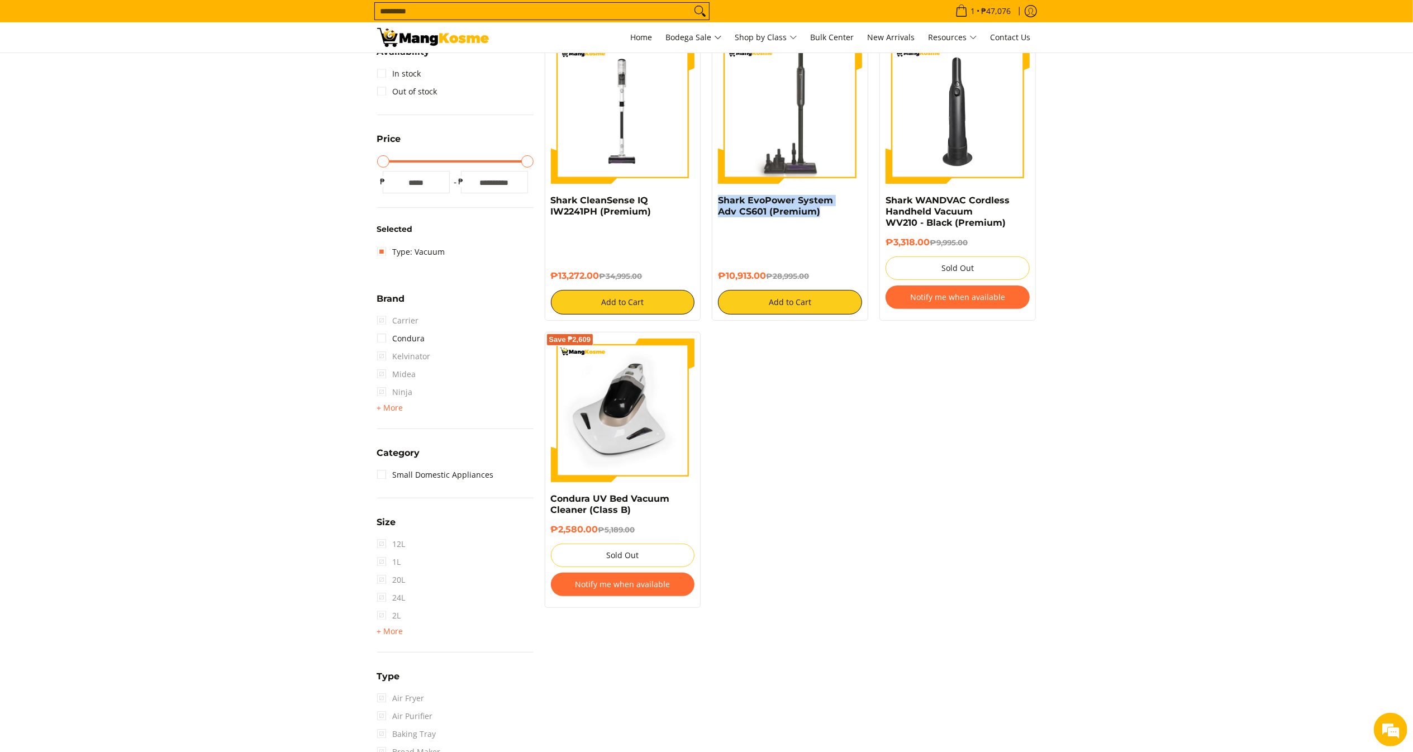
click at [709, 203] on div "Save ₱18,082 Shark EvoPower System Adv CS601 (Premium) ₱10,913.00 ₱28,995.00 Ad…" at bounding box center [790, 177] width 168 height 287
drag, startPoint x: 763, startPoint y: 274, endPoint x: 758, endPoint y: 282, distance: 9.3
click at [746, 280] on h6 "₱10,913.00 ₱28,995.00" at bounding box center [790, 275] width 144 height 11
copy h6 "₱10,913.00"
drag, startPoint x: 765, startPoint y: 282, endPoint x: 713, endPoint y: 272, distance: 52.8
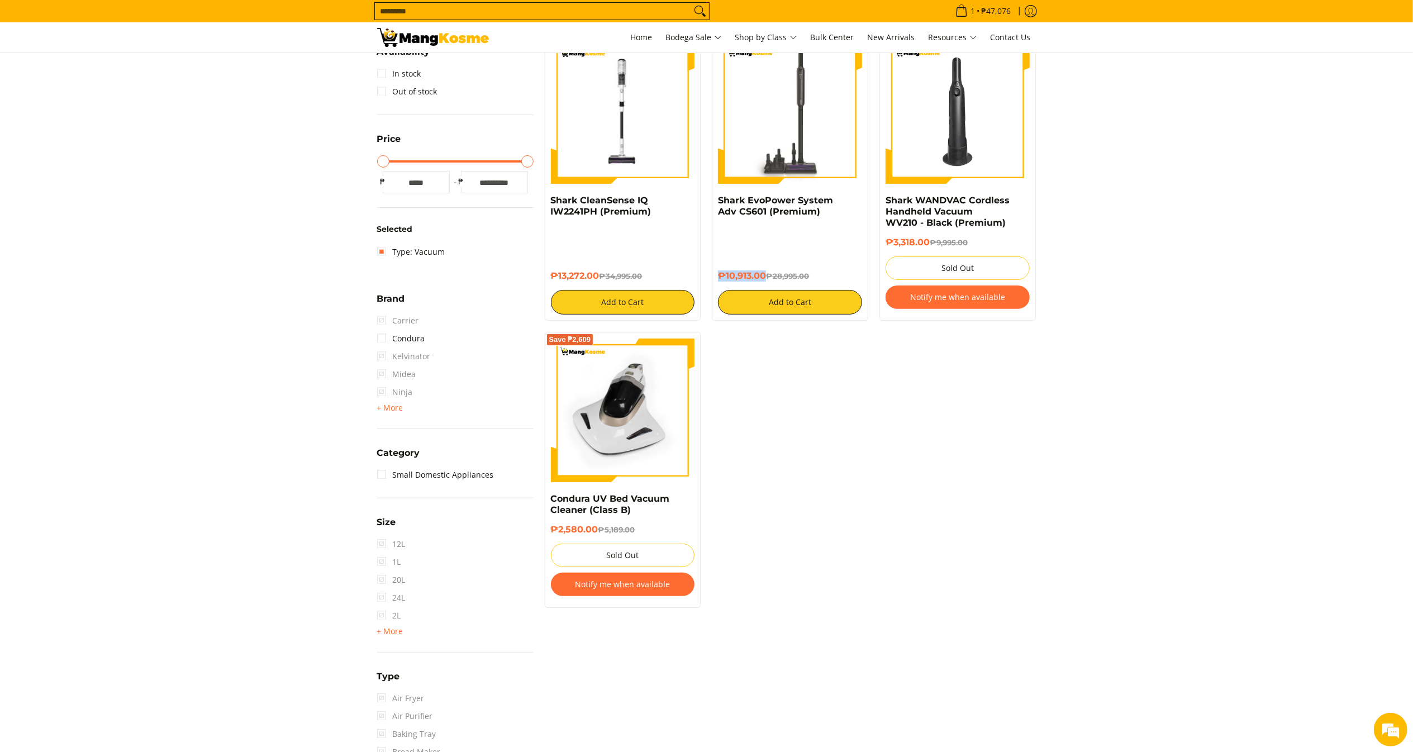
click at [713, 272] on div "Save ₱18,082 Shark EvoPower System Adv CS601 (Premium) ₱10,913.00 ₱28,995.00 Ad…" at bounding box center [790, 177] width 156 height 287
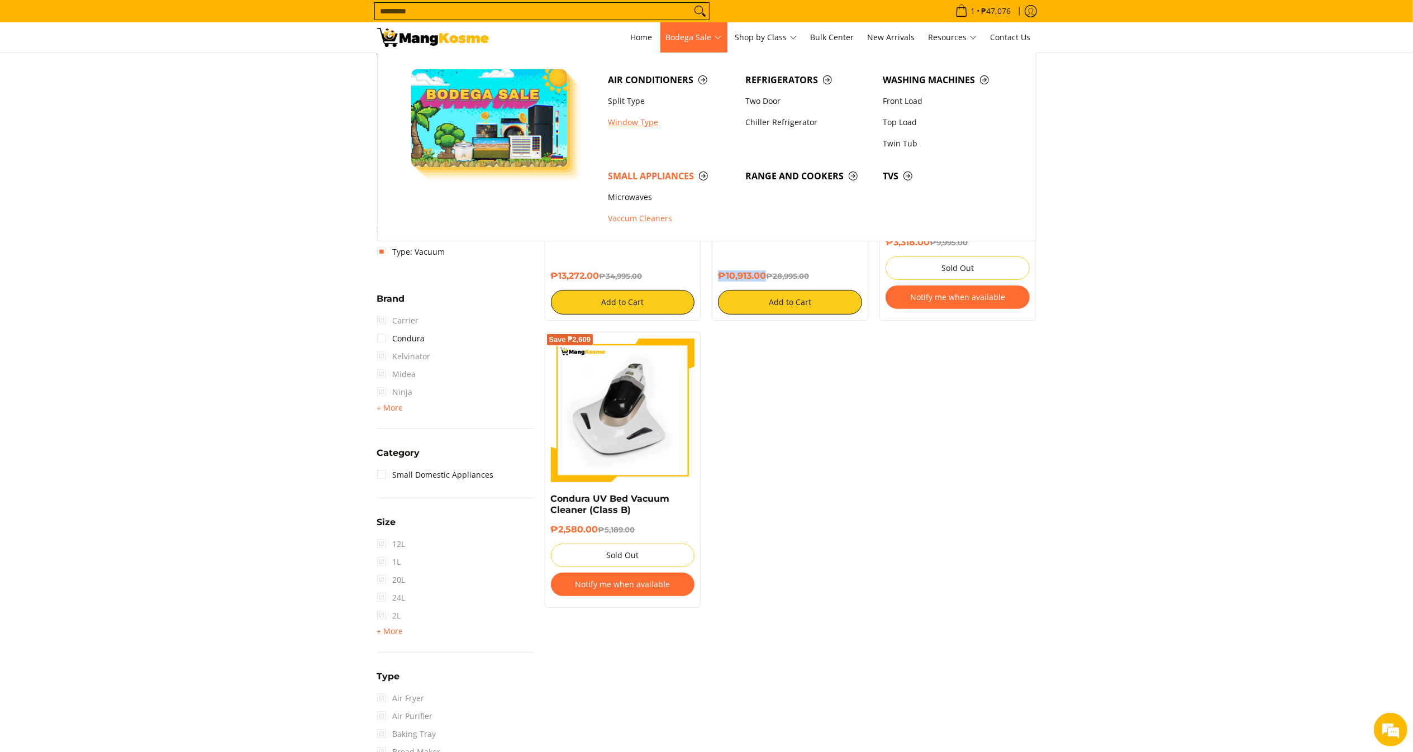
click at [635, 121] on link "Window Type" at bounding box center [670, 122] width 137 height 21
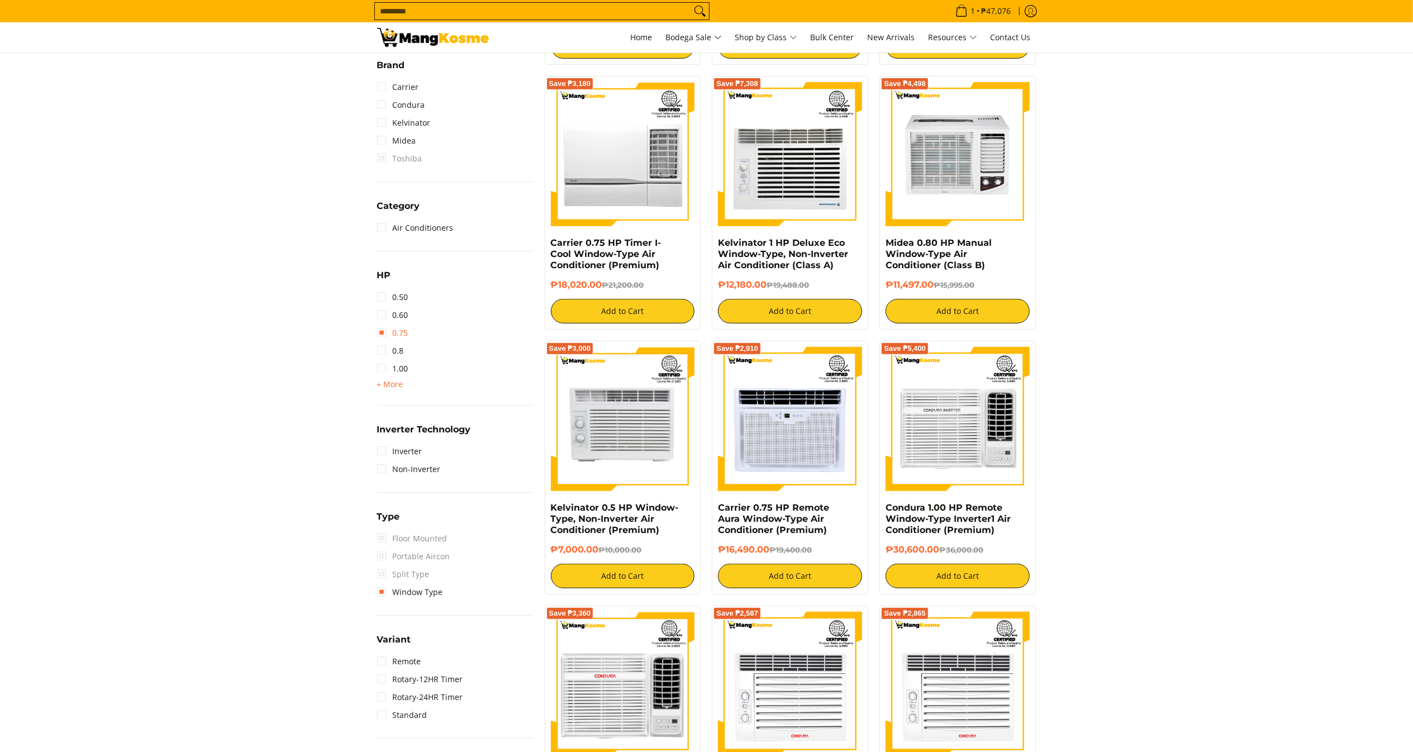
click at [398, 332] on link "0.75" at bounding box center [392, 333] width 31 height 18
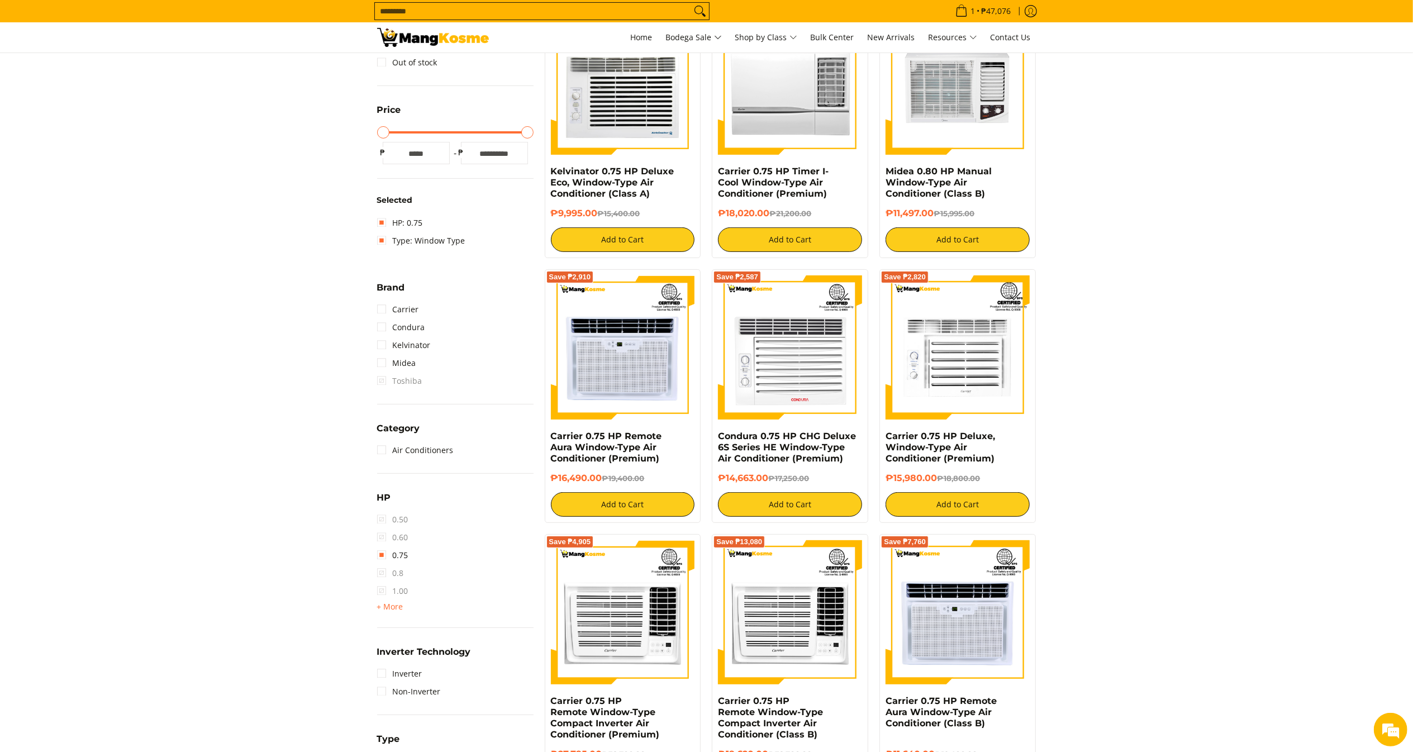
scroll to position [157, 0]
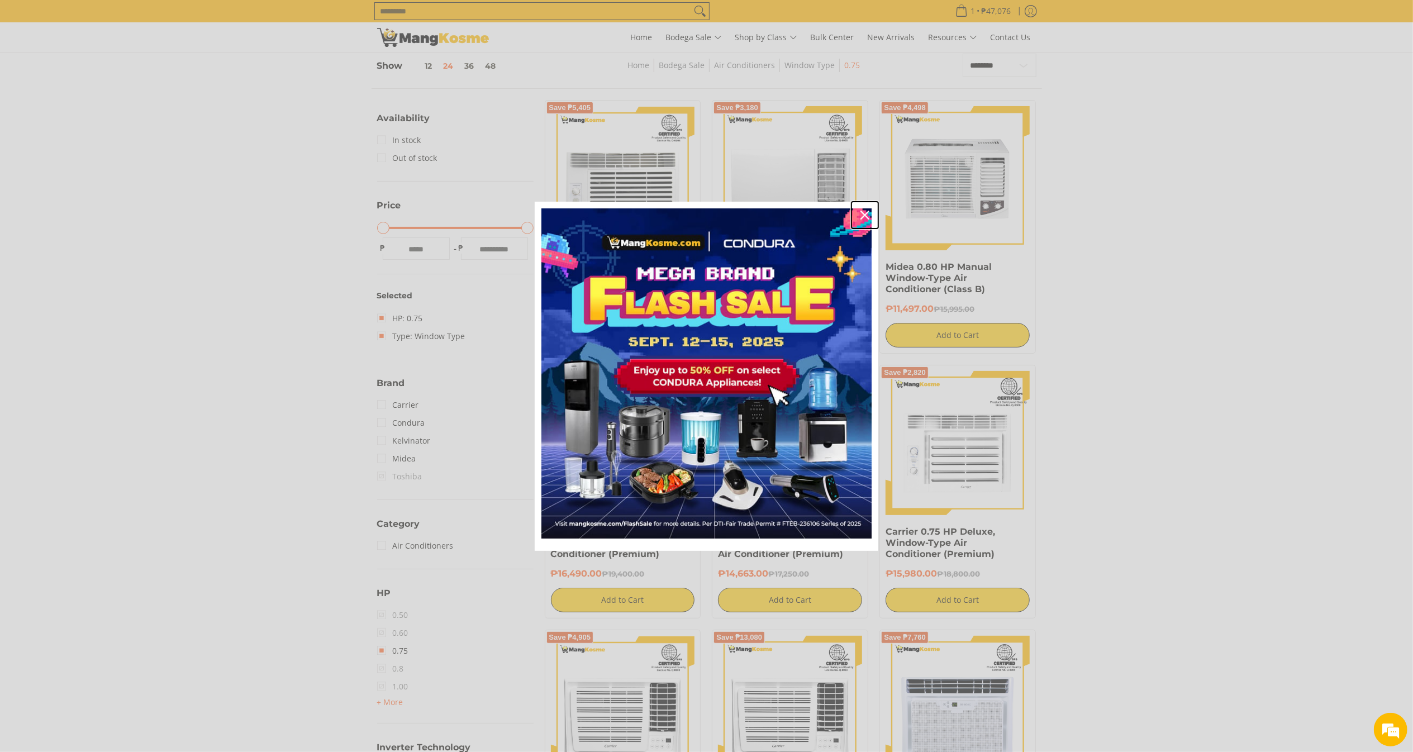
click at [863, 208] on div "Close" at bounding box center [865, 215] width 18 height 18
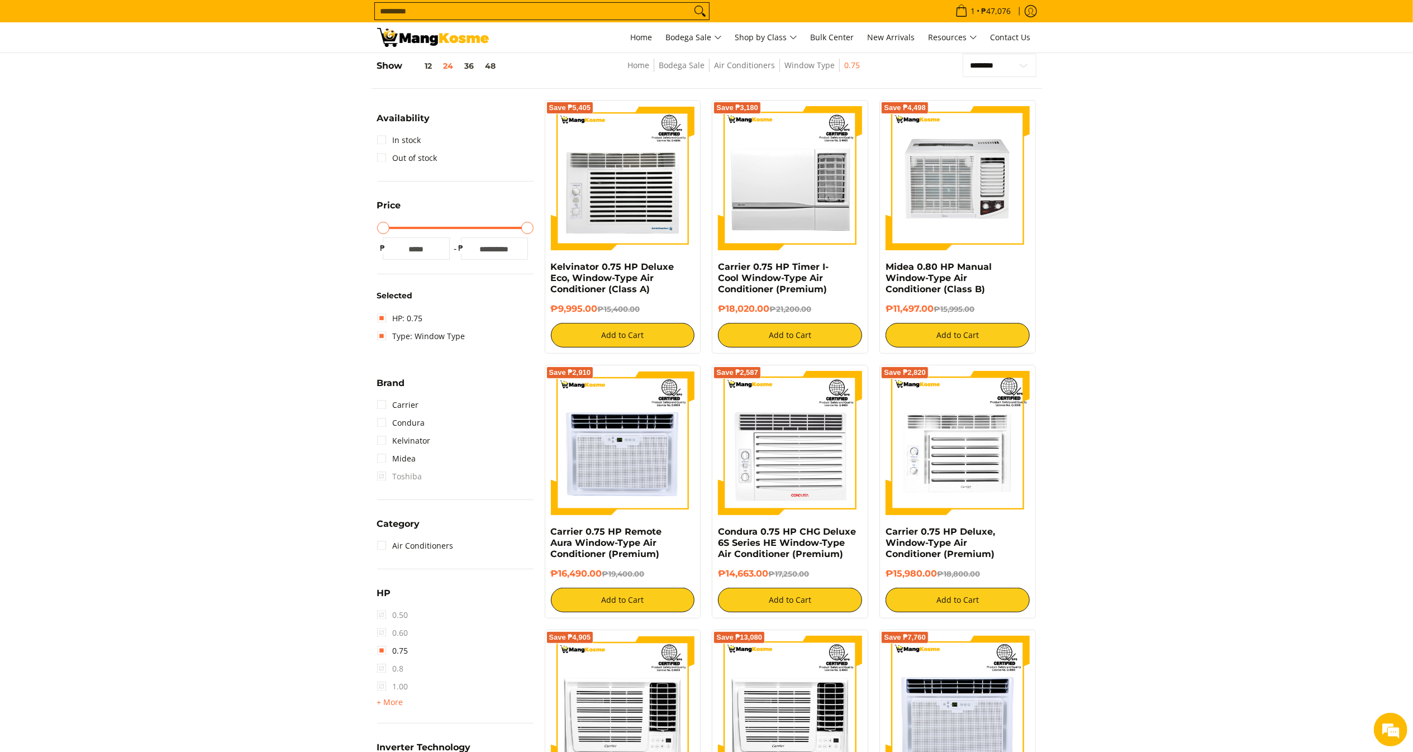
scroll to position [0, 0]
click at [392, 654] on link "0.75" at bounding box center [392, 651] width 31 height 18
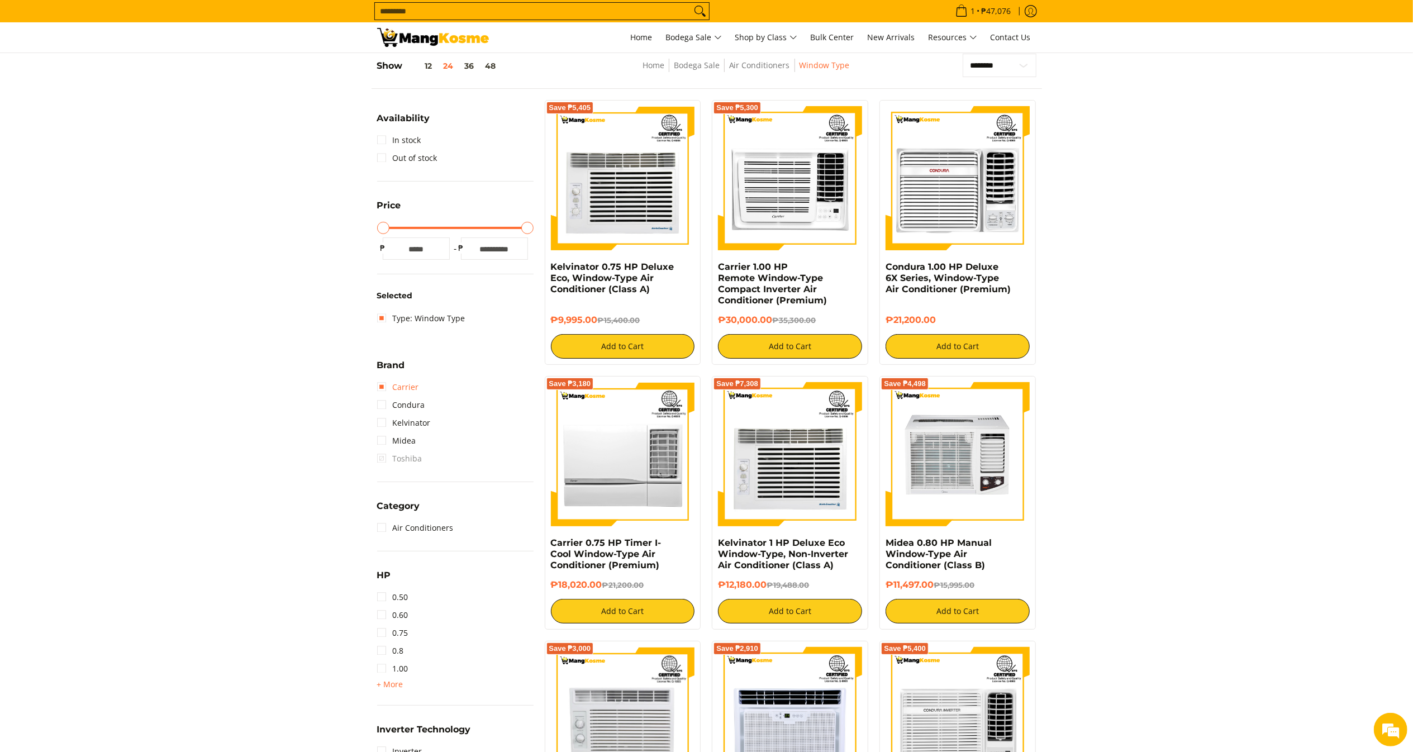
click at [407, 391] on link "Carrier" at bounding box center [398, 387] width 42 height 18
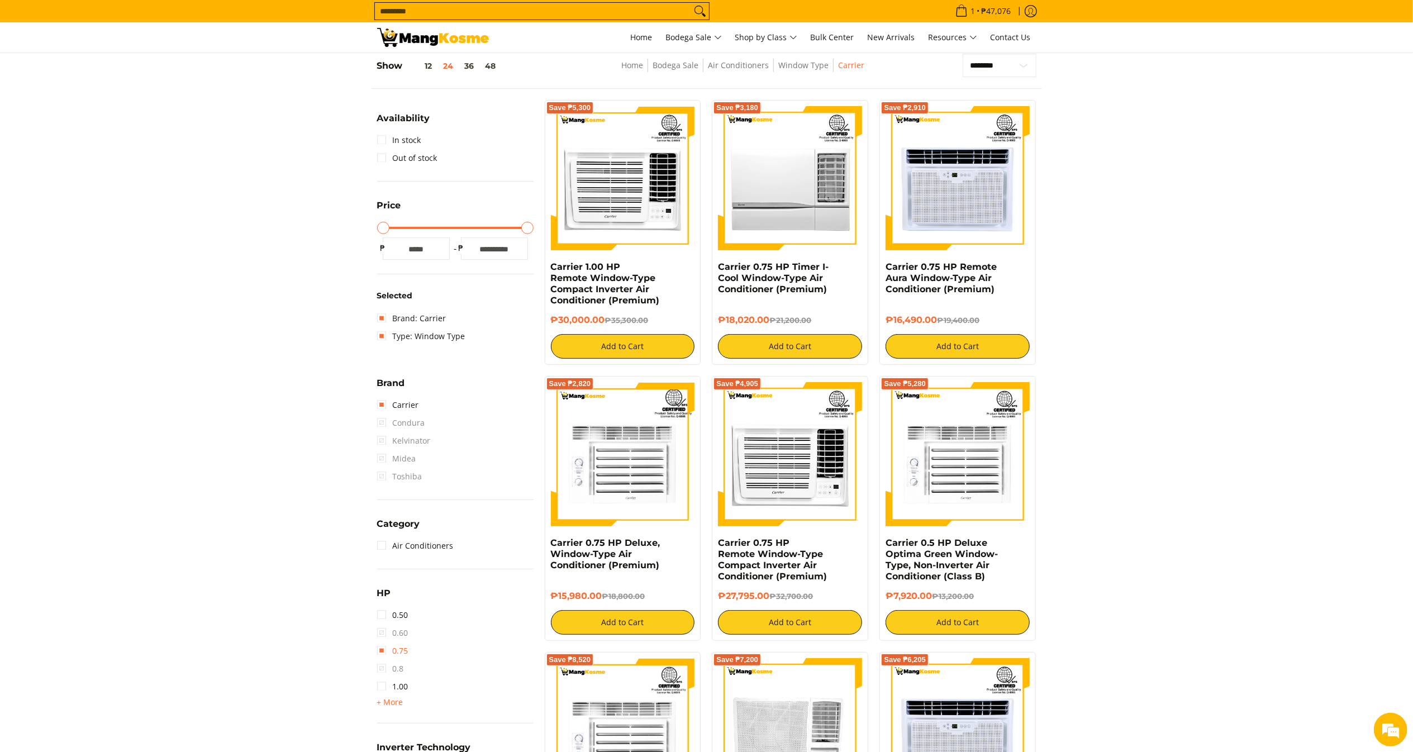
click at [398, 648] on link "0.75" at bounding box center [392, 651] width 31 height 18
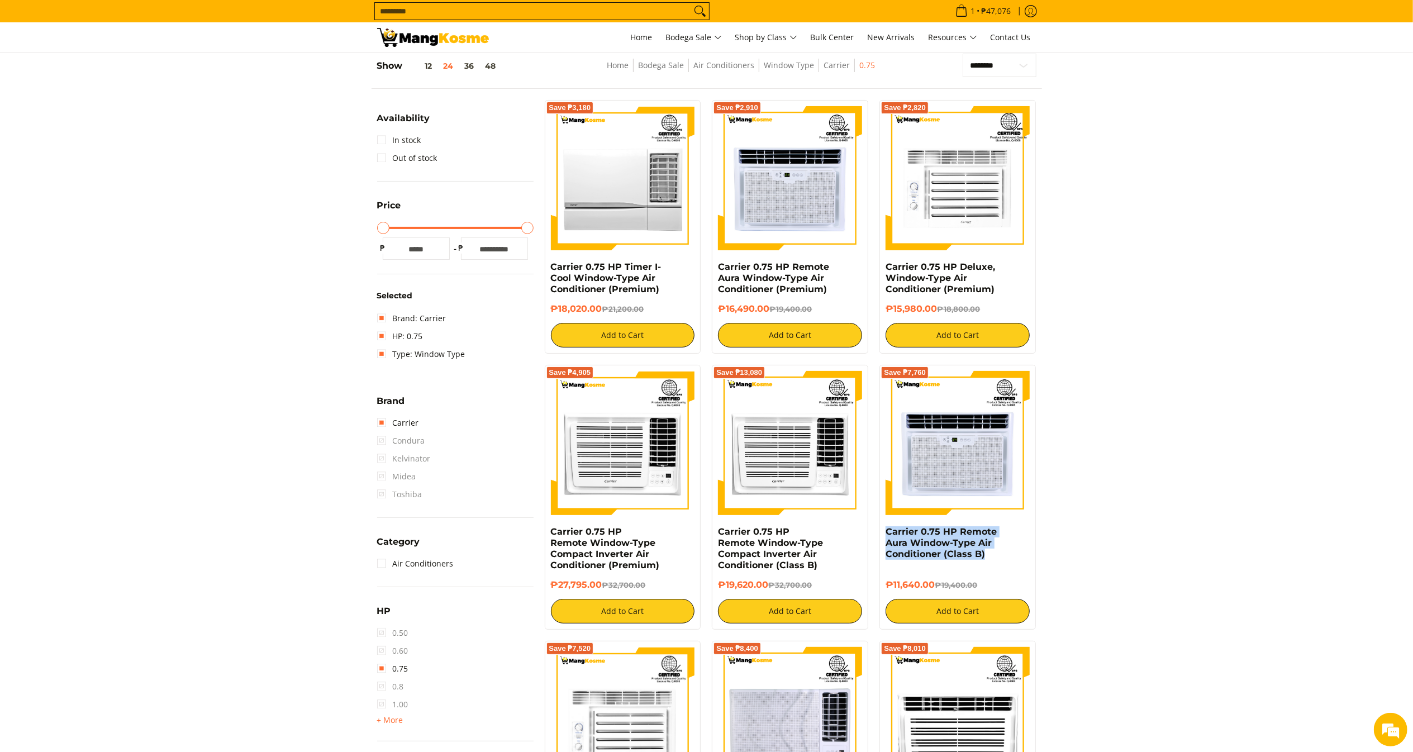
drag, startPoint x: 1007, startPoint y: 554, endPoint x: 885, endPoint y: 534, distance: 123.4
click at [885, 534] on div "Save ₱7,760 Carrier 0.75 HP Remote Aura Window-Type Air Conditioner (Class B) ₱…" at bounding box center [957, 497] width 156 height 265
copy link "Carrier 0.75 HP Remote Aura Window-Type Air Conditioner (Class B)"
drag, startPoint x: 936, startPoint y: 584, endPoint x: 886, endPoint y: 592, distance: 50.9
click at [886, 592] on div "₱11,640.00 ₱19,400.00" at bounding box center [957, 589] width 144 height 20
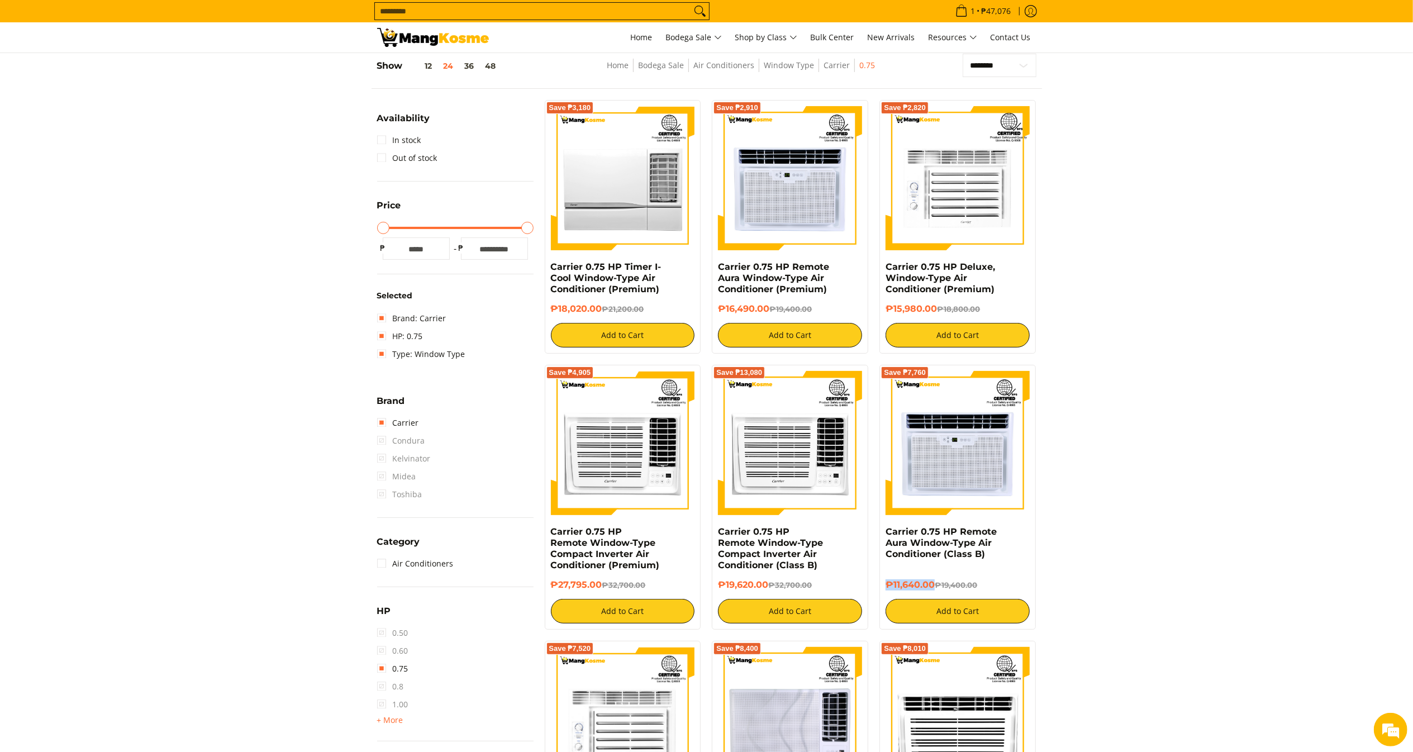
copy h6 "₱11,640.00"
copy link "Carrier 0.75 HP Remote Window-Type Compact Inverter Air Conditioner (Class B)"
drag, startPoint x: 836, startPoint y: 565, endPoint x: 713, endPoint y: 533, distance: 127.0
click at [713, 533] on div "Save ₱13,080 Carrier 0.75 HP Remote Window-Type Compact Inverter Air Conditione…" at bounding box center [790, 497] width 156 height 265
click at [736, 584] on h6 "₱19,620.00 ₱32,700.00" at bounding box center [790, 584] width 144 height 11
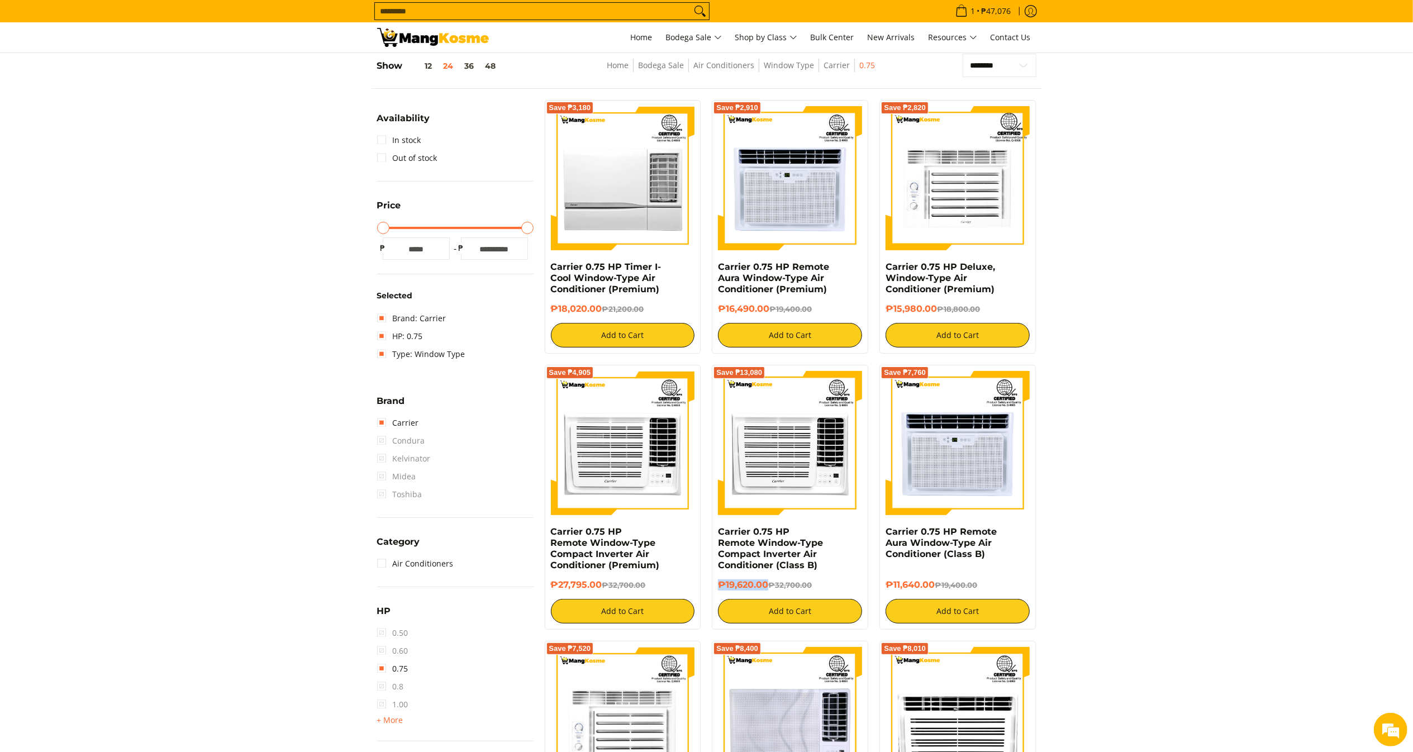
copy h6 "₱19,620.00"
drag, startPoint x: 769, startPoint y: 589, endPoint x: 720, endPoint y: 581, distance: 49.8
click at [720, 581] on h6 "₱19,620.00 ₱32,700.00" at bounding box center [790, 584] width 144 height 11
drag, startPoint x: 1009, startPoint y: 288, endPoint x: 877, endPoint y: 265, distance: 133.7
click at [877, 265] on div "Save ₱2,820 Carrier 0.75 HP Deluxe, Window-Type Air Conditioner (Premium) ₱15,9…" at bounding box center [958, 227] width 168 height 254
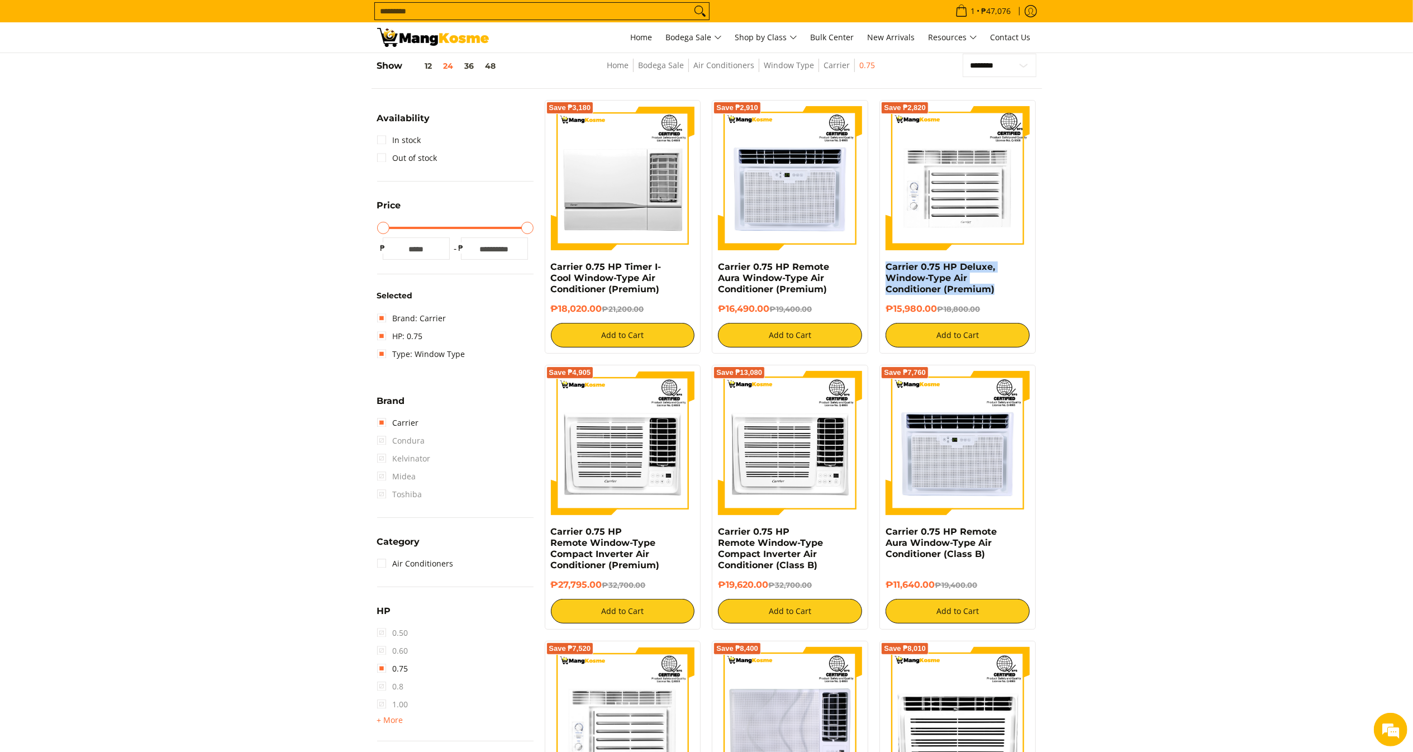
copy link "Carrier 0.75 HP Deluxe, Window-Type Air Conditioner (Premium)"
copy h6 "₱15,980.00"
drag, startPoint x: 935, startPoint y: 304, endPoint x: 881, endPoint y: 306, distance: 54.2
click at [881, 306] on div "Save ₱2,820 Carrier 0.75 HP Deluxe, Window-Type Air Conditioner (Premium) ₱15,9…" at bounding box center [957, 227] width 156 height 254
copy link "Carrier 0.75 HP Timer I-Cool Window-Type Air Conditioner (Premium)"
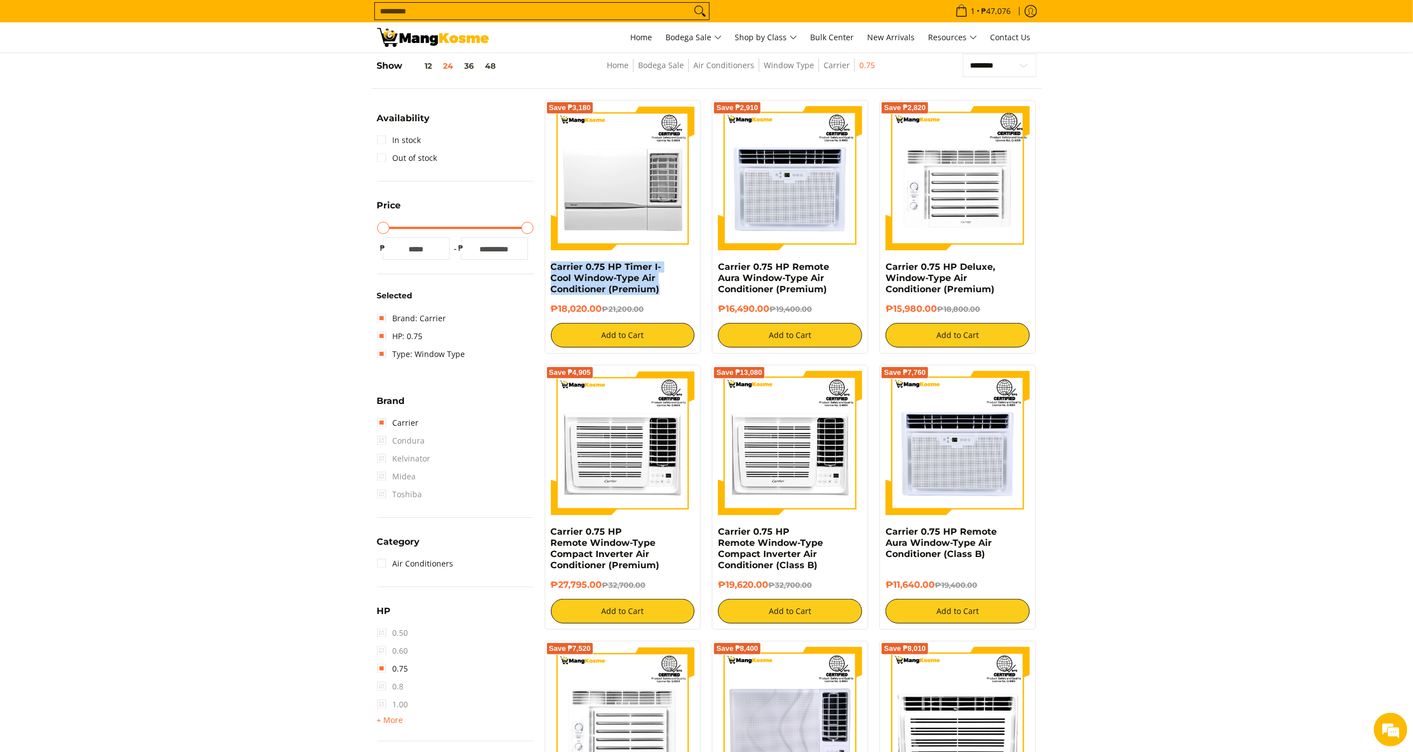
drag, startPoint x: 673, startPoint y: 292, endPoint x: 546, endPoint y: 268, distance: 128.5
click at [546, 268] on div "Save ₱3,180 Carrier 0.75 HP Timer I-Cool Window-Type Air Conditioner (Premium) …" at bounding box center [623, 227] width 156 height 254
copy h6 "₱18,020.00"
drag, startPoint x: 599, startPoint y: 313, endPoint x: 545, endPoint y: 318, distance: 53.9
click at [545, 318] on div "Save ₱3,180 Carrier 0.75 HP Timer I-Cool Window-Type Air Conditioner (Premium) …" at bounding box center [623, 227] width 156 height 254
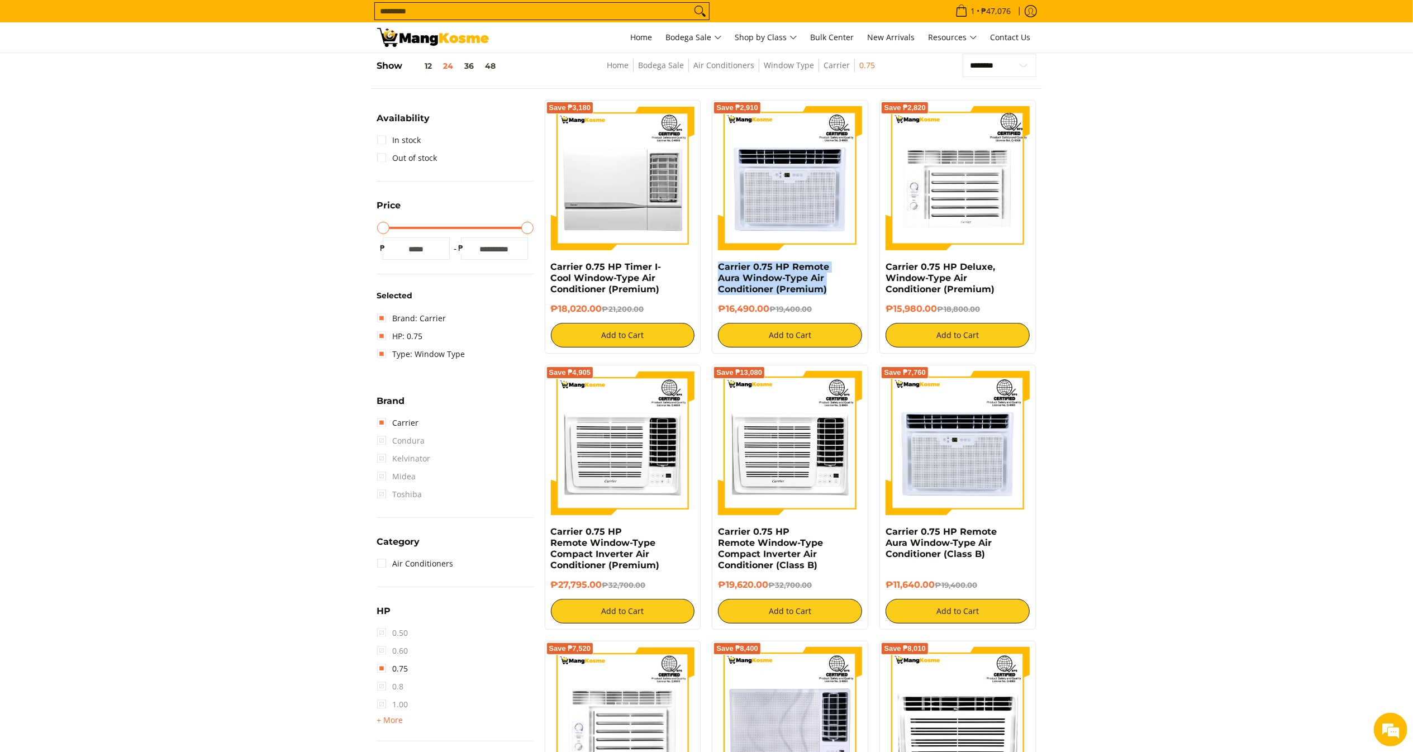
copy link "Carrier 0.75 HP Remote Aura Window-Type Air Conditioner (Premium)"
drag, startPoint x: 839, startPoint y: 297, endPoint x: 715, endPoint y: 272, distance: 126.7
click at [715, 272] on div "Save ₱2,910 Carrier 0.75 HP Remote Aura Window-Type Air Conditioner (Premium) ₱…" at bounding box center [790, 227] width 156 height 254
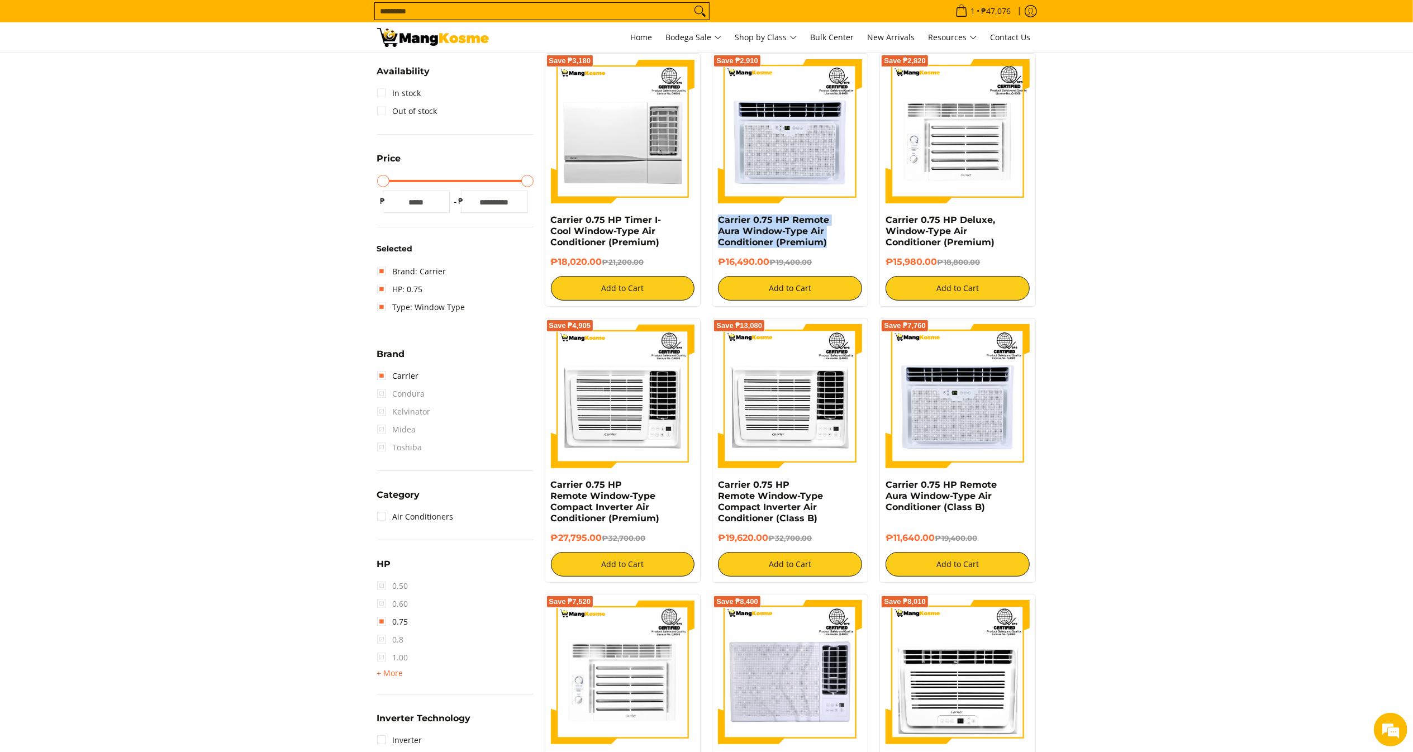
scroll to position [197, 0]
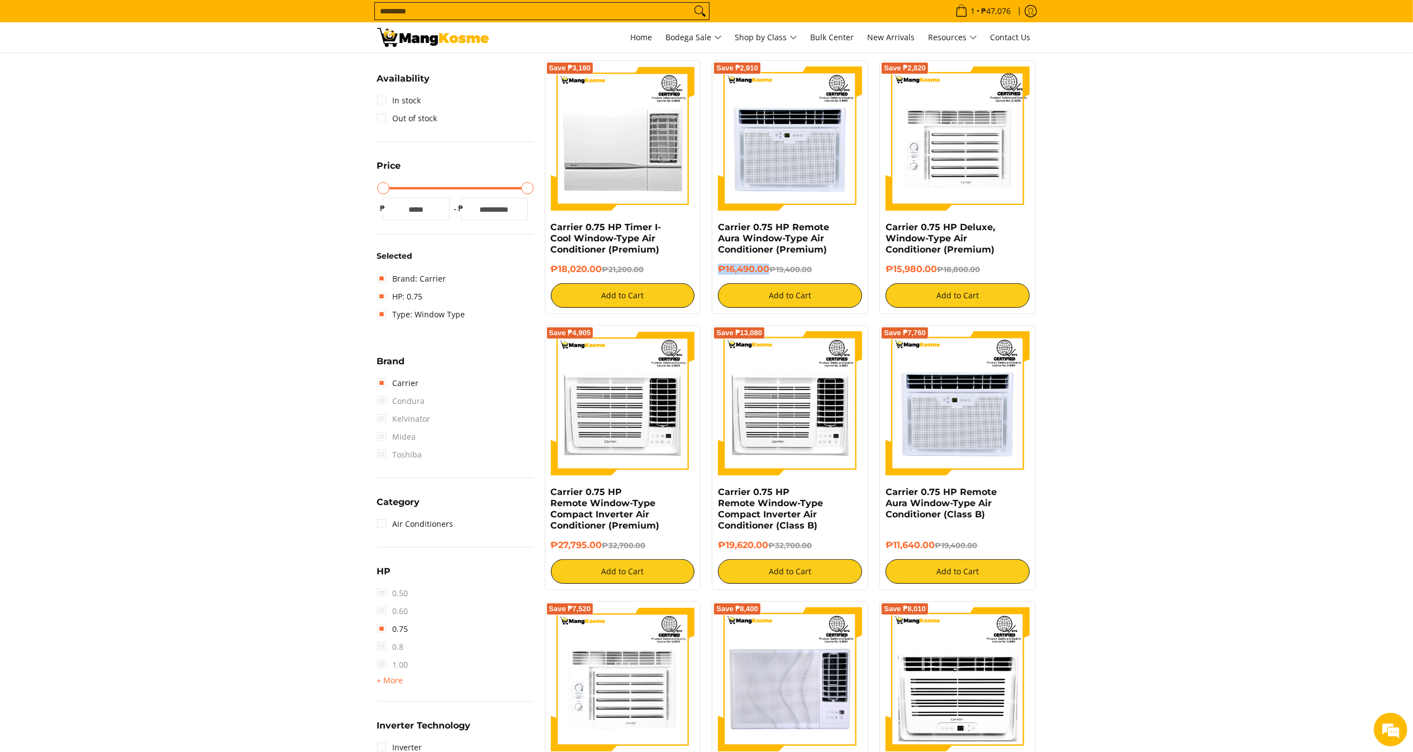
copy h6 "₱16,490.00"
drag, startPoint x: 767, startPoint y: 273, endPoint x: 720, endPoint y: 273, distance: 47.5
click at [720, 273] on h6 "₱16,490.00 ₱19,400.00" at bounding box center [790, 269] width 144 height 11
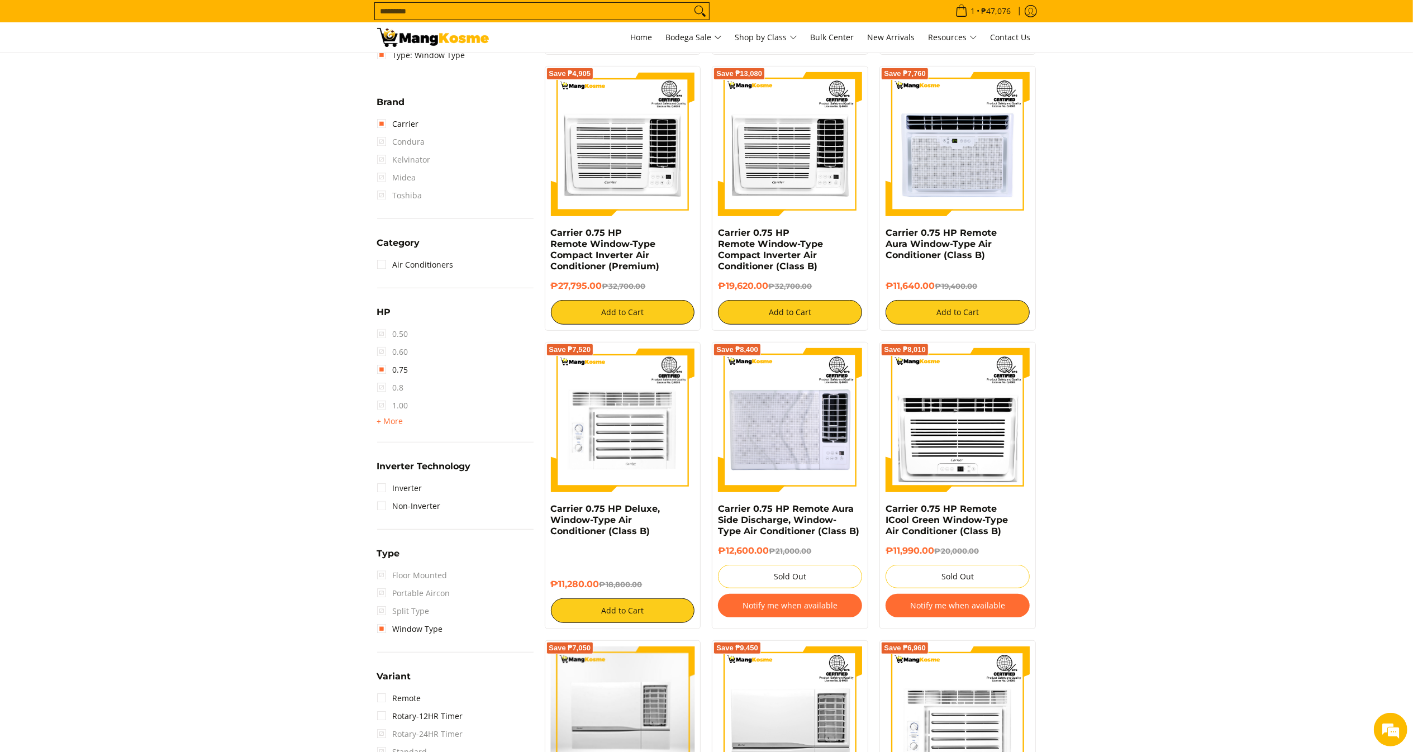
scroll to position [465, 0]
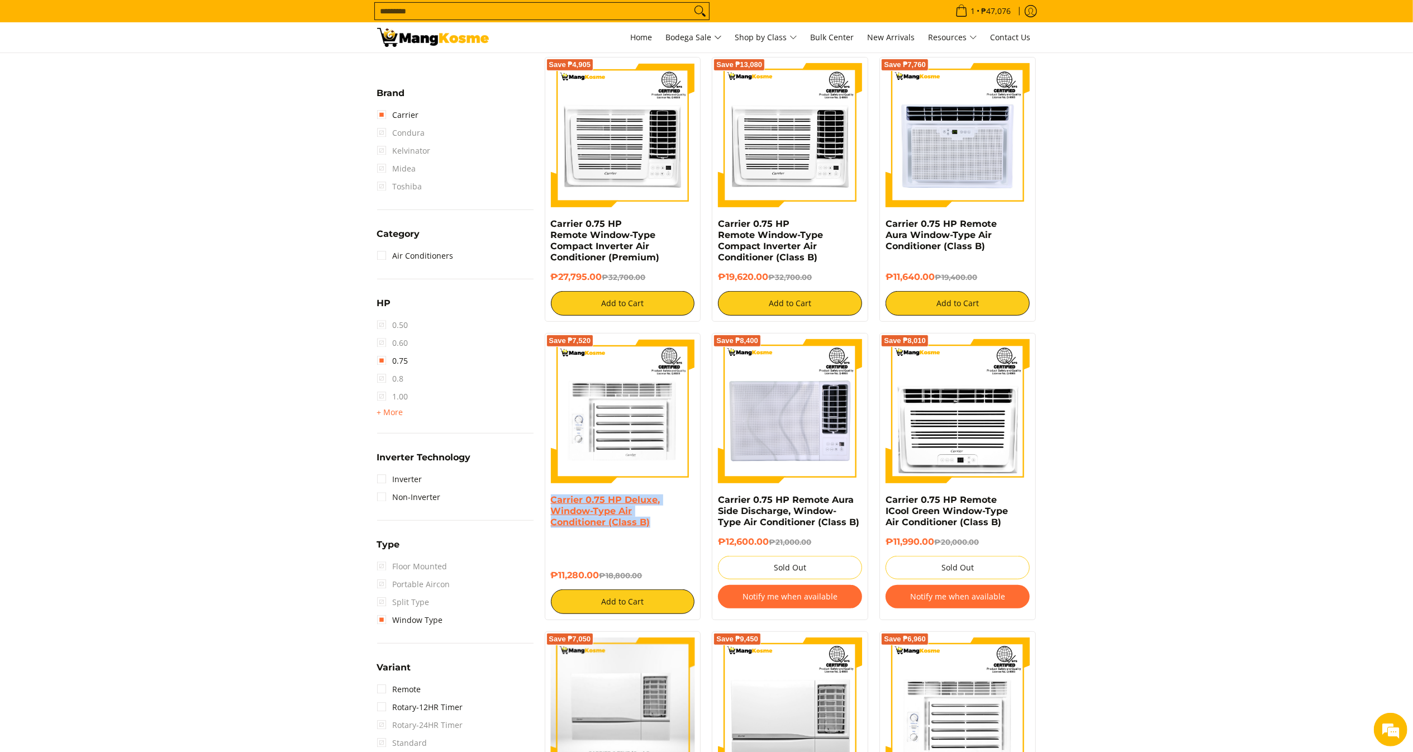
drag, startPoint x: 657, startPoint y: 530, endPoint x: 552, endPoint y: 507, distance: 107.4
click at [552, 507] on h4 "Carrier 0.75 HP Deluxe, Window-Type Air Conditioner (Class B)" at bounding box center [623, 511] width 144 height 34
drag, startPoint x: 599, startPoint y: 582, endPoint x: 541, endPoint y: 579, distance: 58.2
click at [541, 579] on div "Save ₱7,520 Carrier 0.75 HP Deluxe, Window-Type Air Conditioner (Class B) ₱11,2…" at bounding box center [623, 476] width 168 height 287
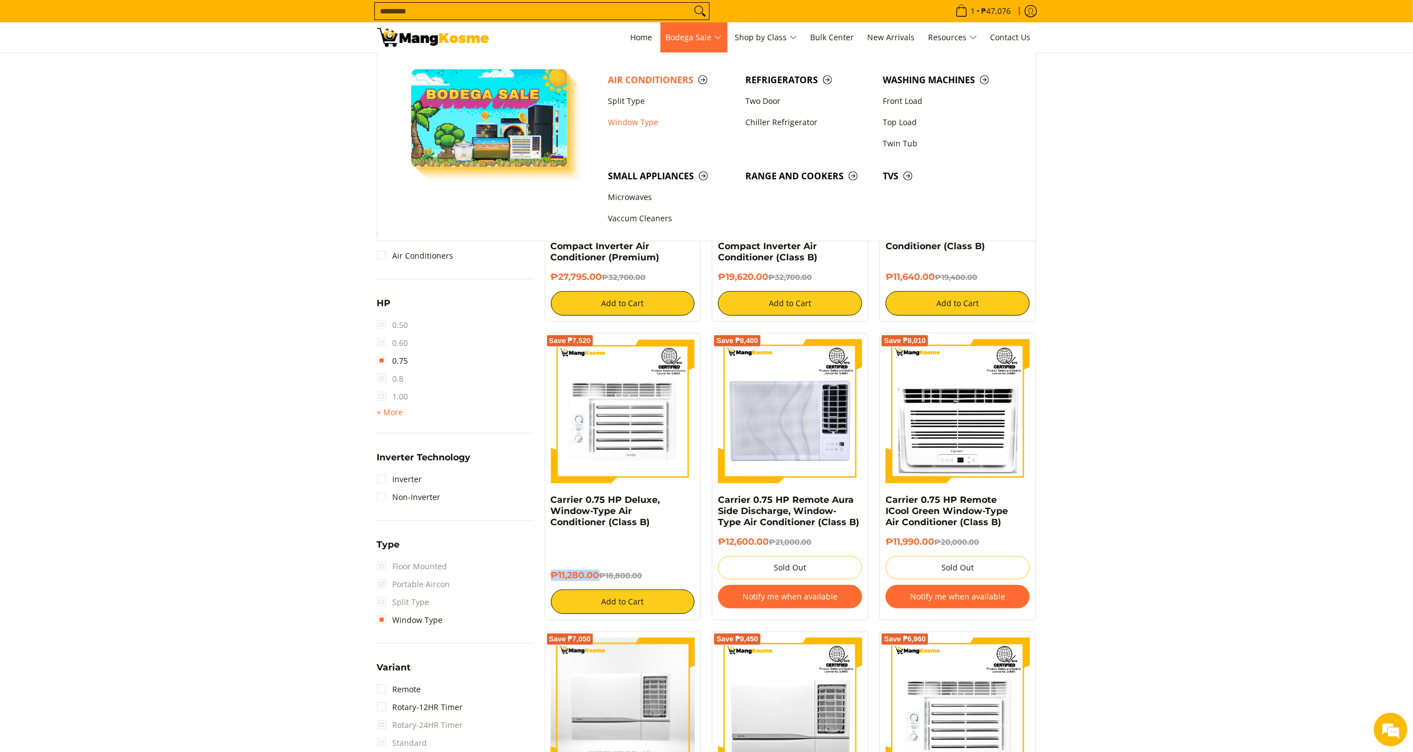
click at [678, 42] on span "Bodega Sale" at bounding box center [694, 38] width 56 height 14
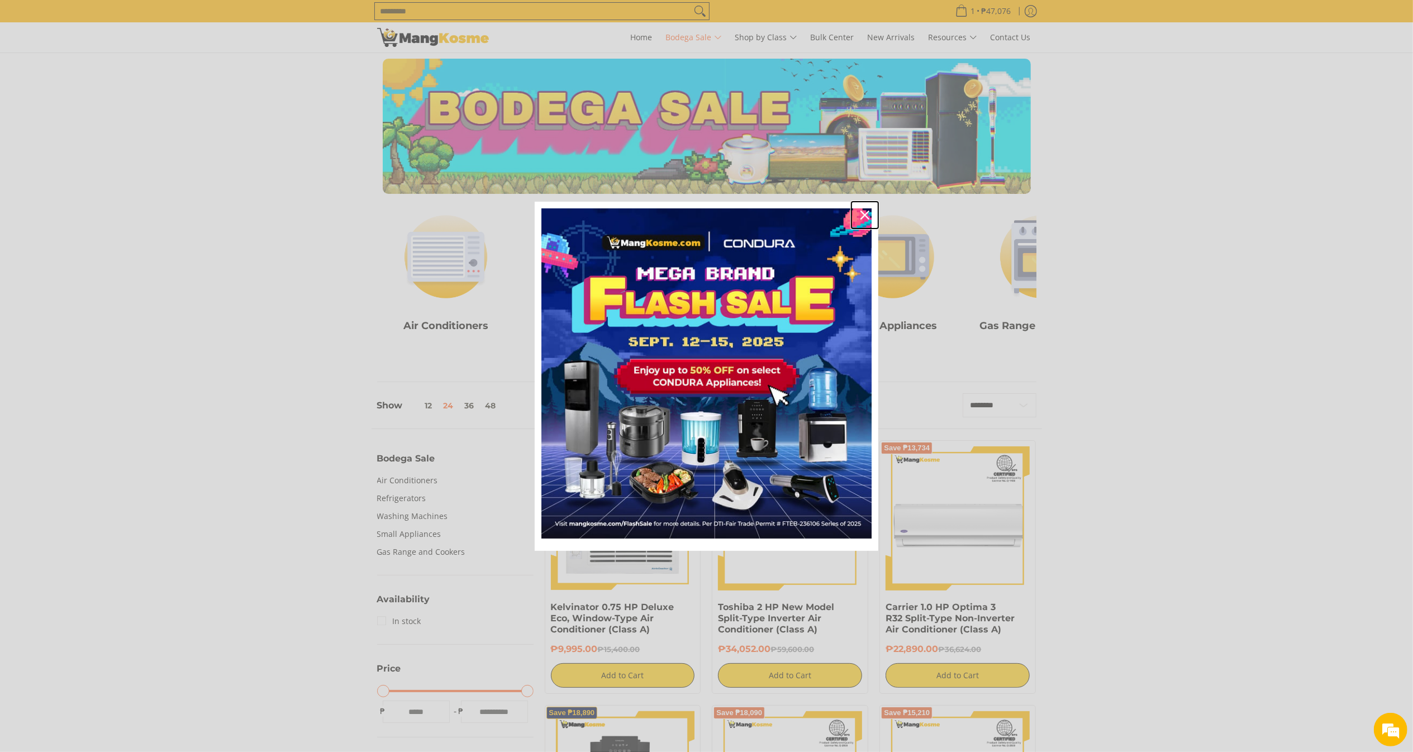
click at [863, 215] on icon "close icon" at bounding box center [864, 215] width 9 height 9
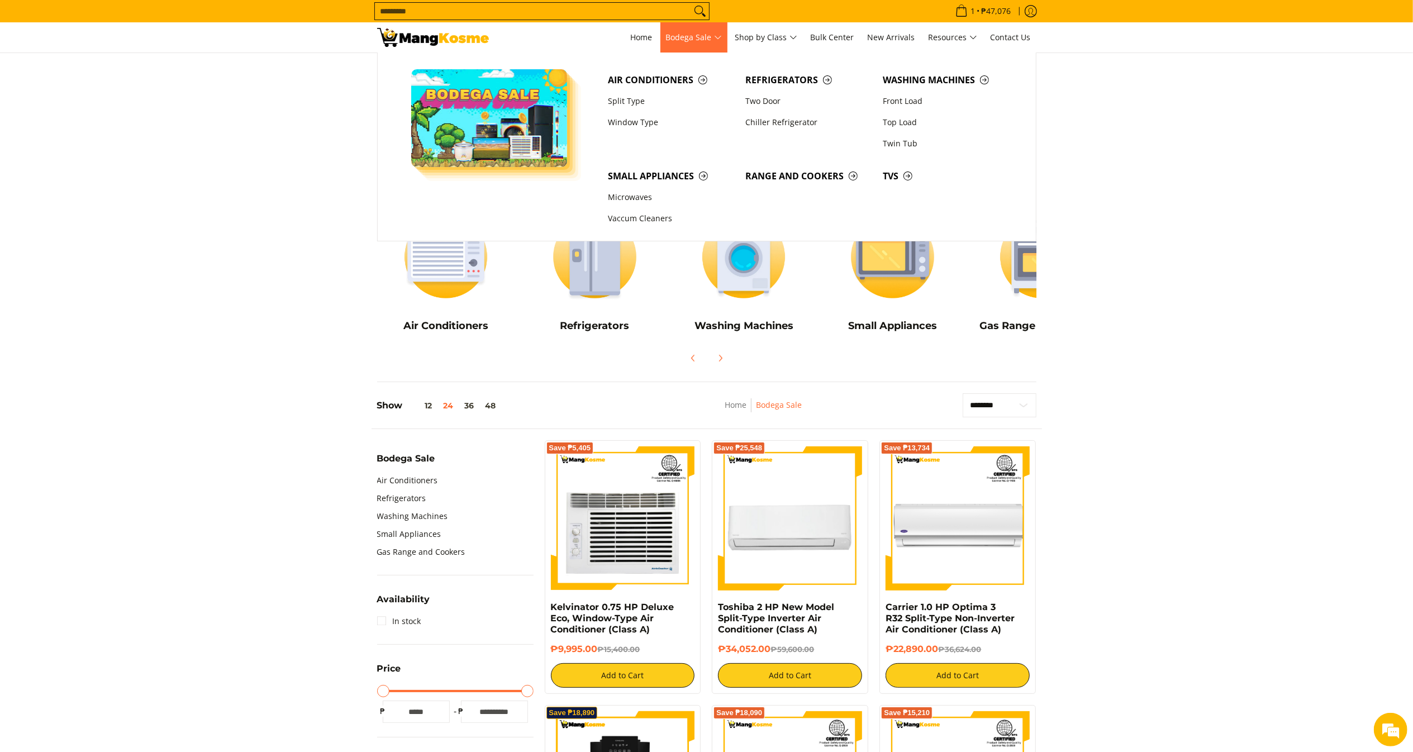
click at [693, 42] on span "Bodega Sale" at bounding box center [694, 38] width 56 height 14
click at [885, 180] on span "TVs" at bounding box center [946, 176] width 126 height 14
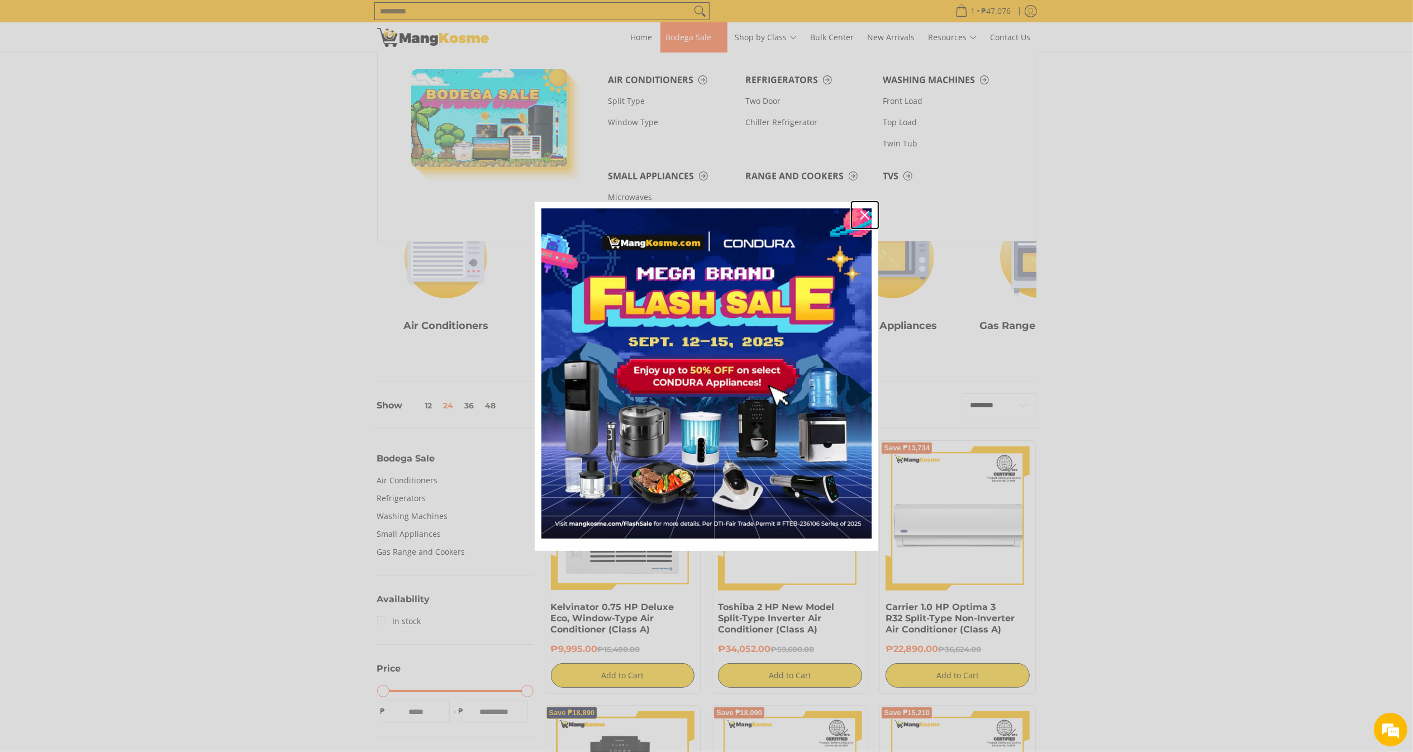
click at [864, 214] on icon "close icon" at bounding box center [864, 215] width 9 height 9
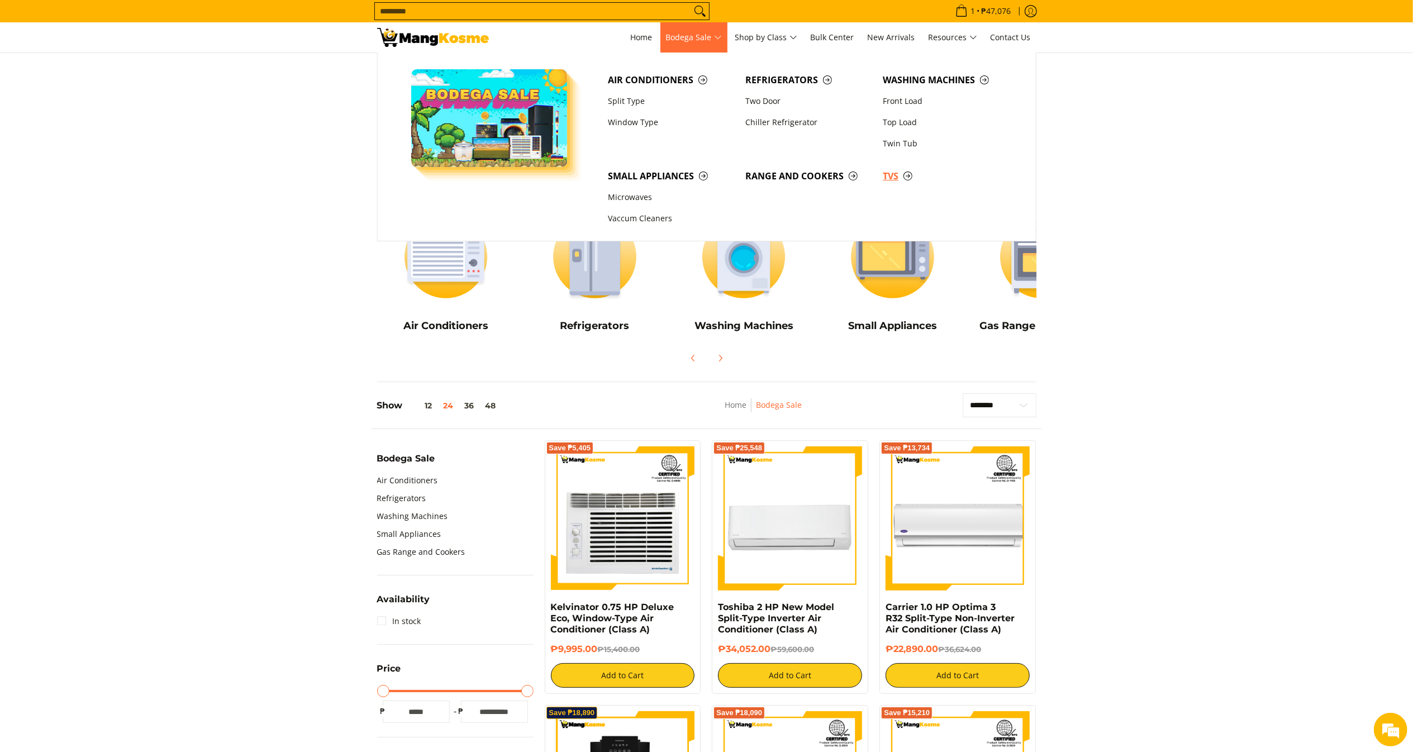
click at [906, 176] on span "TVs" at bounding box center [946, 176] width 126 height 14
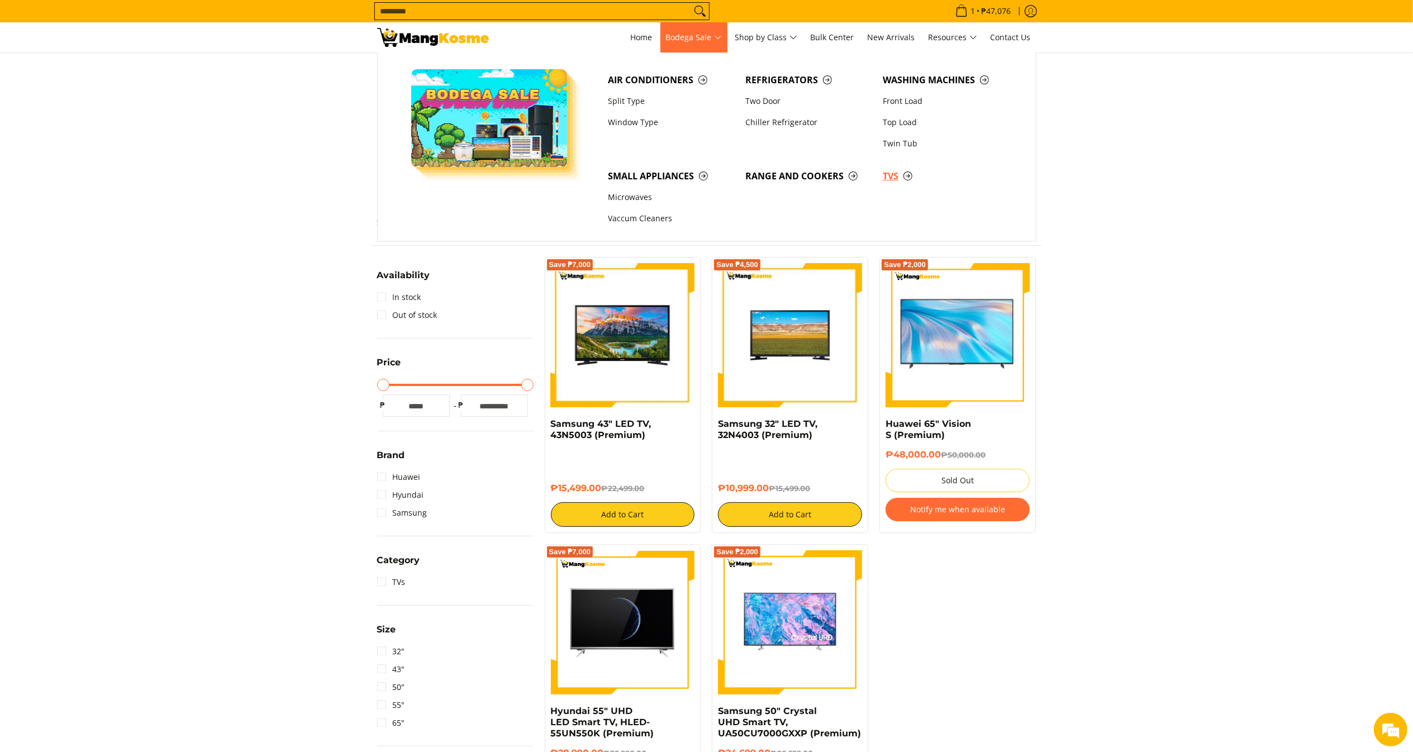
click at [888, 172] on span "TVs" at bounding box center [946, 176] width 126 height 14
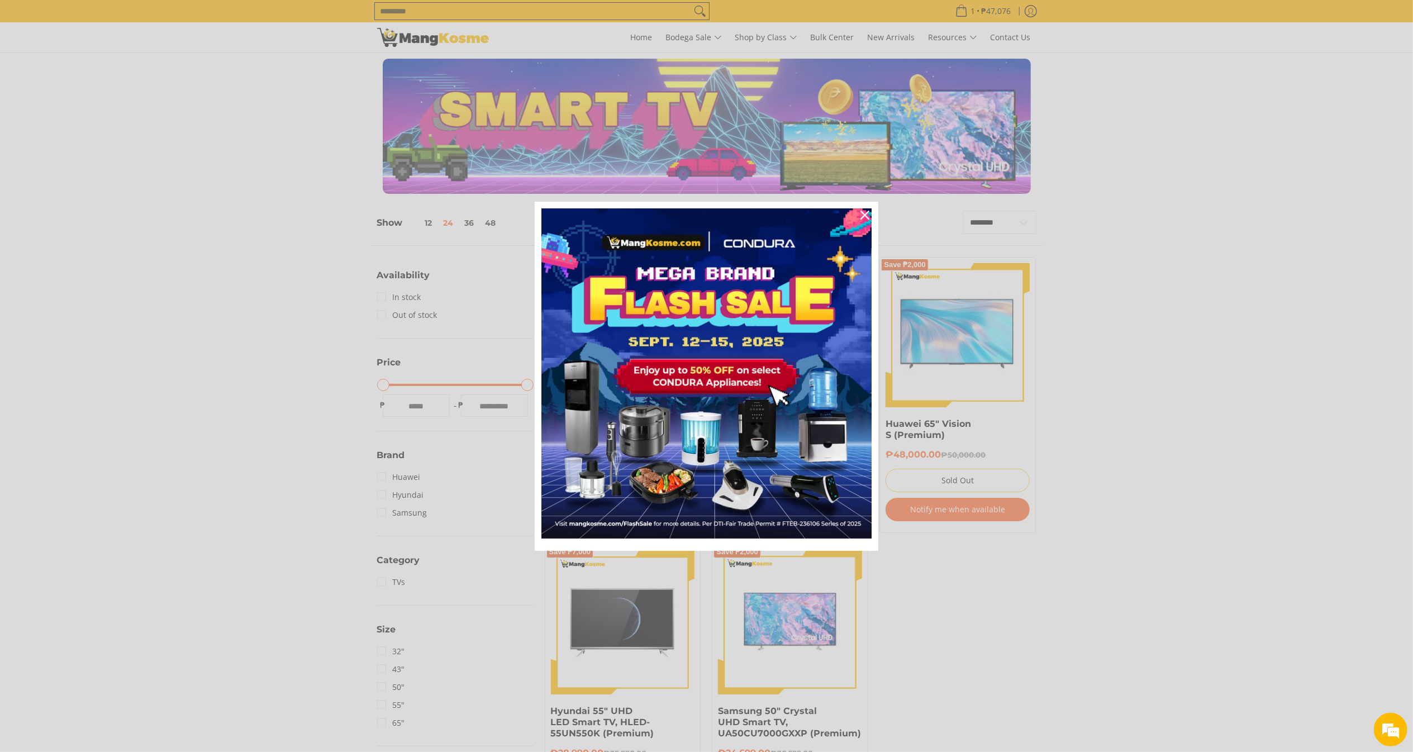
click at [703, 51] on div "Marketing offer form" at bounding box center [706, 376] width 1413 height 752
click at [863, 215] on icon "close icon" at bounding box center [864, 215] width 9 height 9
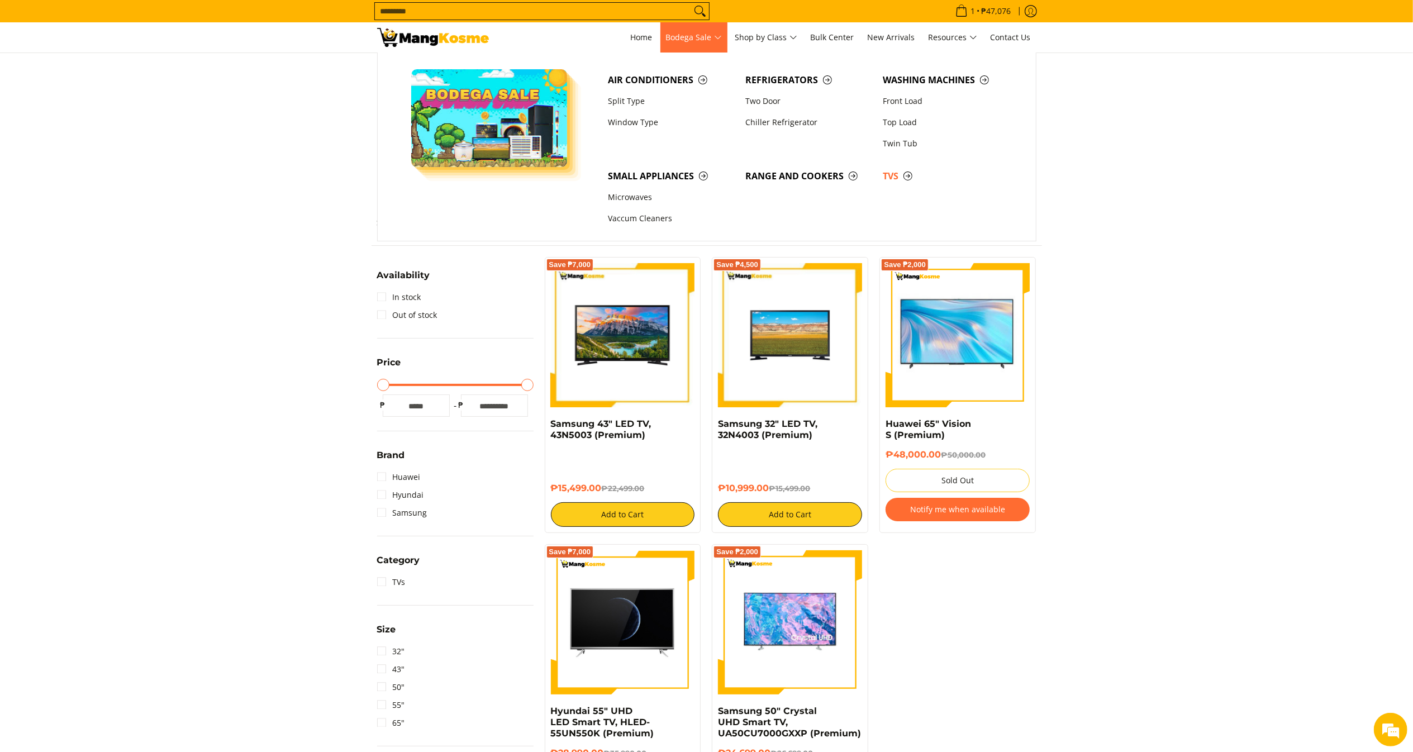
click at [683, 37] on span "Bodega Sale" at bounding box center [694, 38] width 56 height 14
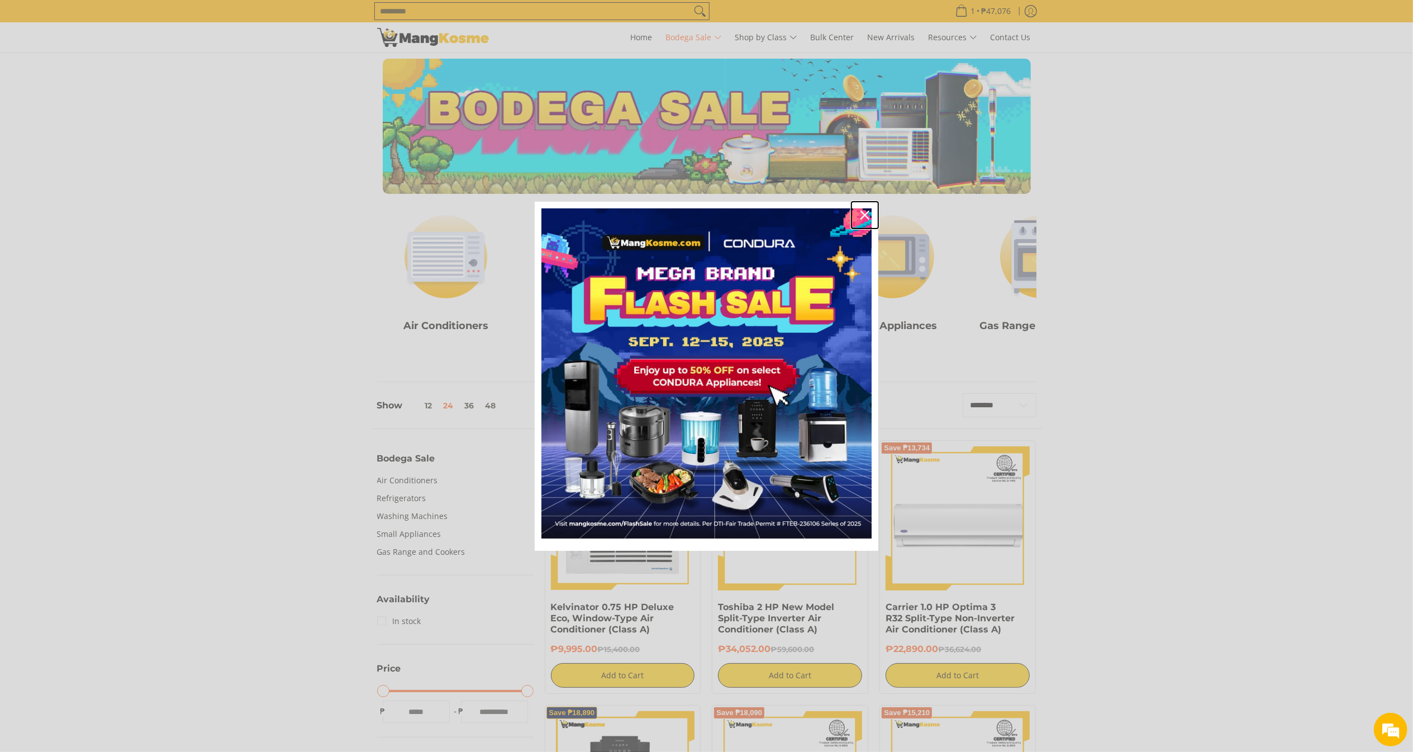
click at [860, 217] on icon "close icon" at bounding box center [864, 215] width 9 height 9
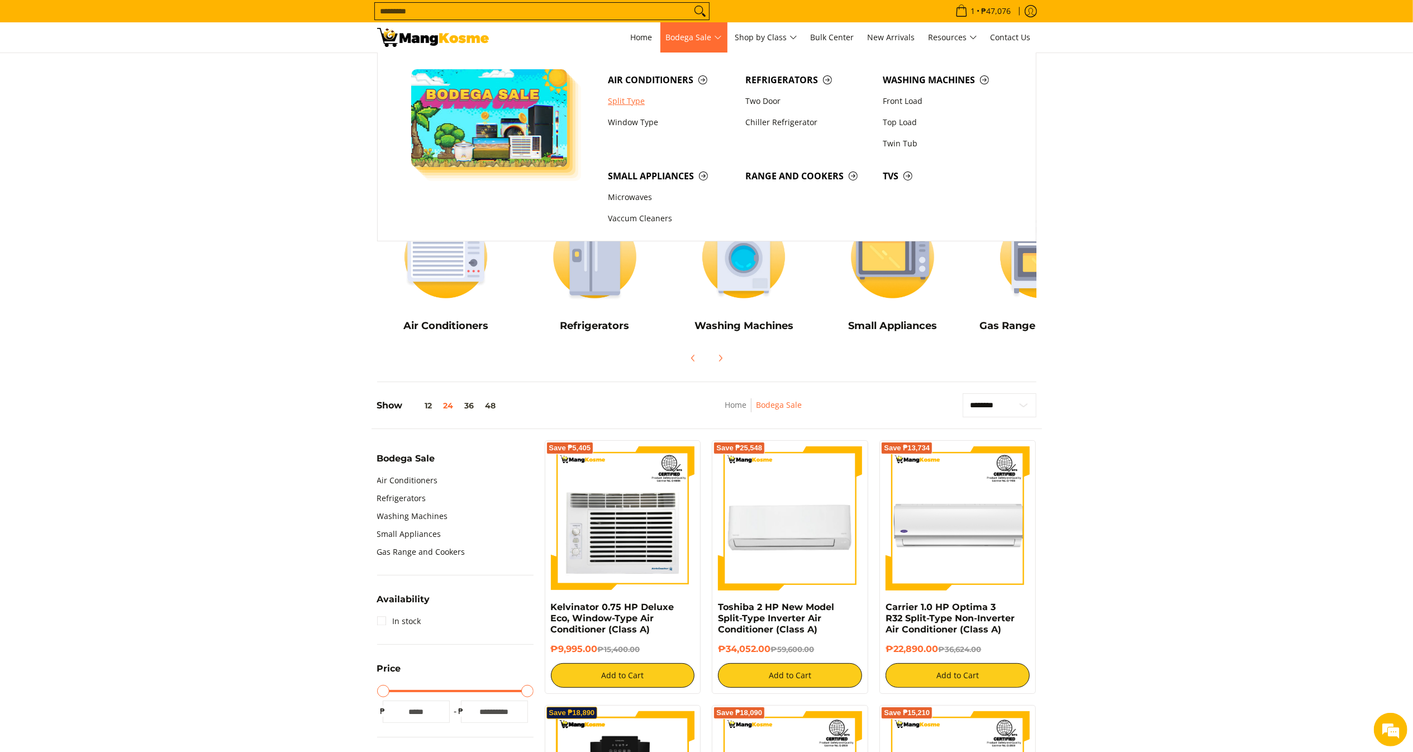
click at [634, 105] on link "Split Type" at bounding box center [670, 101] width 137 height 21
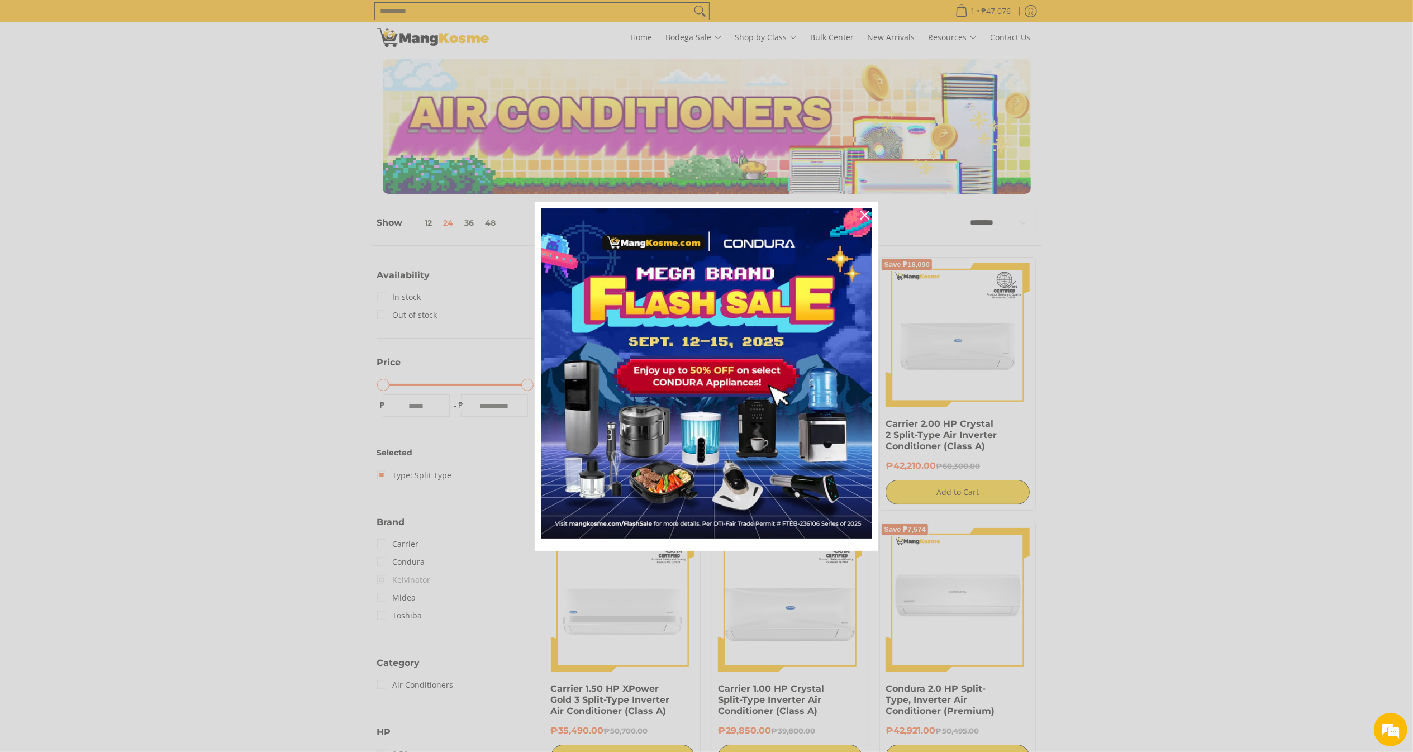
click at [732, 8] on div "Marketing offer form" at bounding box center [706, 376] width 1413 height 752
drag, startPoint x: 863, startPoint y: 209, endPoint x: 640, endPoint y: 68, distance: 264.1
click at [863, 207] on div "Close" at bounding box center [865, 215] width 18 height 18
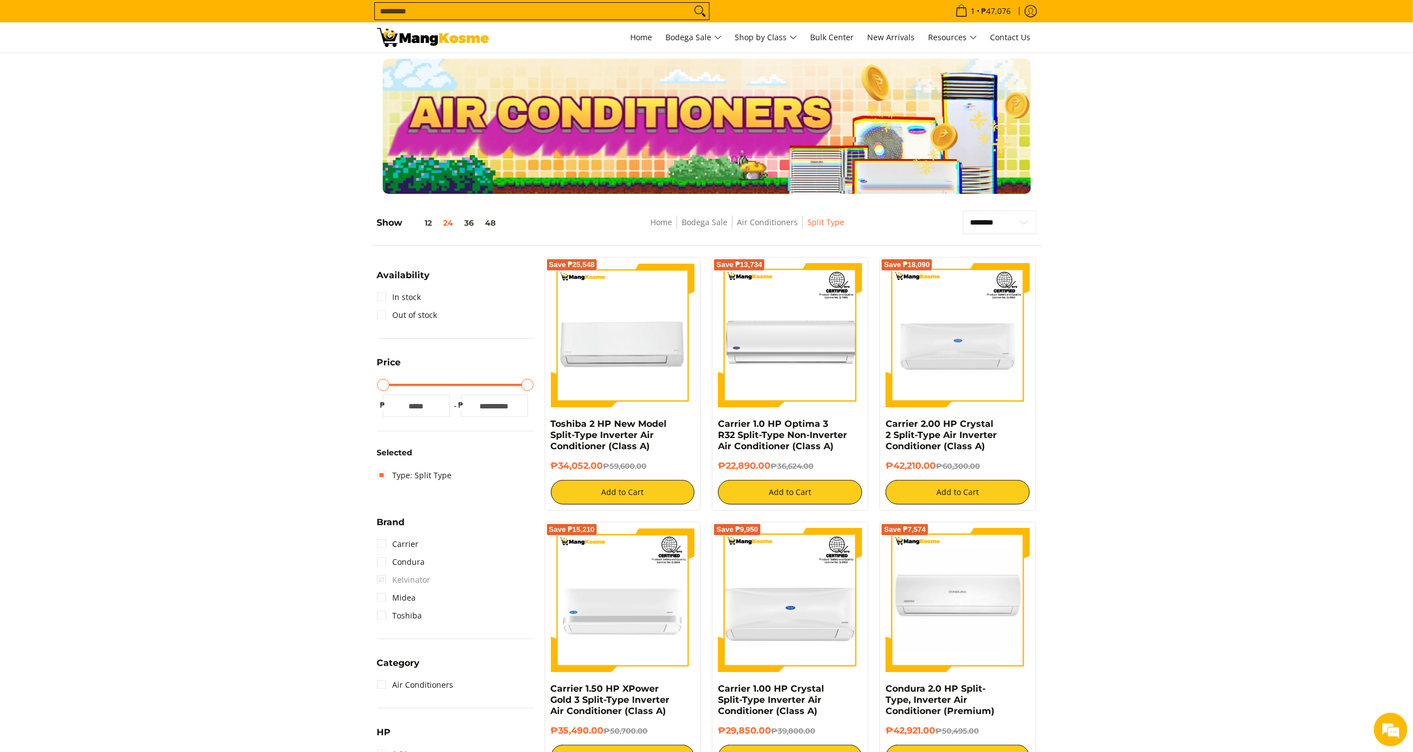
click at [578, 6] on input "Search..." at bounding box center [533, 11] width 316 height 17
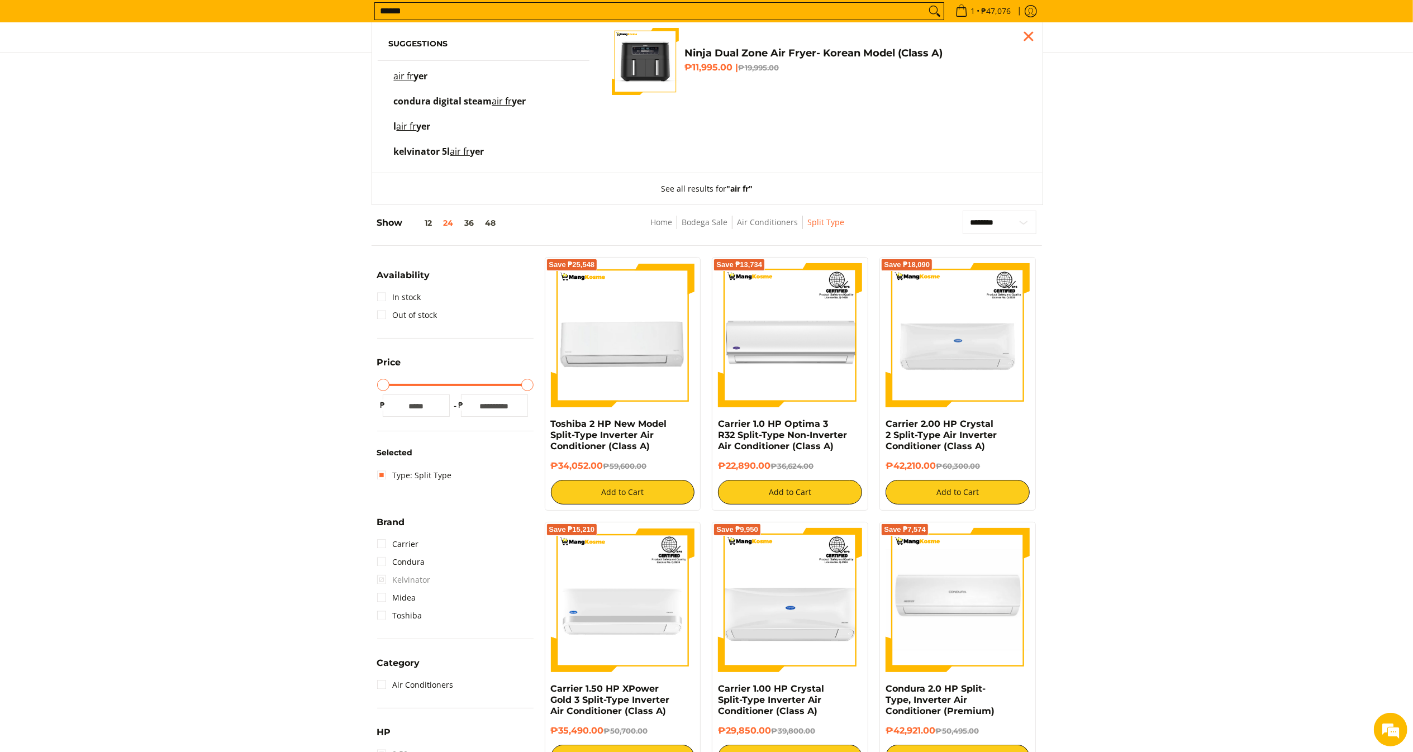
type input "******"
click at [754, 72] on del "₱19,995.00" at bounding box center [758, 67] width 41 height 9
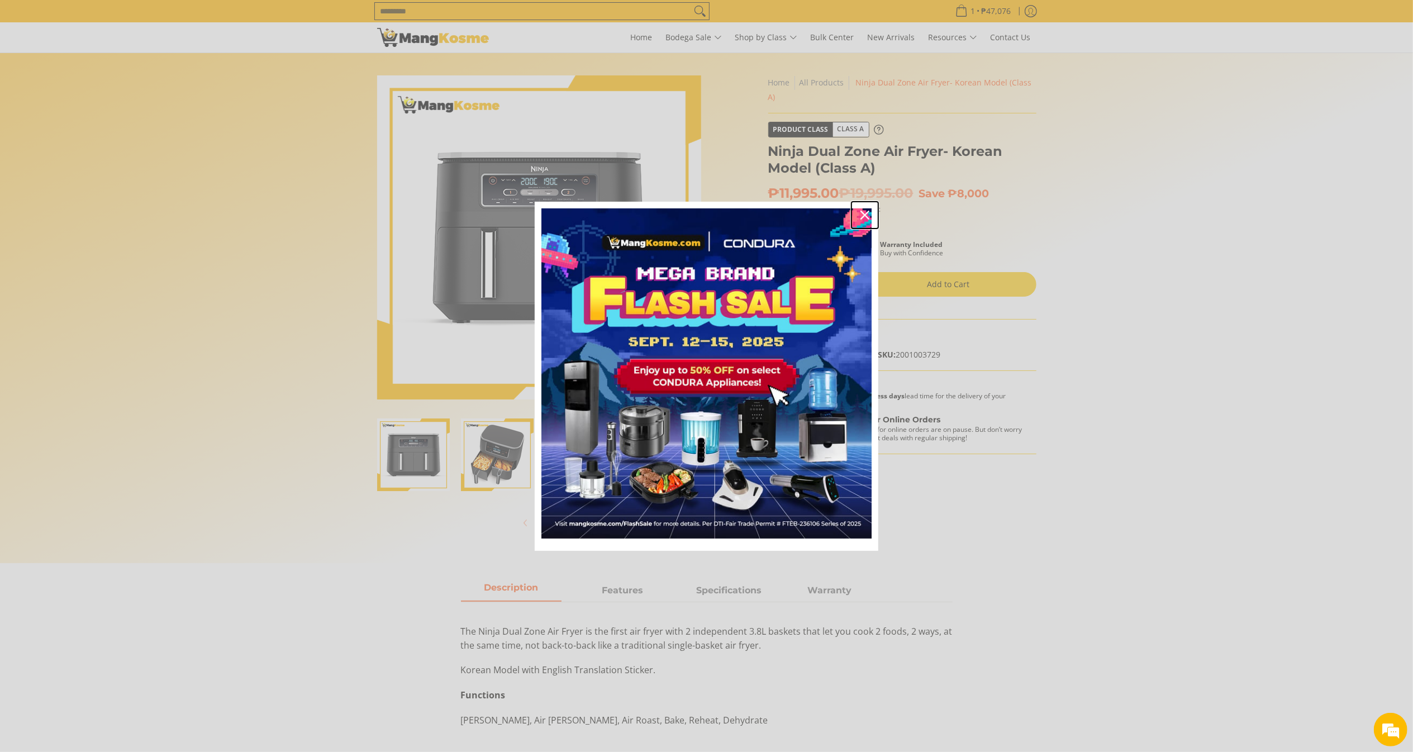
click at [869, 211] on icon "close icon" at bounding box center [864, 215] width 9 height 9
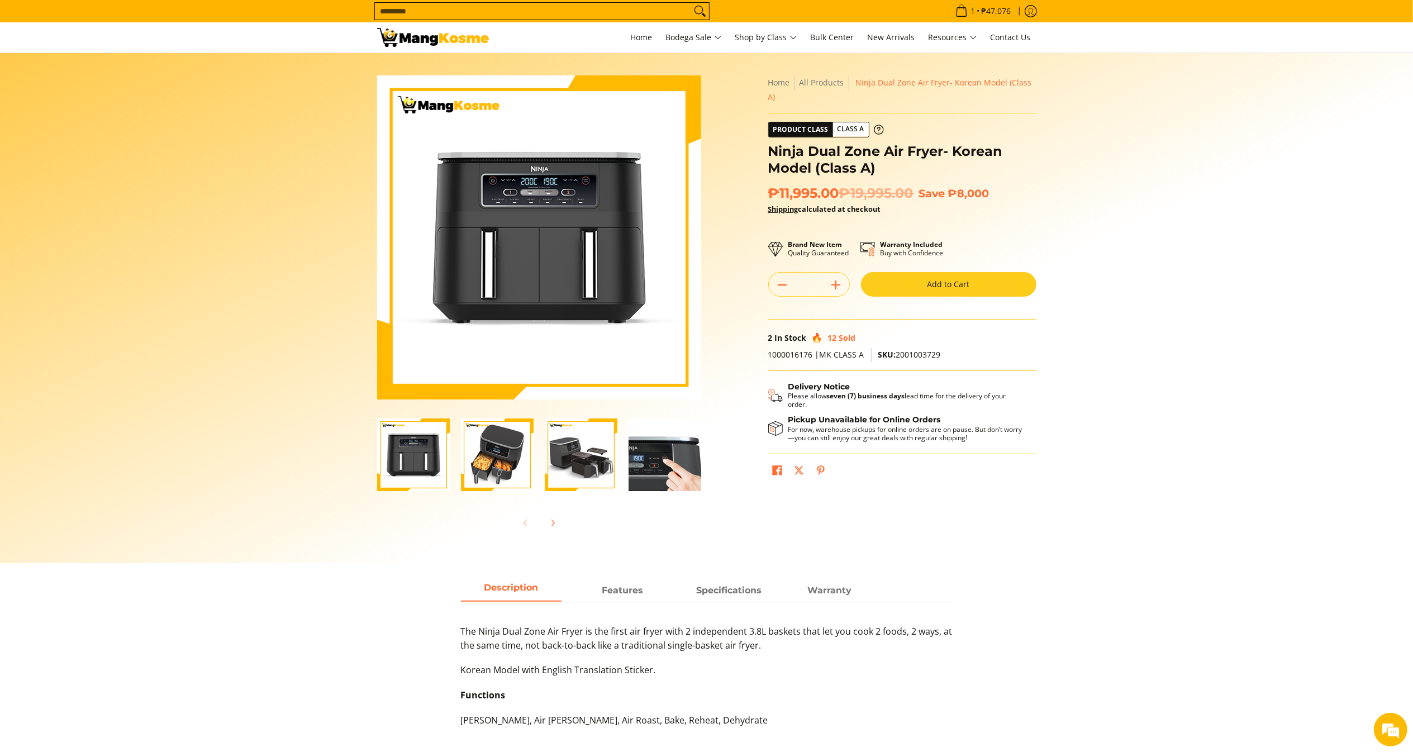
click at [613, 15] on input "Search..." at bounding box center [533, 11] width 316 height 17
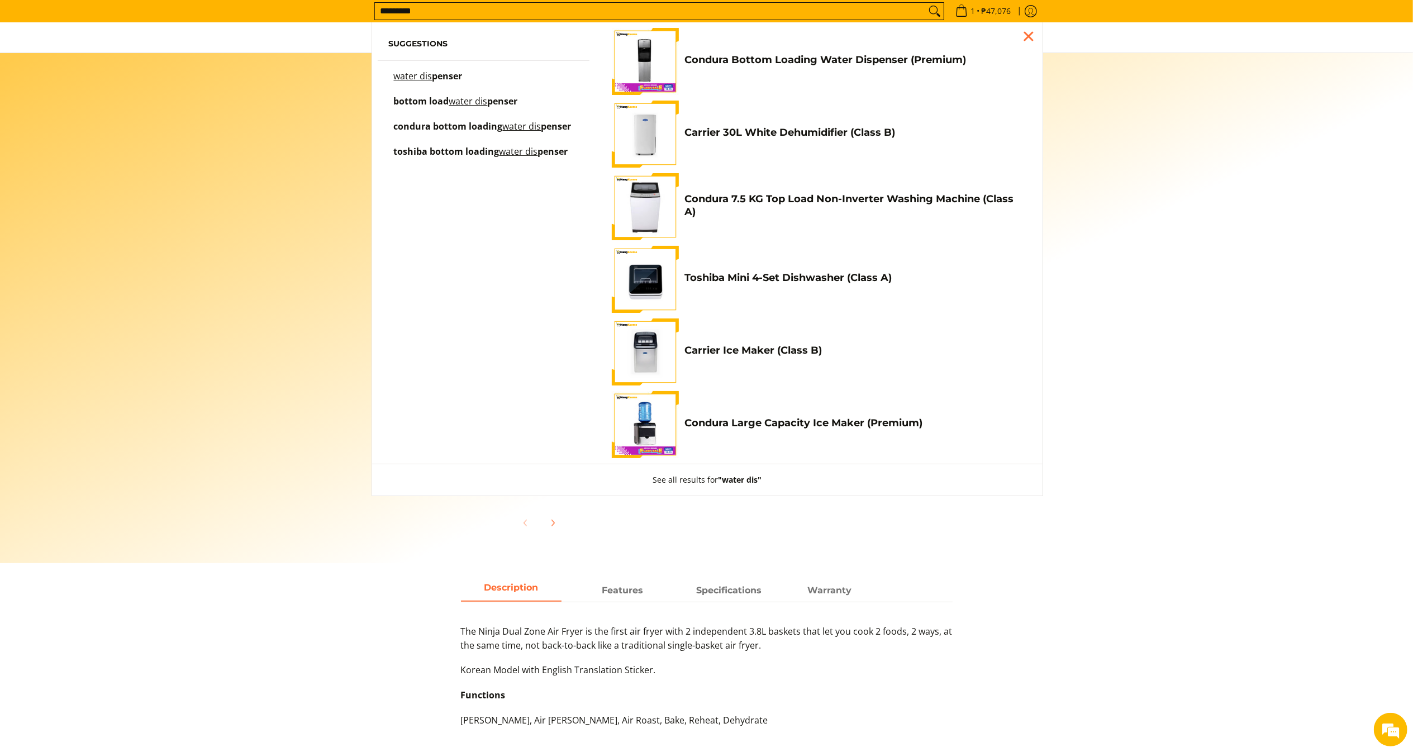
type input "*********"
click at [763, 84] on link "Condura Bottom Loading Water Dispenser (Premium) ₱8,650.00 | ₱11,000.00" at bounding box center [818, 61] width 413 height 67
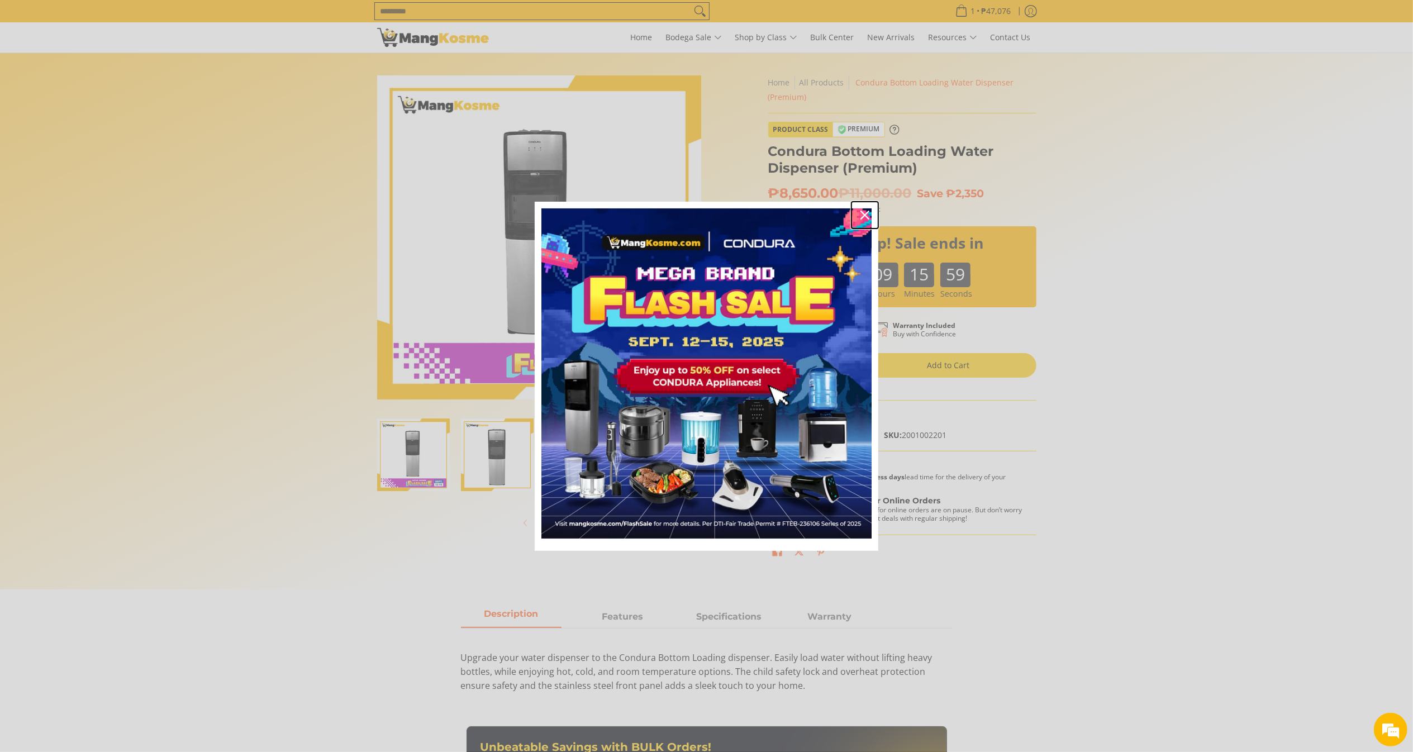
click at [867, 212] on icon "close icon" at bounding box center [864, 215] width 9 height 9
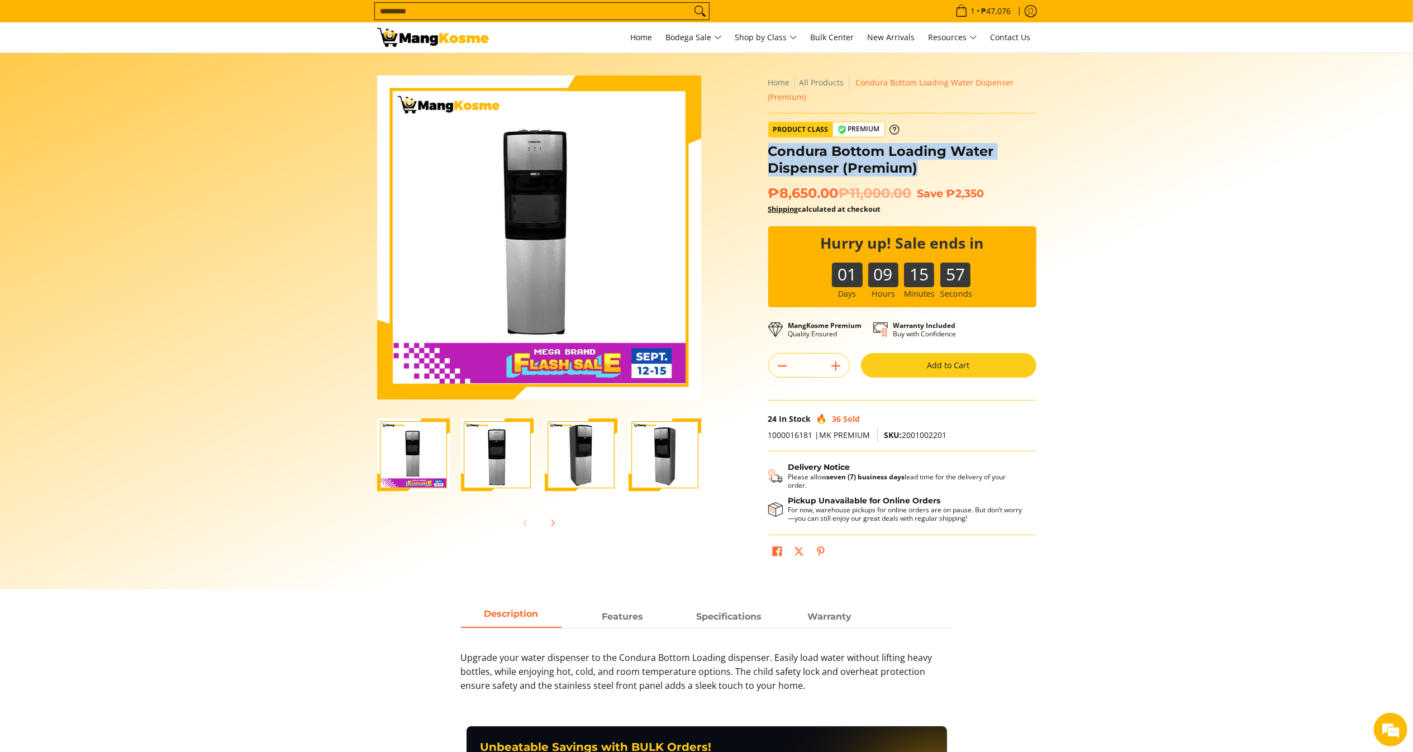
copy h1 "Condura Bottom Loading Water Dispenser (Premium)"
drag, startPoint x: 937, startPoint y: 168, endPoint x: 771, endPoint y: 152, distance: 166.7
click at [771, 152] on h1 "Condura Bottom Loading Water Dispenser (Premium)" at bounding box center [902, 160] width 268 height 34
copy span "₱8,650.00"
drag, startPoint x: 841, startPoint y: 194, endPoint x: 770, endPoint y: 196, distance: 71.5
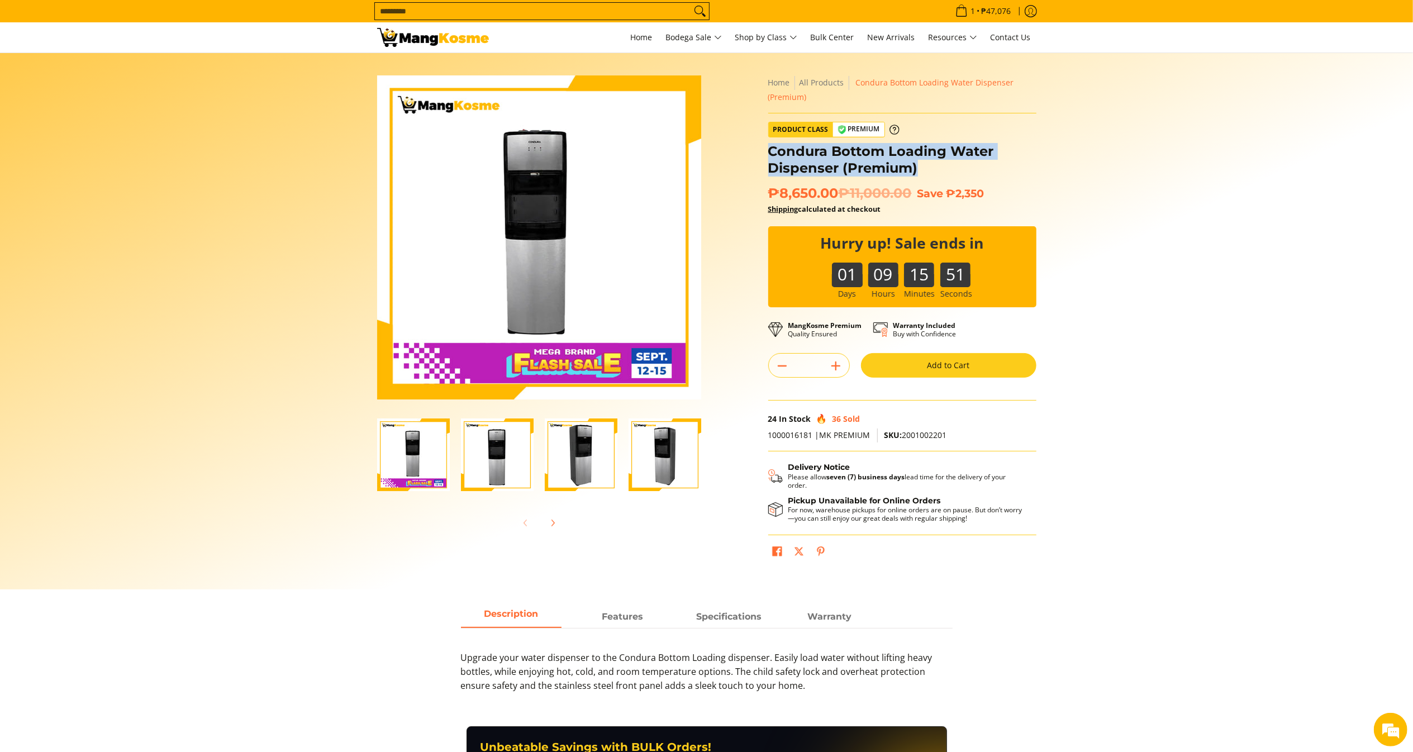
click at [770, 196] on span "₱8,650.00 ₱11,000.00" at bounding box center [840, 193] width 144 height 17
click at [1124, 545] on section "Skip to Main Content Enable zoom Disable zoom Enable zoom Disable zoom Enable z…" at bounding box center [706, 321] width 1413 height 536
click at [637, 17] on input "Search..." at bounding box center [533, 11] width 316 height 17
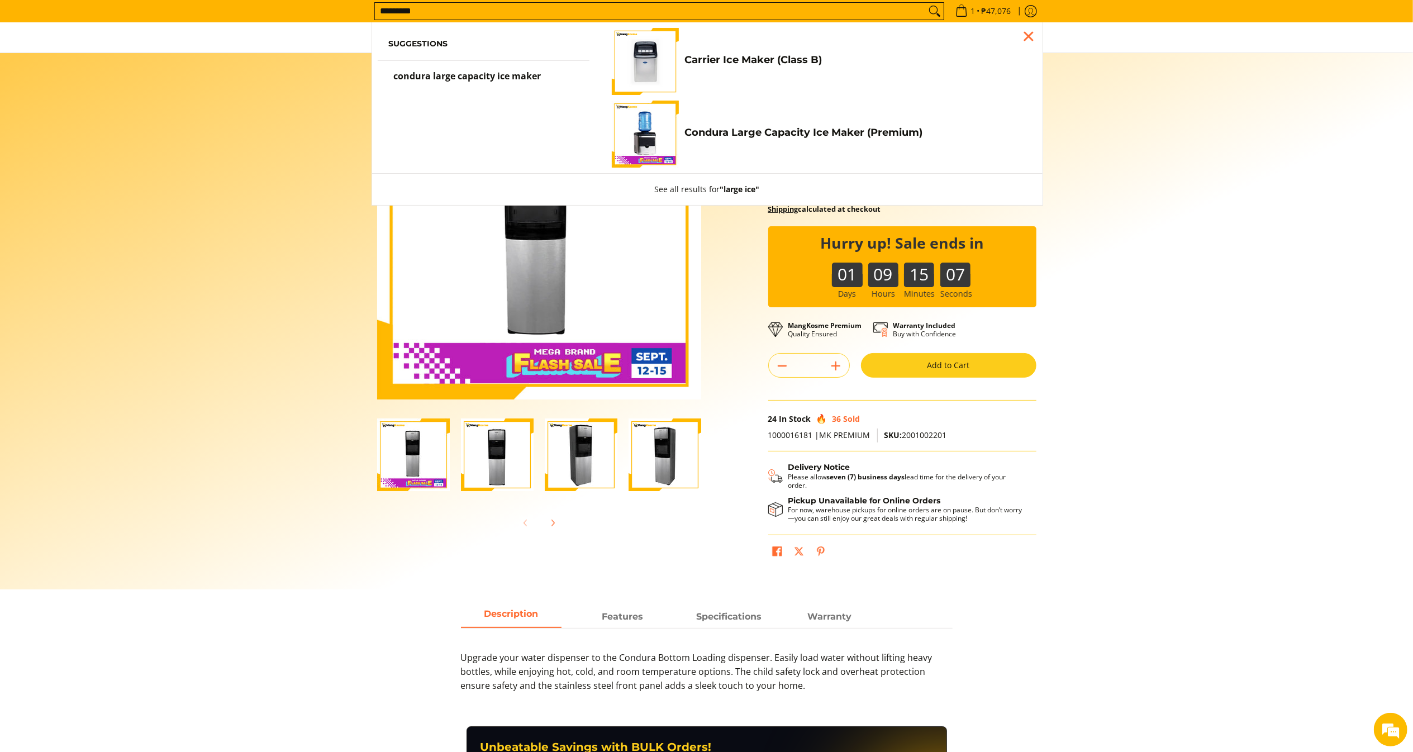
type input "*********"
click at [767, 149] on link "Condura Large Capacity Ice Maker (Premium) ₱14,380.00 | ₱18,800.00" at bounding box center [818, 134] width 413 height 67
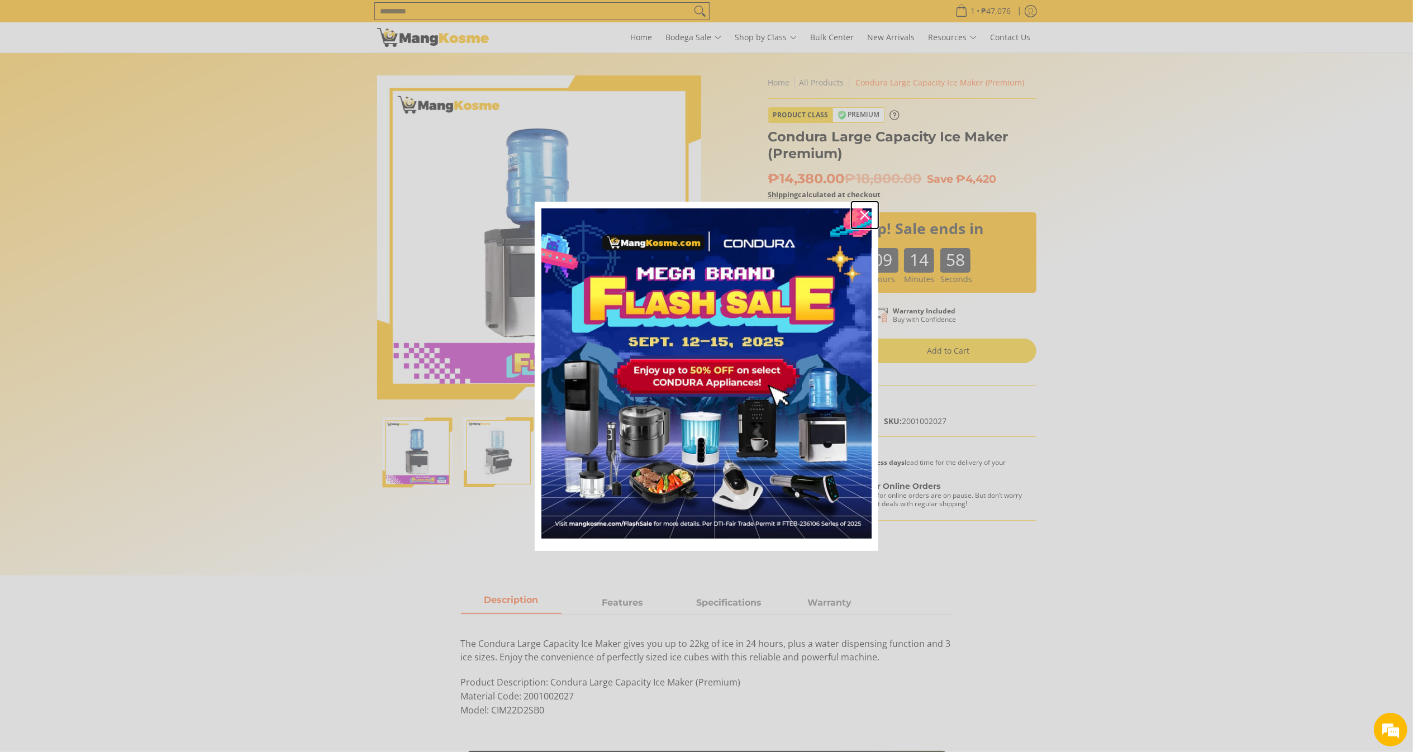
click at [870, 217] on div "Close" at bounding box center [865, 215] width 18 height 18
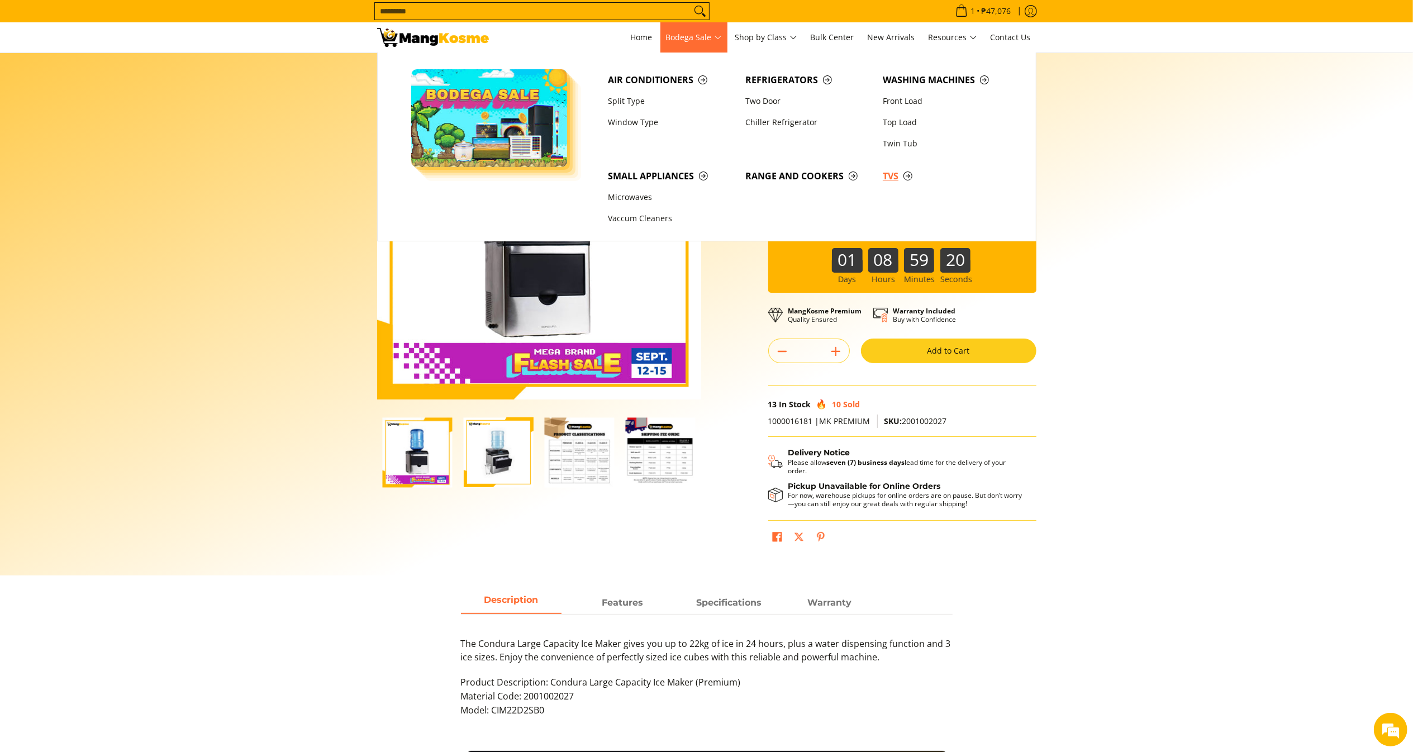
click at [894, 177] on span "TVs" at bounding box center [946, 176] width 126 height 14
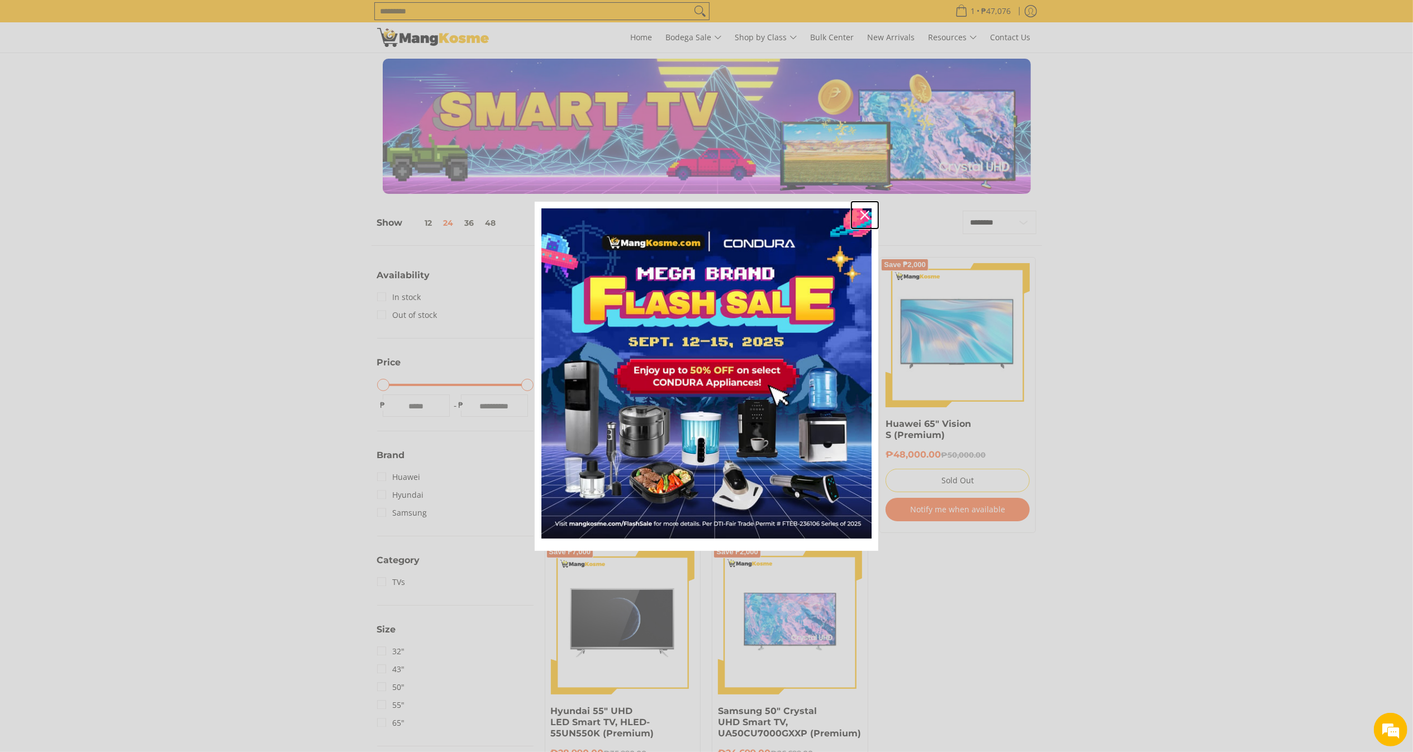
click at [865, 211] on icon "close icon" at bounding box center [864, 215] width 9 height 9
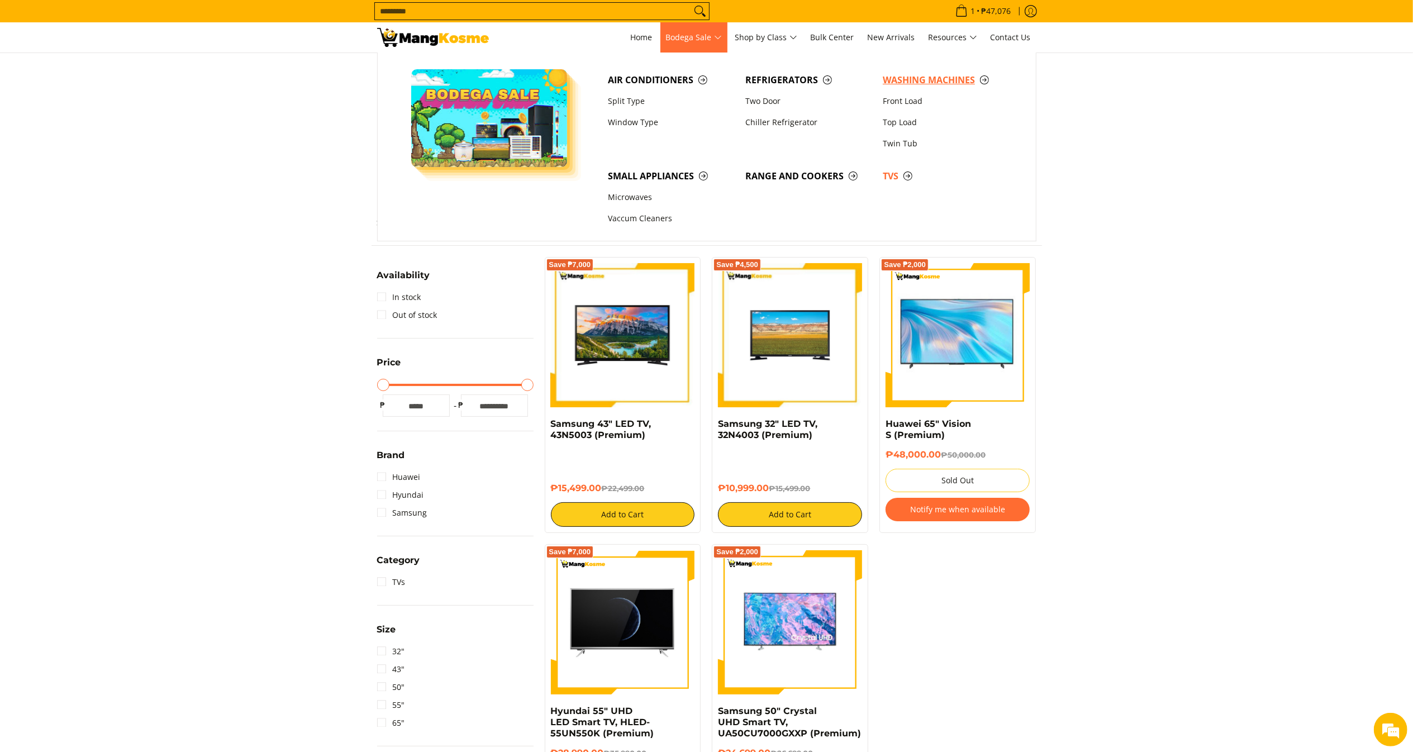
click at [925, 80] on span "Washing Machines" at bounding box center [946, 80] width 126 height 14
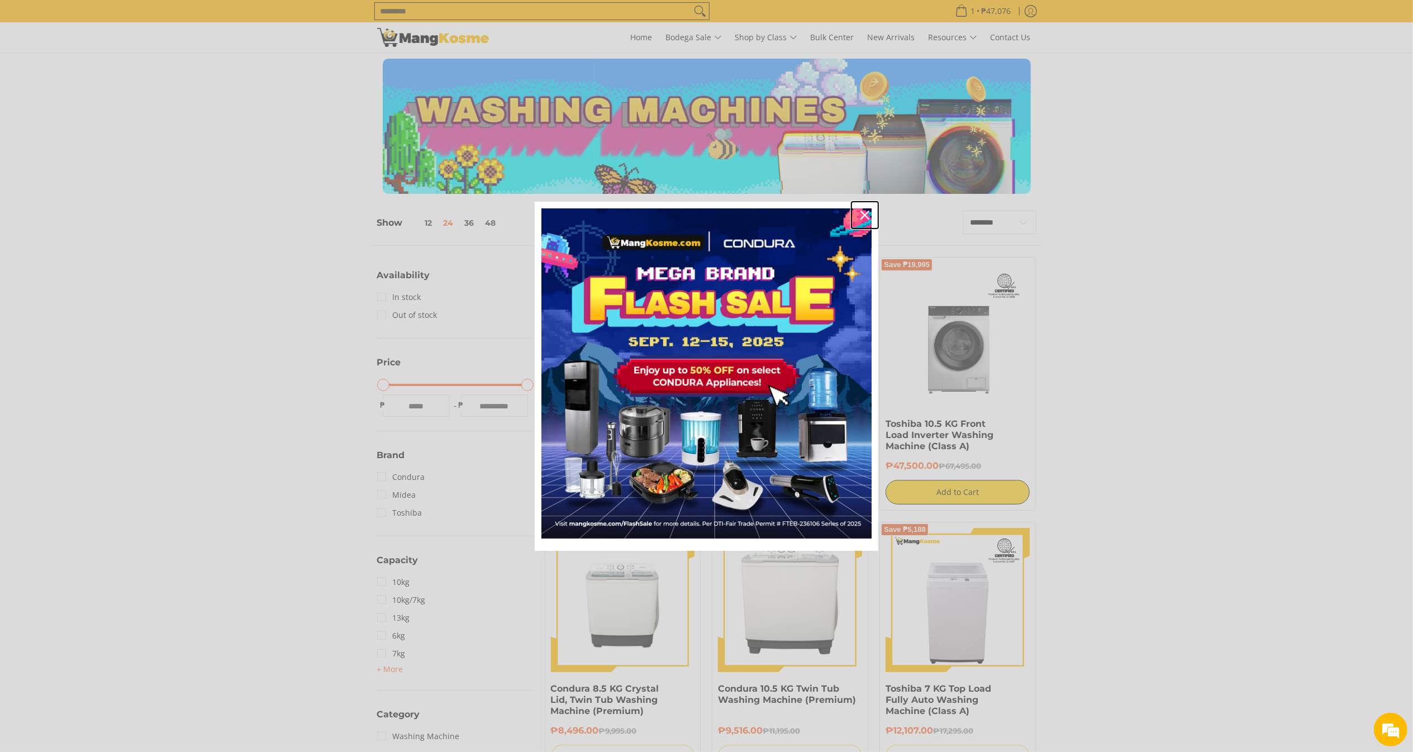
click at [865, 218] on icon "close icon" at bounding box center [864, 215] width 9 height 9
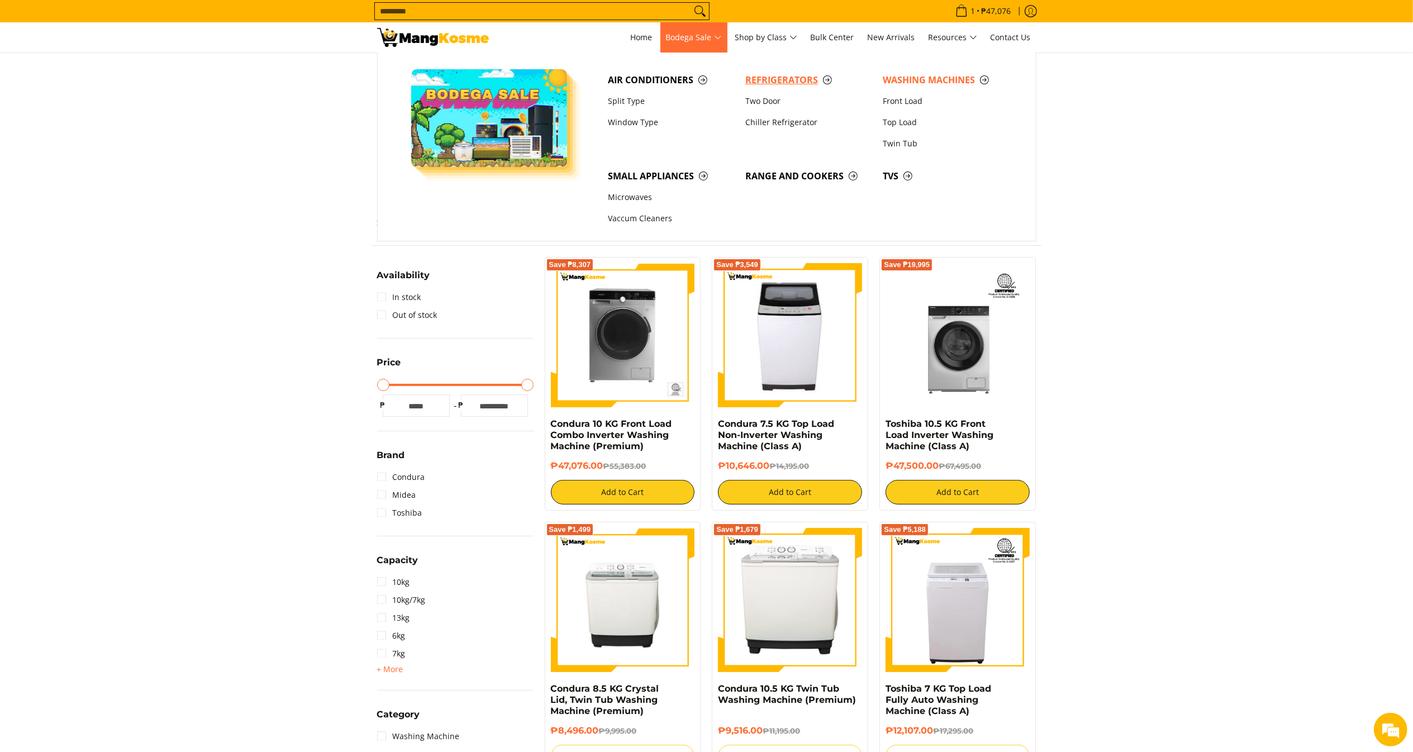
click at [769, 80] on span "Refrigerators" at bounding box center [808, 80] width 126 height 14
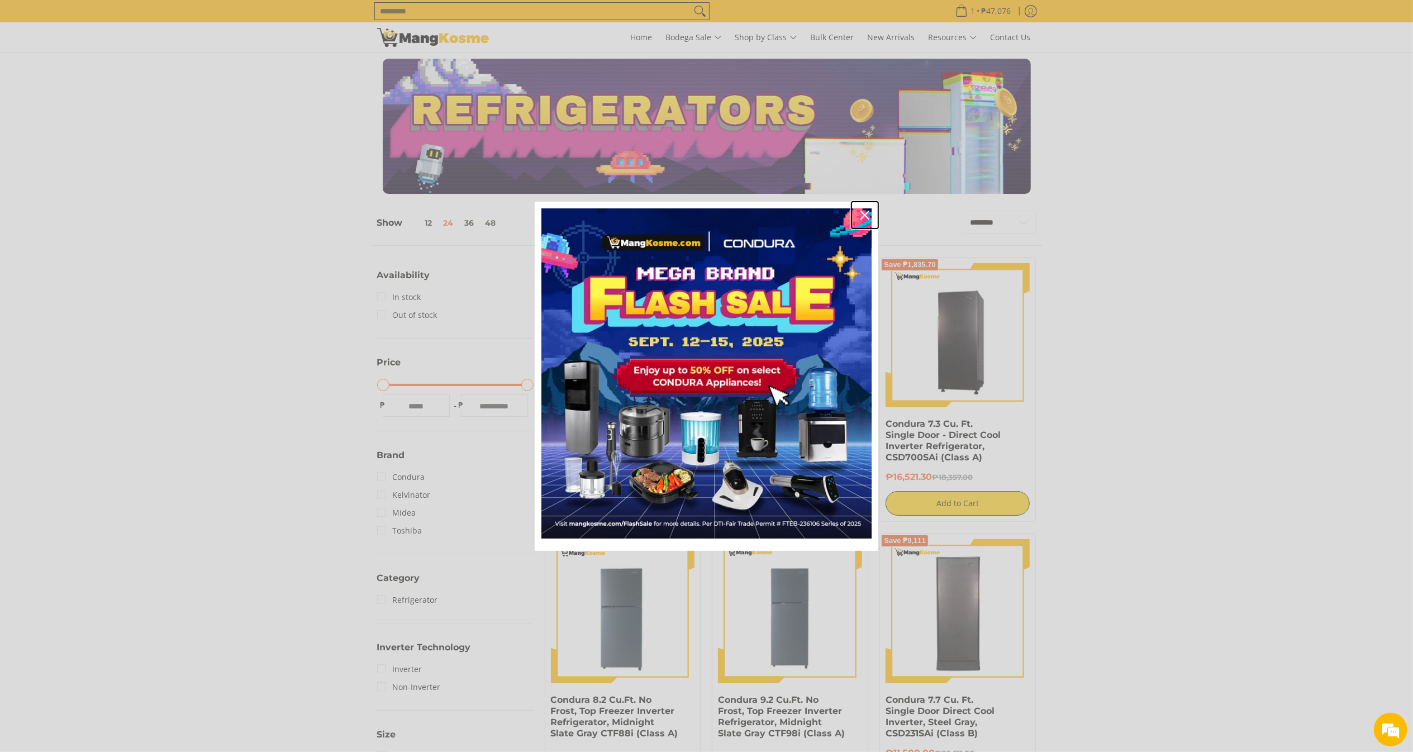
click at [866, 208] on div "Close" at bounding box center [865, 215] width 18 height 18
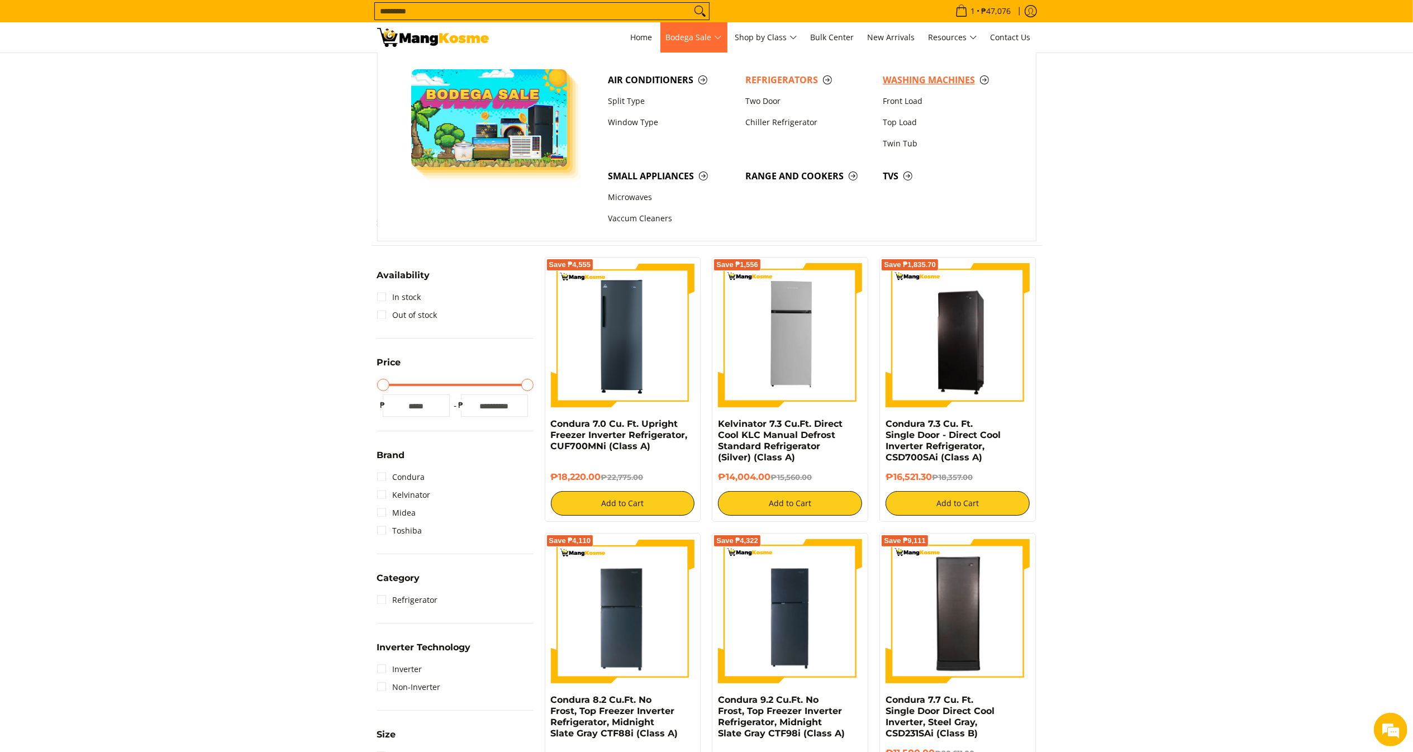
click at [961, 87] on span "Washing Machines" at bounding box center [946, 80] width 126 height 14
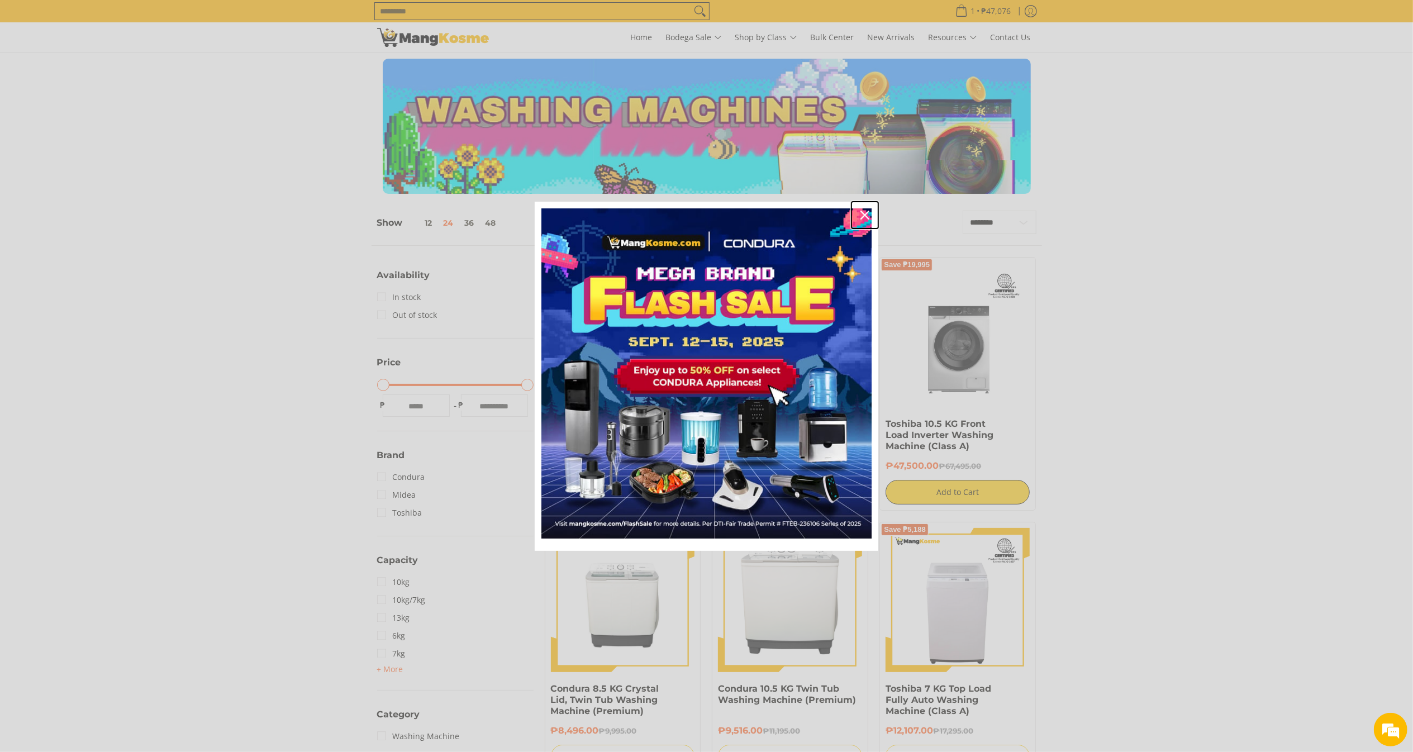
click at [861, 214] on icon "close icon" at bounding box center [864, 215] width 9 height 9
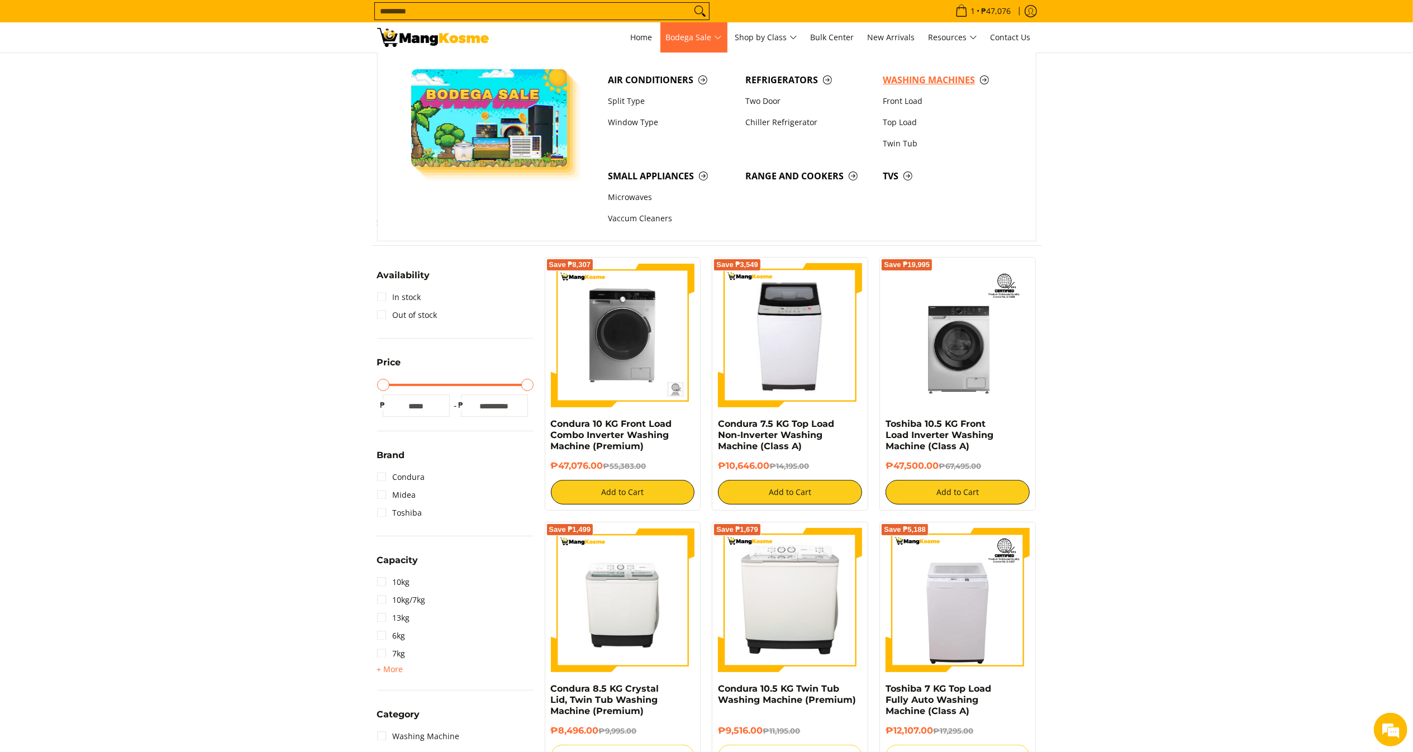
click at [917, 76] on span "Washing Machines" at bounding box center [946, 80] width 126 height 14
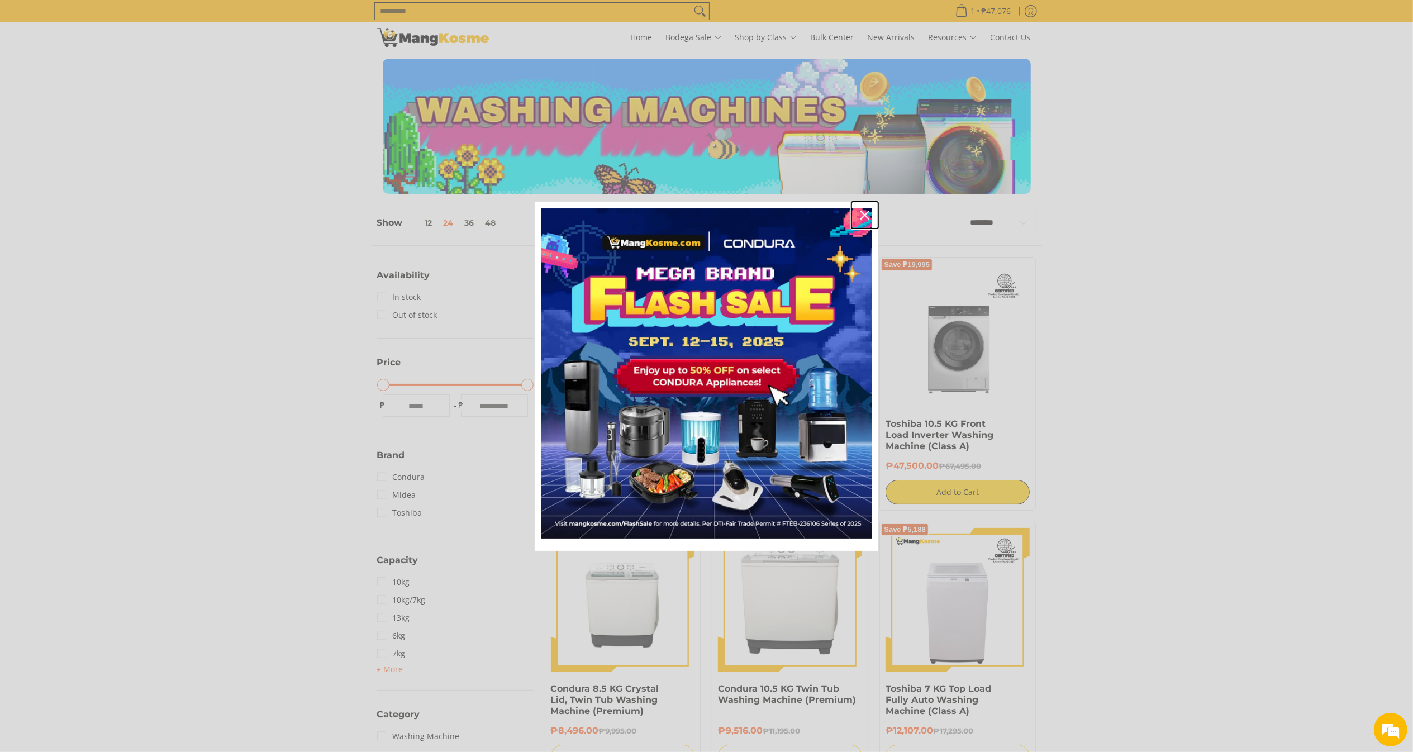
click at [868, 211] on icon "close icon" at bounding box center [864, 215] width 9 height 9
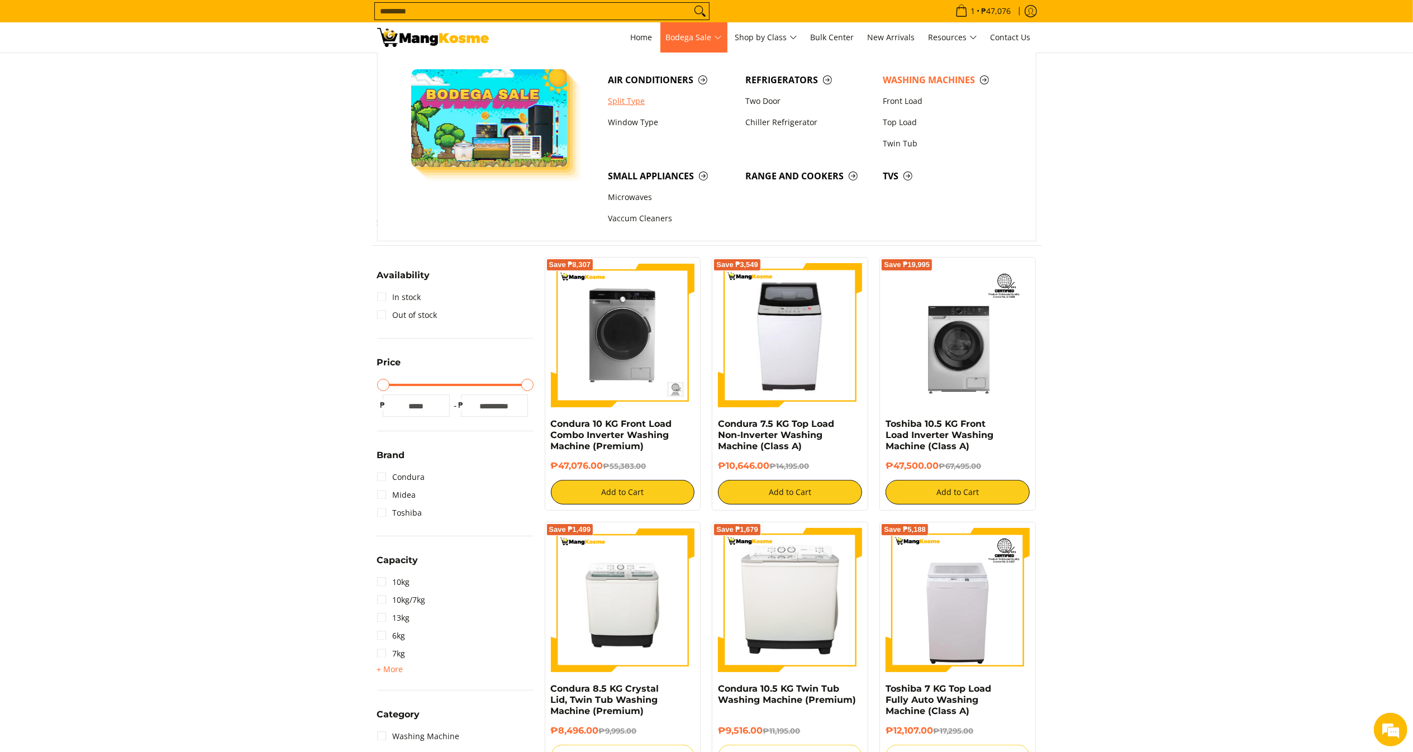
click at [642, 100] on link "Split Type" at bounding box center [670, 101] width 137 height 21
